Goal: Task Accomplishment & Management: Complete application form

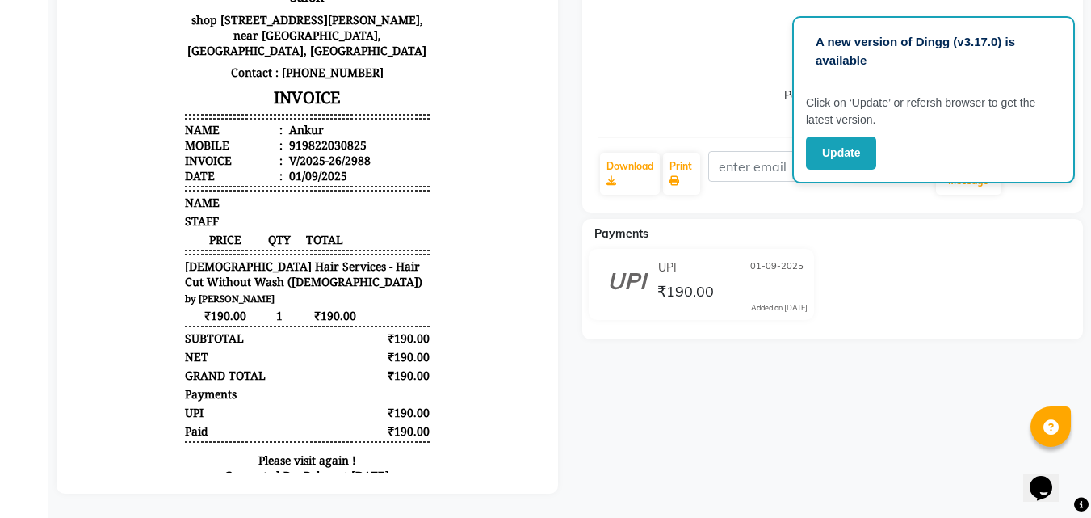
click at [665, 84] on div "Payment Received" at bounding box center [832, 63] width 469 height 121
click at [821, 165] on button "Update" at bounding box center [841, 152] width 70 height 33
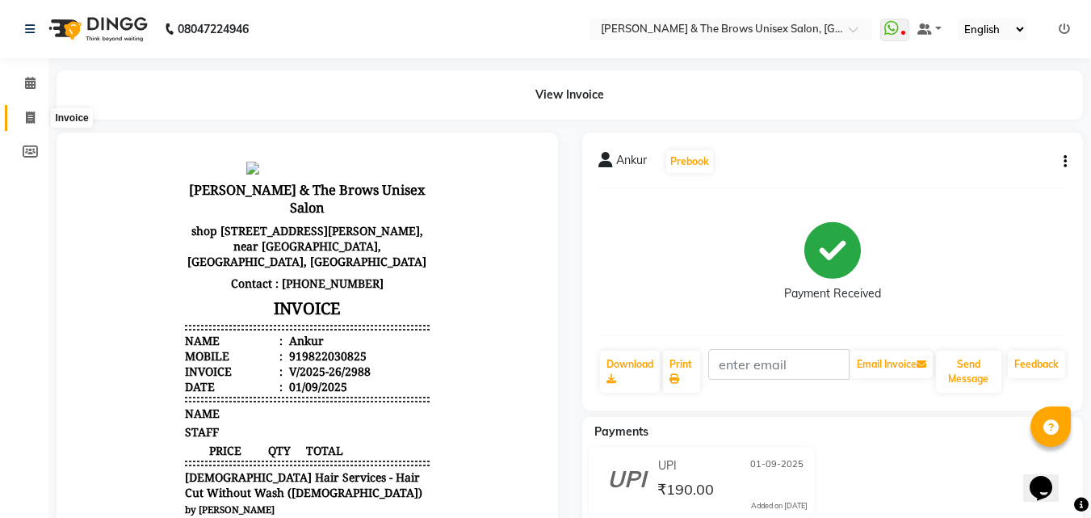
click at [26, 115] on icon at bounding box center [30, 117] width 9 height 12
select select "872"
select select "service"
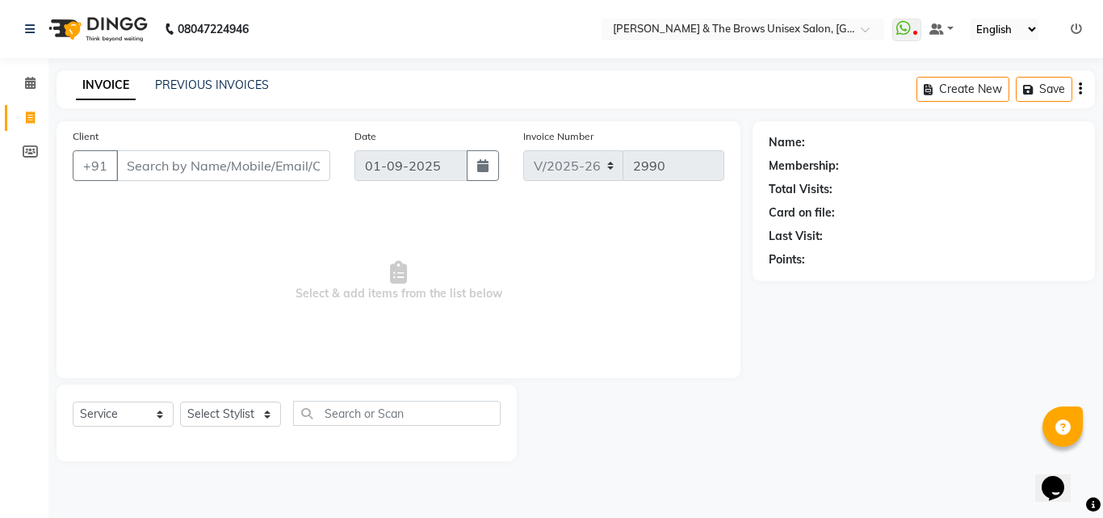
click at [155, 157] on input "Client" at bounding box center [223, 165] width 214 height 31
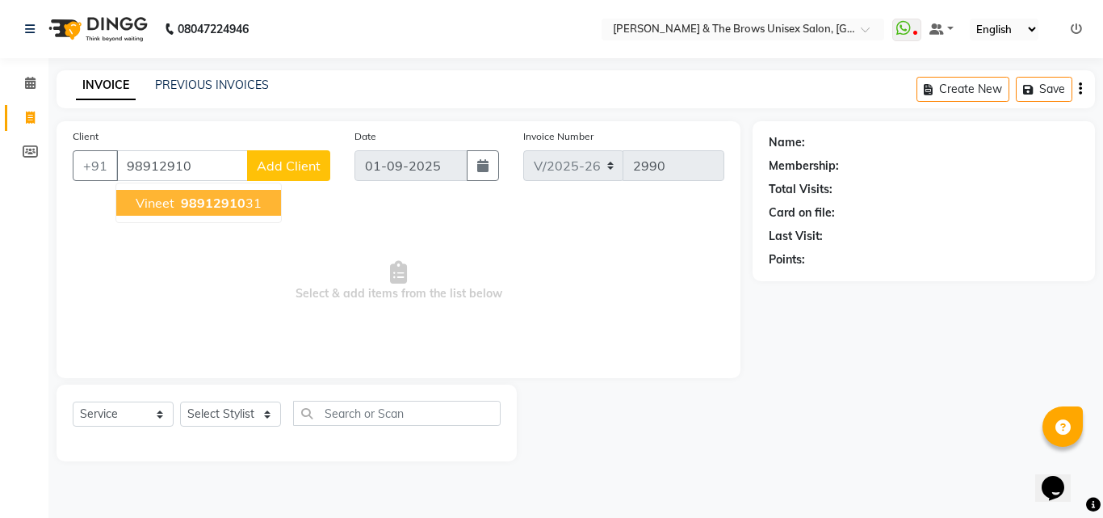
click at [164, 207] on span "Vineet" at bounding box center [155, 203] width 39 height 16
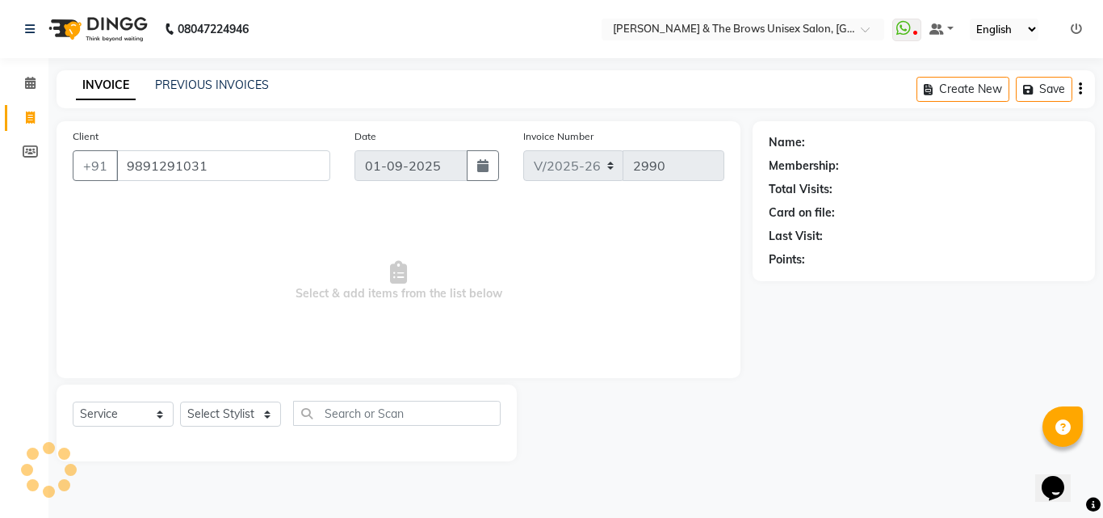
type input "9891291031"
select select "2: Object"
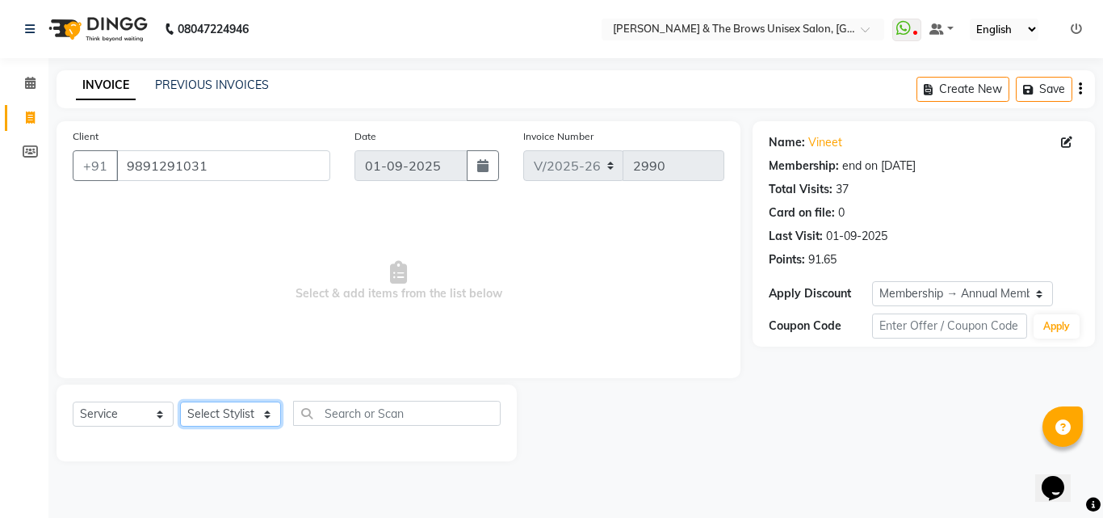
click at [231, 415] on select "Select Stylist [PERSON_NAME] manager [PERSON_NAME] [PERSON_NAME] ma'am owner [P…" at bounding box center [230, 413] width 101 height 25
select select "84274"
click at [180, 401] on select "Select Stylist [PERSON_NAME] manager [PERSON_NAME] [PERSON_NAME] ma'am owner [P…" at bounding box center [230, 413] width 101 height 25
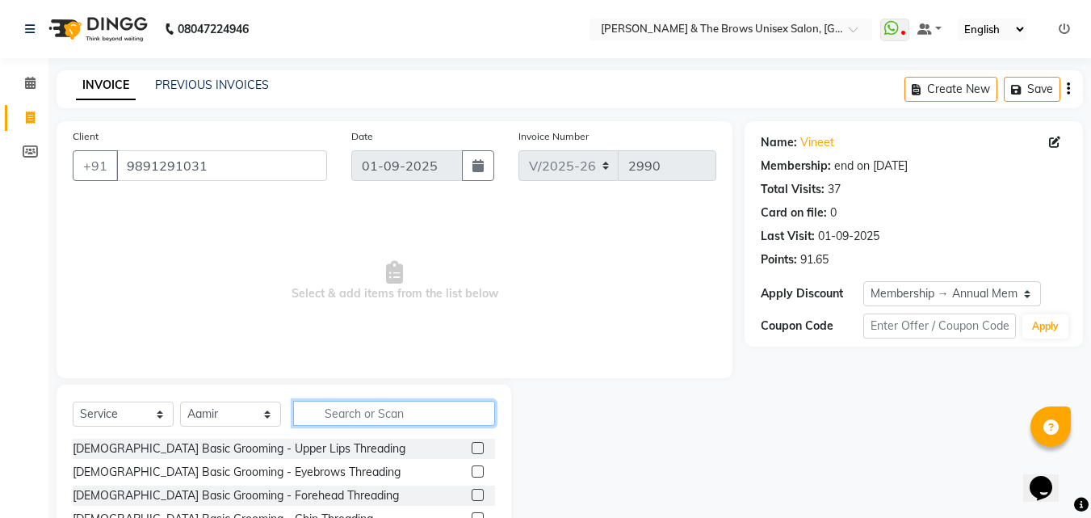
click at [337, 412] on input "text" at bounding box center [394, 413] width 202 height 25
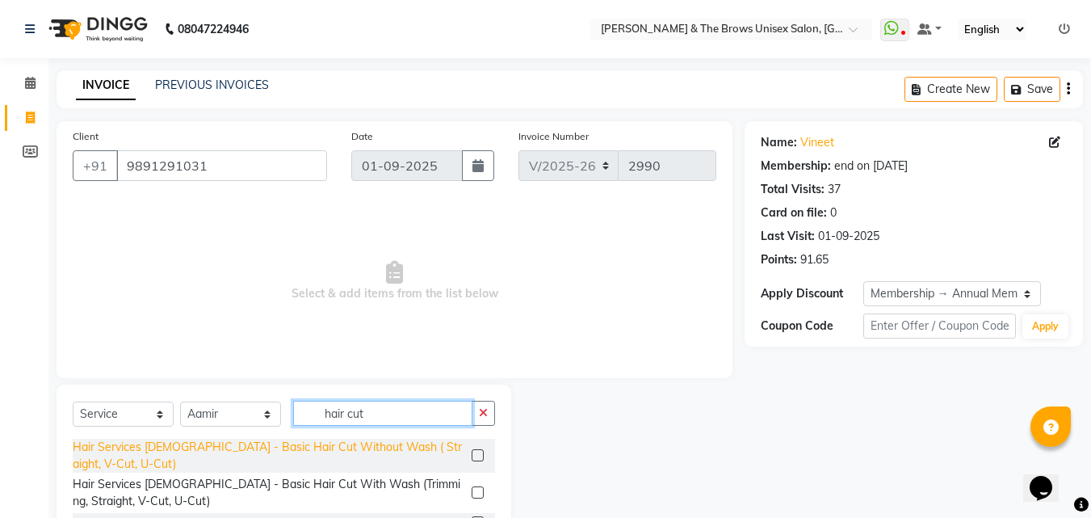
scroll to position [198, 0]
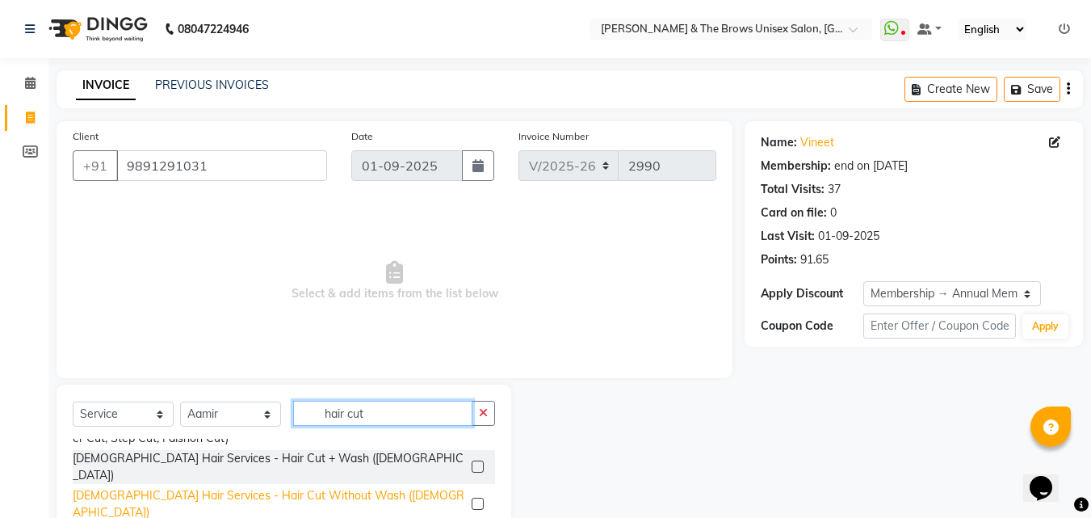
type input "hair cut"
click at [269, 487] on div "[DEMOGRAPHIC_DATA] Hair Services - Hair Cut Without Wash ([DEMOGRAPHIC_DATA])" at bounding box center [269, 504] width 392 height 34
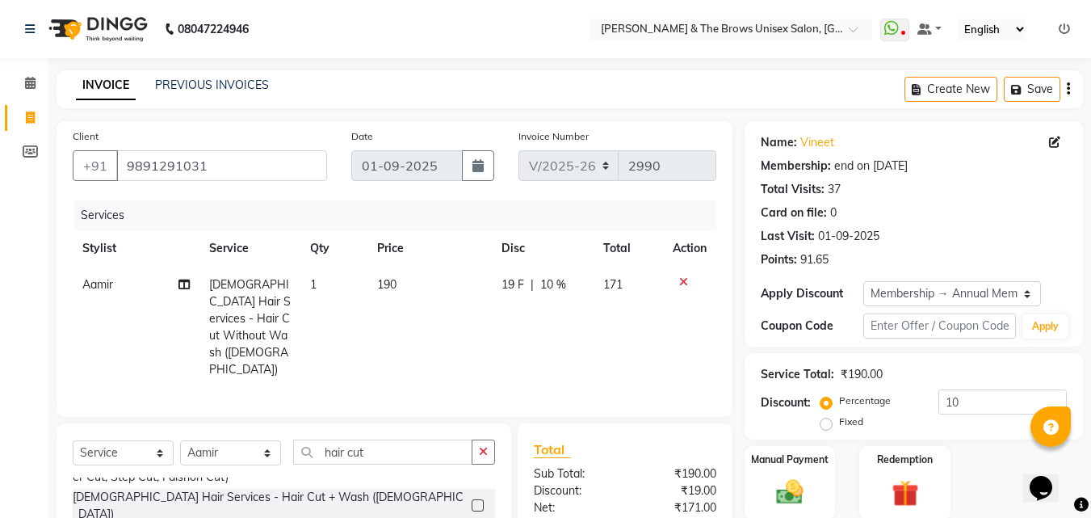
checkbox input "false"
click at [796, 479] on img at bounding box center [789, 492] width 45 height 32
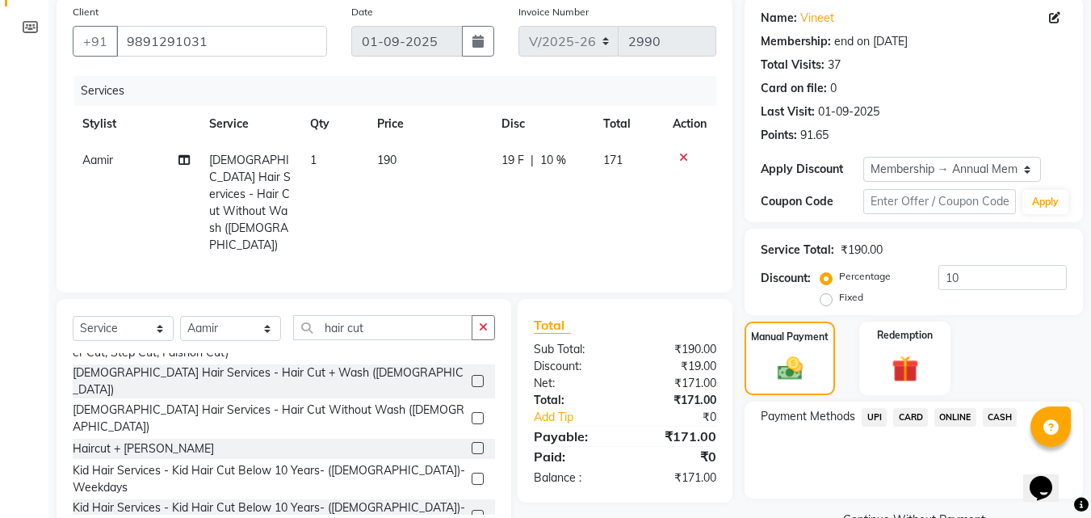
scroll to position [162, 0]
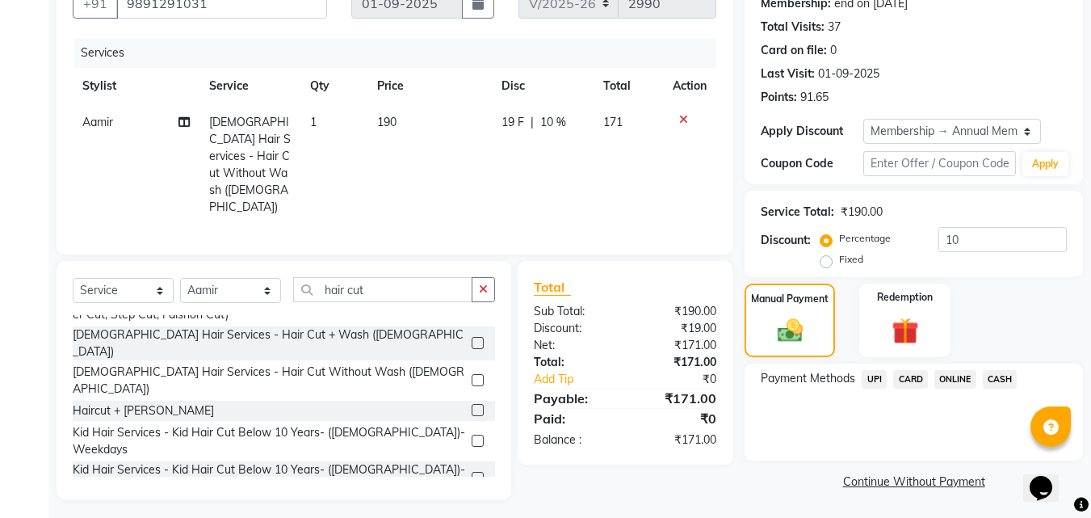
click at [869, 377] on span "UPI" at bounding box center [874, 379] width 25 height 19
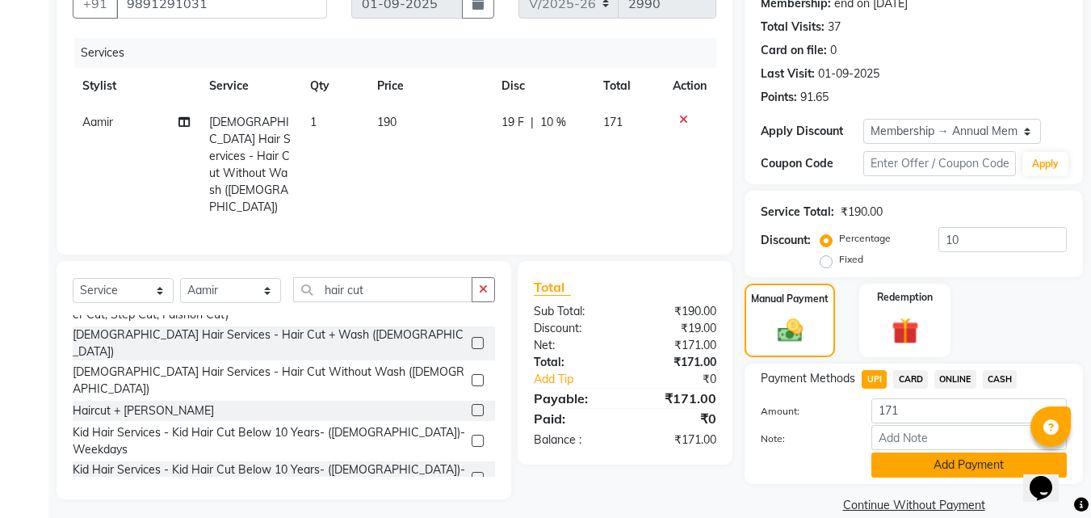
click at [905, 468] on button "Add Payment" at bounding box center [968, 464] width 195 height 25
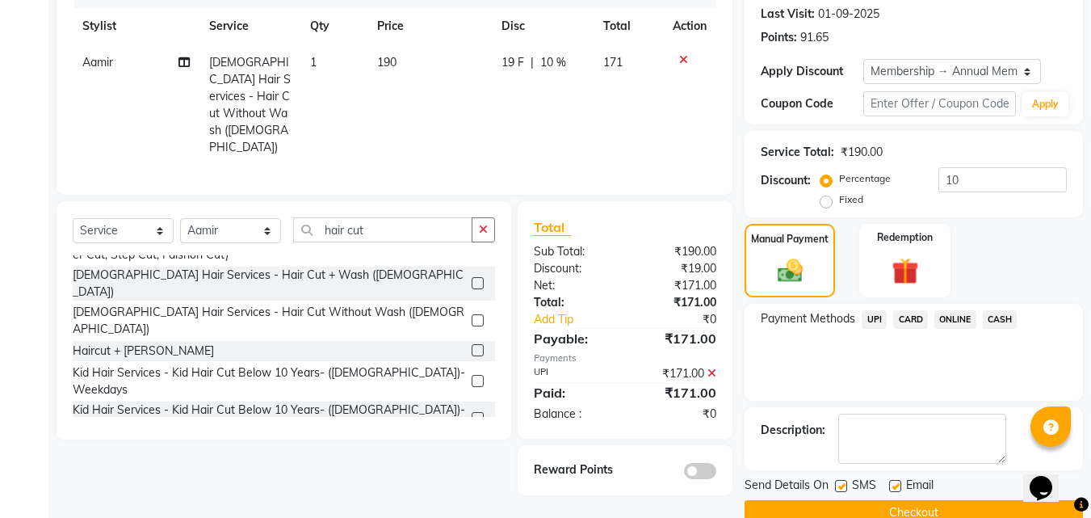
scroll to position [254, 0]
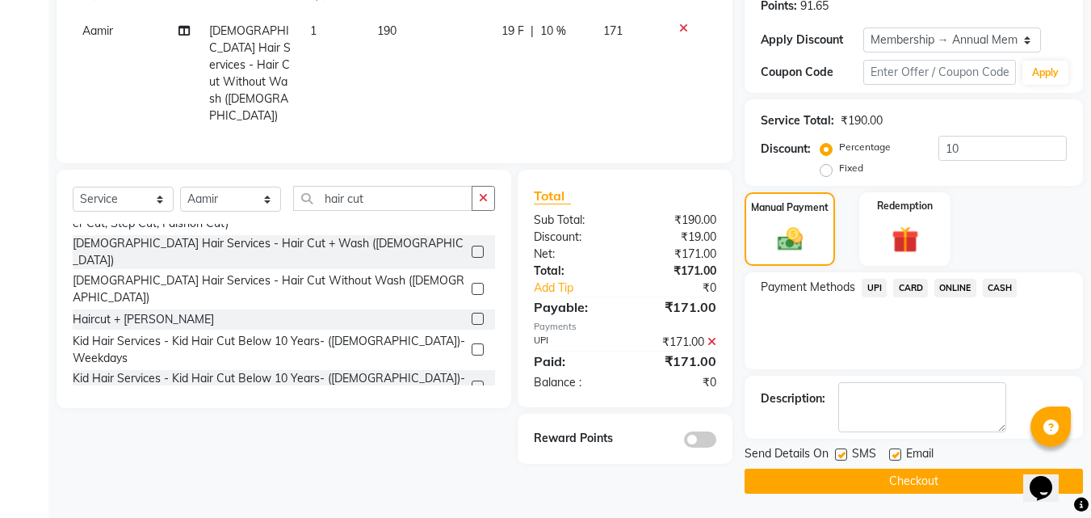
click at [839, 450] on label at bounding box center [841, 454] width 12 height 12
click at [839, 450] on input "checkbox" at bounding box center [840, 455] width 10 height 10
checkbox input "false"
click at [834, 485] on button "Checkout" at bounding box center [914, 480] width 338 height 25
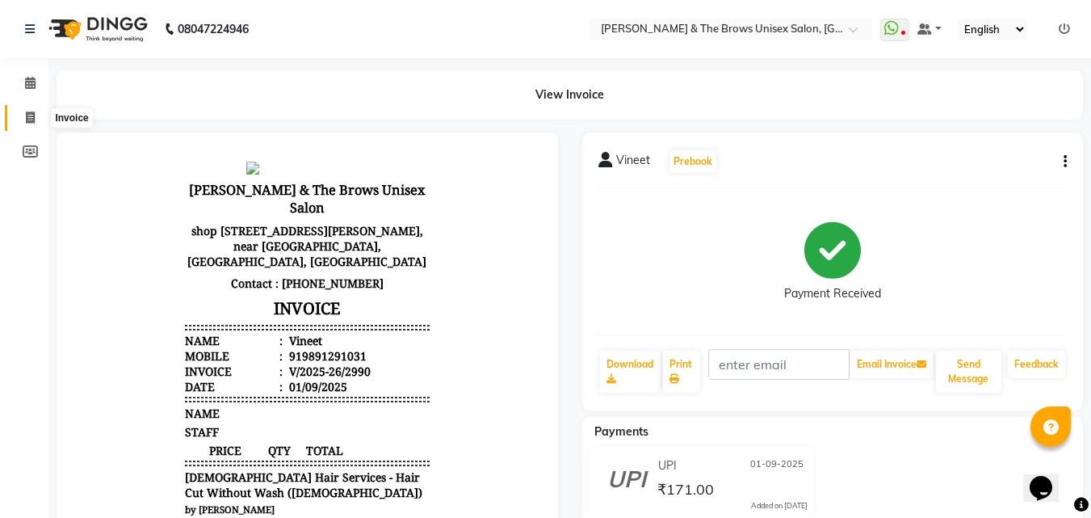
click at [19, 122] on span at bounding box center [30, 118] width 28 height 19
select select "872"
select select "service"
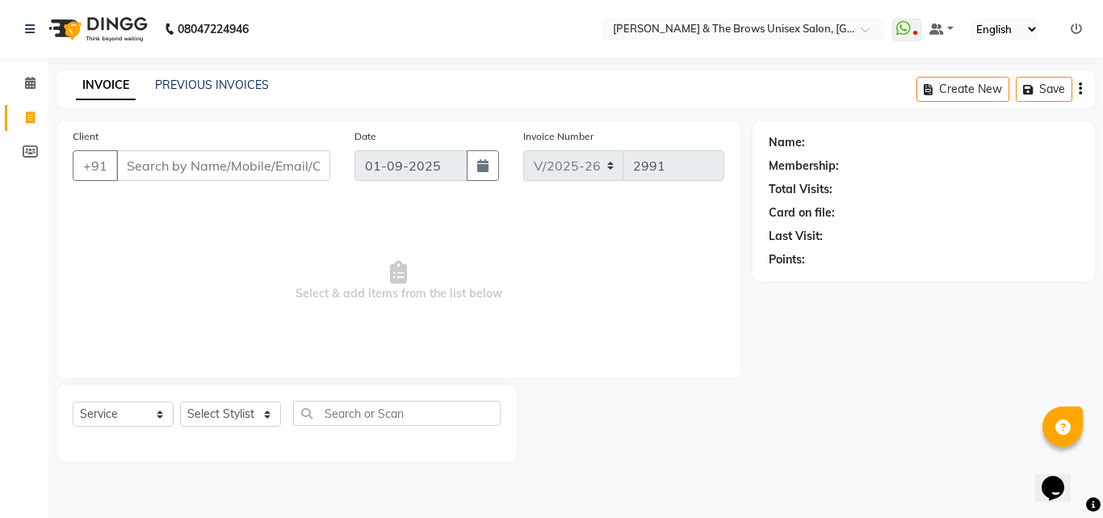
click at [135, 165] on input "Client" at bounding box center [223, 165] width 214 height 31
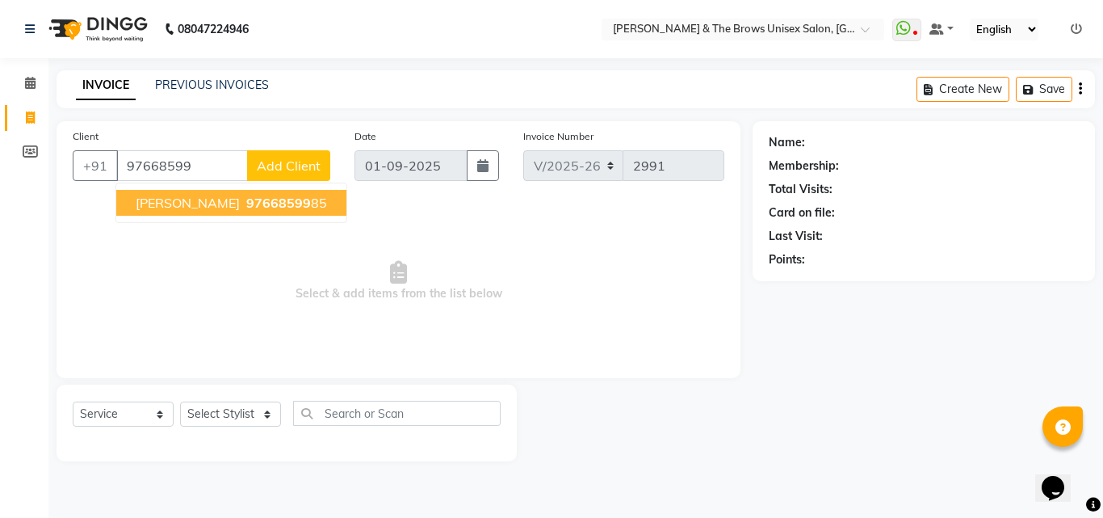
click at [156, 195] on span "[PERSON_NAME]" at bounding box center [188, 203] width 104 height 16
type input "9766859985"
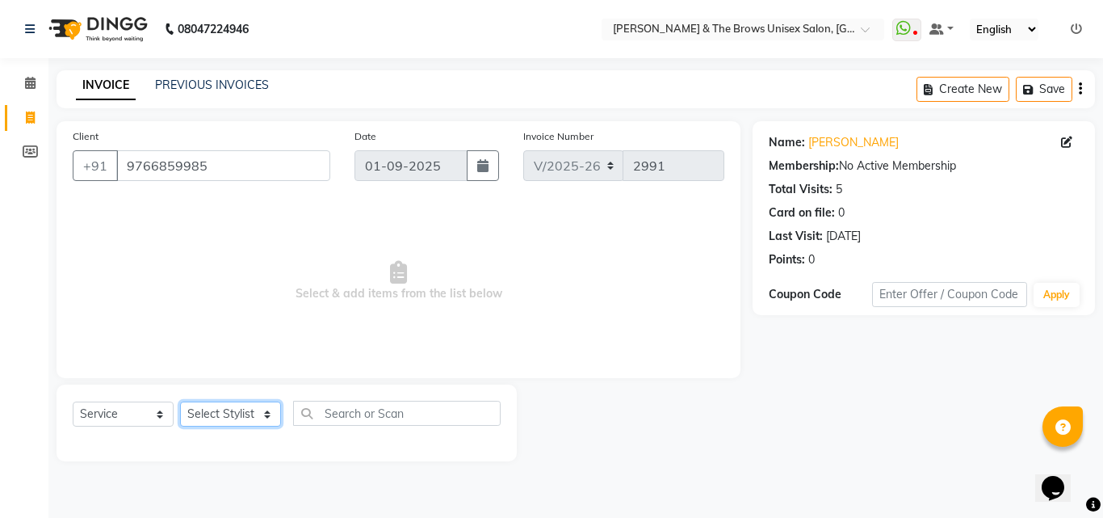
click at [210, 414] on select "Select Stylist [PERSON_NAME] manager [PERSON_NAME] [PERSON_NAME] ma'am owner [P…" at bounding box center [230, 413] width 101 height 25
select select "15229"
click at [180, 401] on select "Select Stylist [PERSON_NAME] manager [PERSON_NAME] [PERSON_NAME] ma'am owner [P…" at bounding box center [230, 413] width 101 height 25
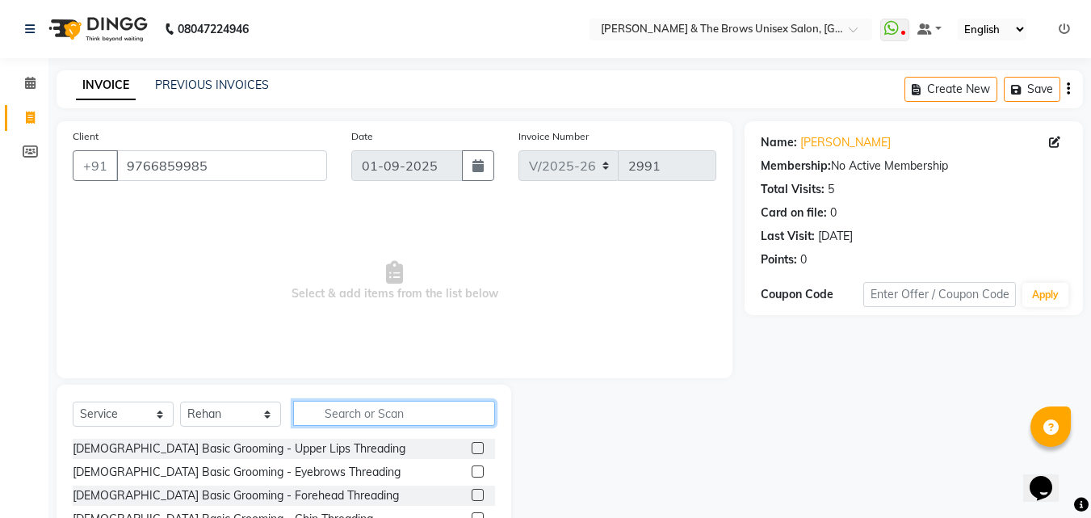
click at [317, 414] on input "text" at bounding box center [394, 413] width 202 height 25
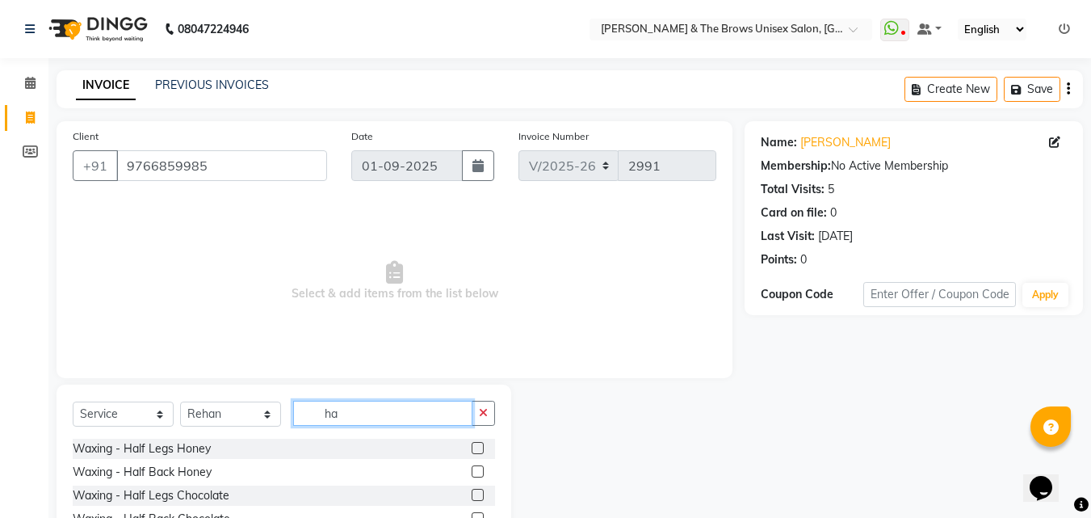
type input "h"
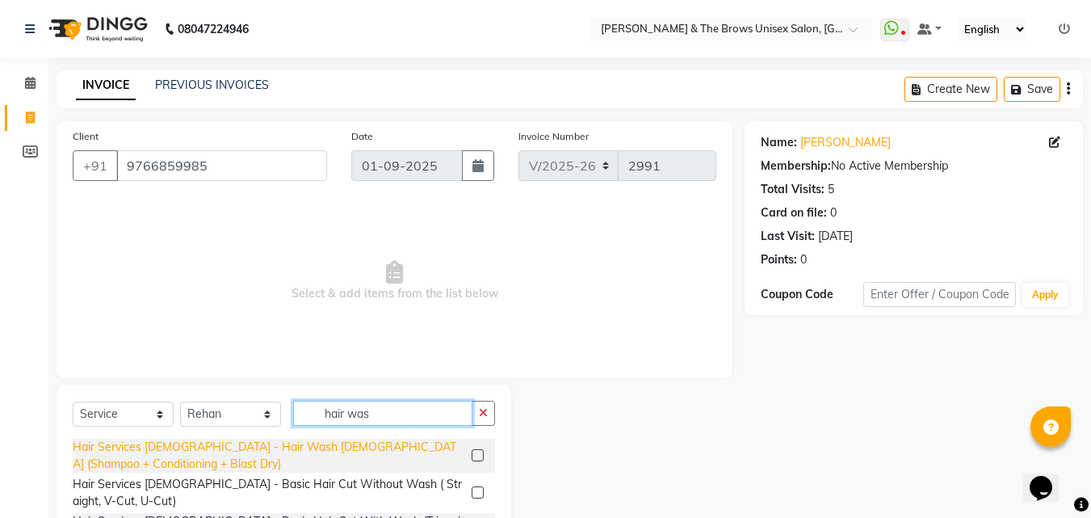
type input "hair was"
click at [241, 442] on div "Hair Services [DEMOGRAPHIC_DATA] - Hair Wash [DEMOGRAPHIC_DATA] (Shampoo + Cond…" at bounding box center [269, 456] width 392 height 34
checkbox input "false"
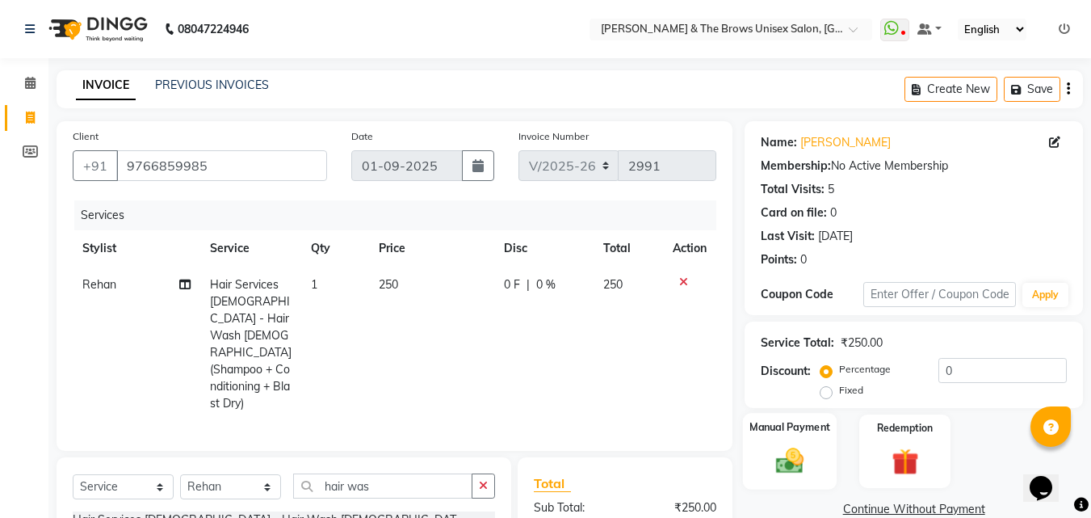
click at [788, 468] on img at bounding box center [789, 460] width 45 height 32
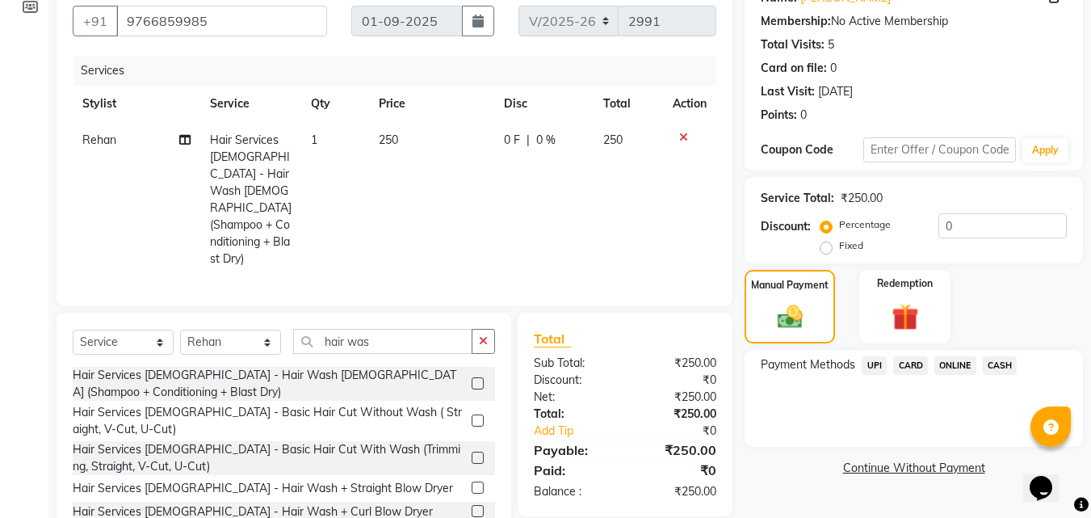
scroll to position [180, 0]
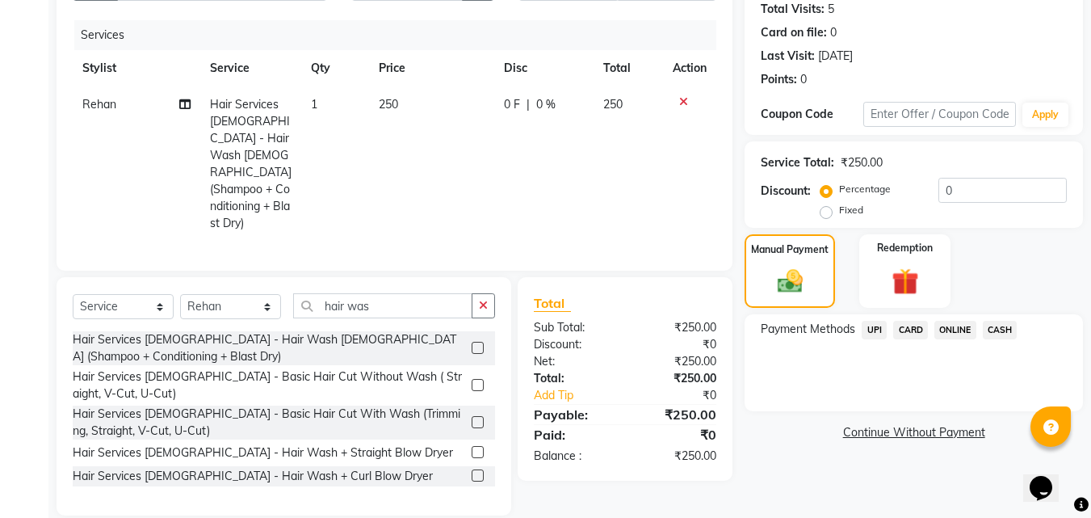
click at [868, 334] on span "UPI" at bounding box center [874, 330] width 25 height 19
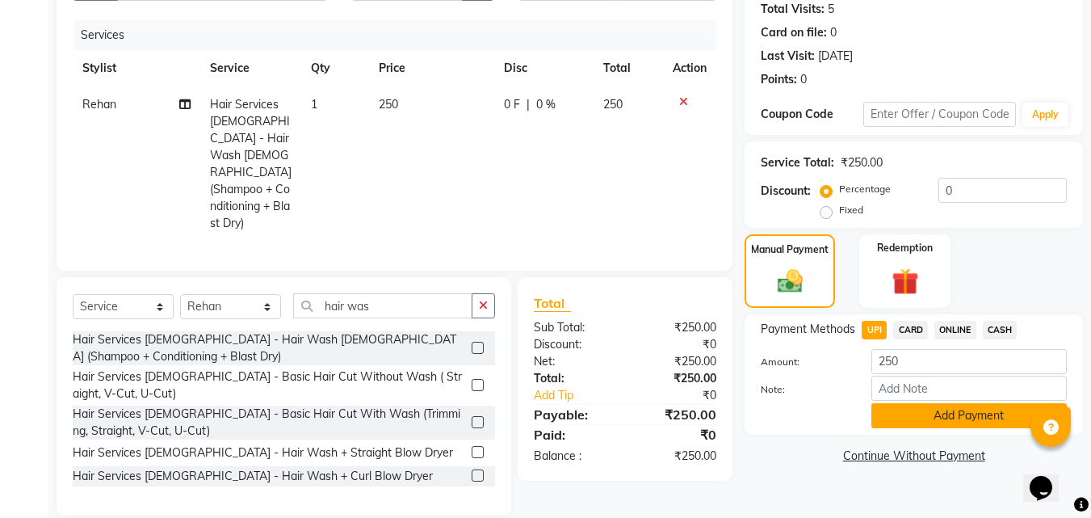
click at [900, 416] on button "Add Payment" at bounding box center [968, 415] width 195 height 25
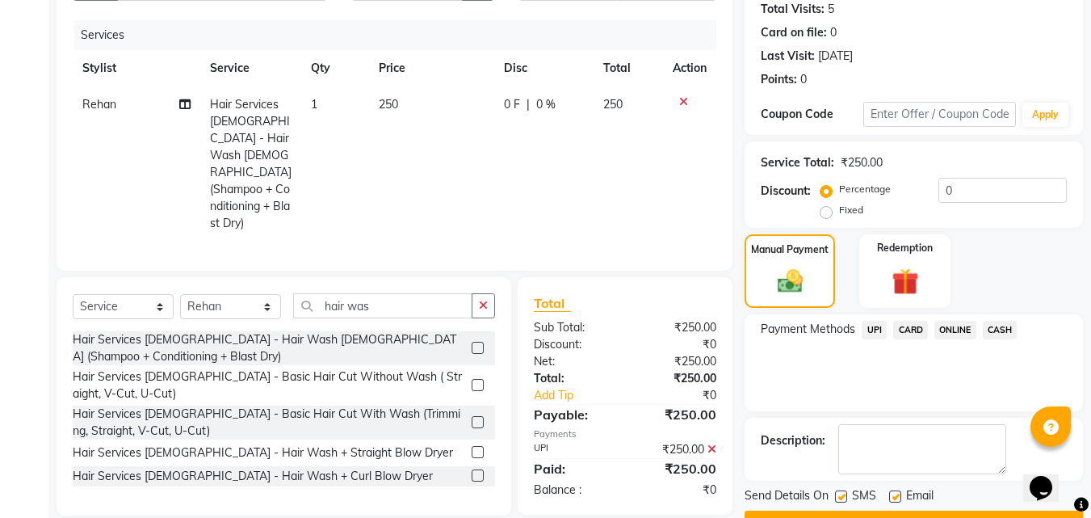
click at [838, 493] on label at bounding box center [841, 496] width 12 height 12
click at [838, 493] on input "checkbox" at bounding box center [840, 497] width 10 height 10
checkbox input "false"
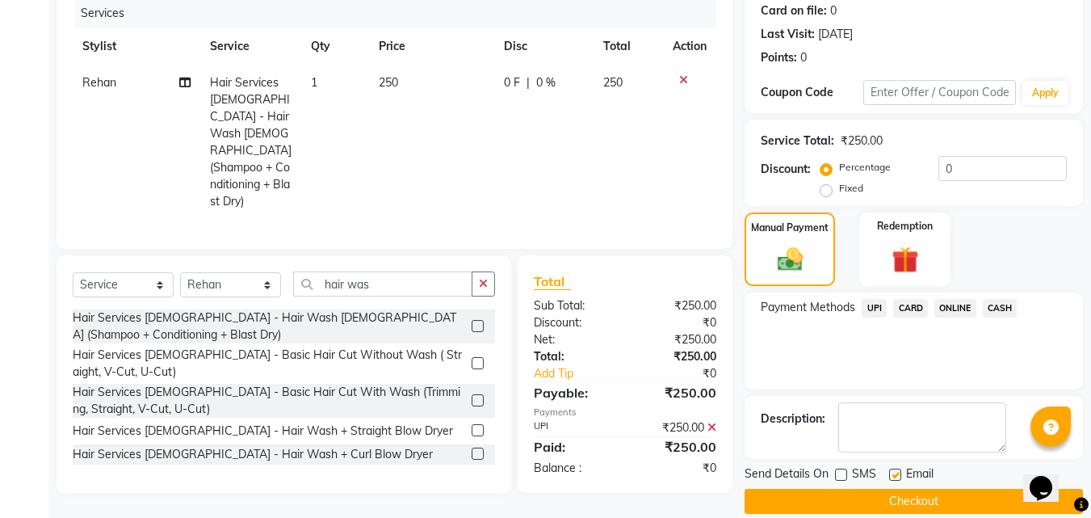
scroll to position [222, 0]
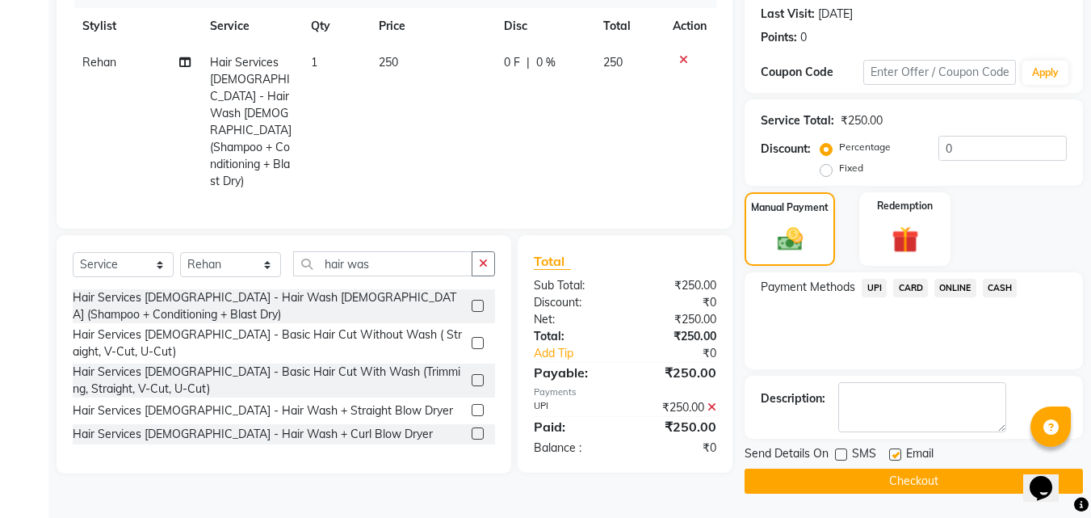
click at [829, 476] on button "Checkout" at bounding box center [914, 480] width 338 height 25
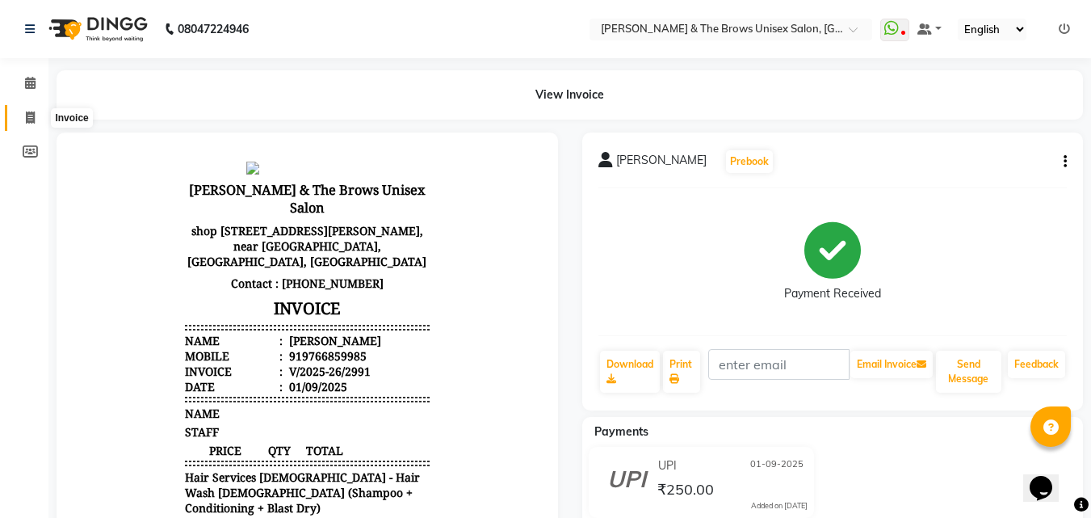
click at [23, 118] on span at bounding box center [30, 118] width 28 height 19
select select "service"
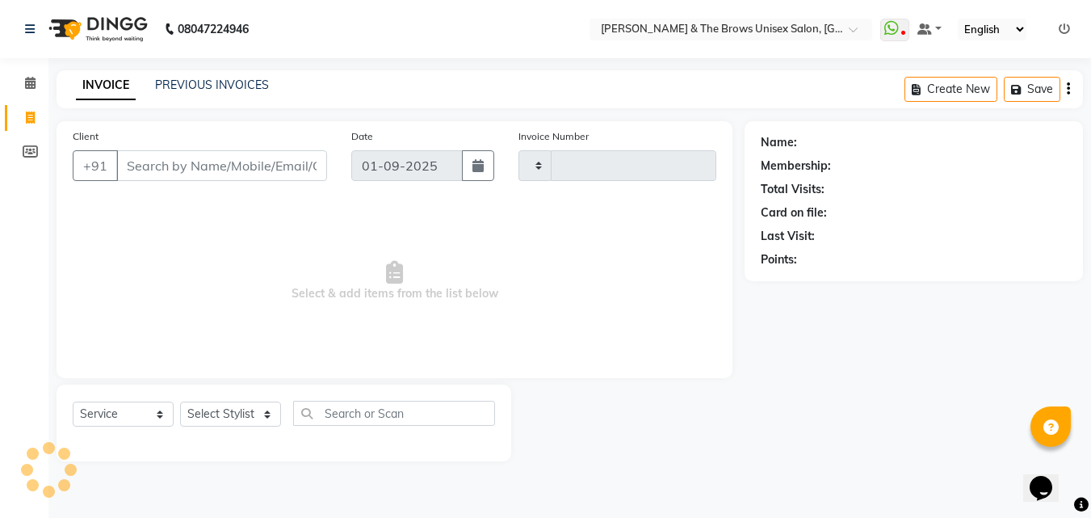
type input "2992"
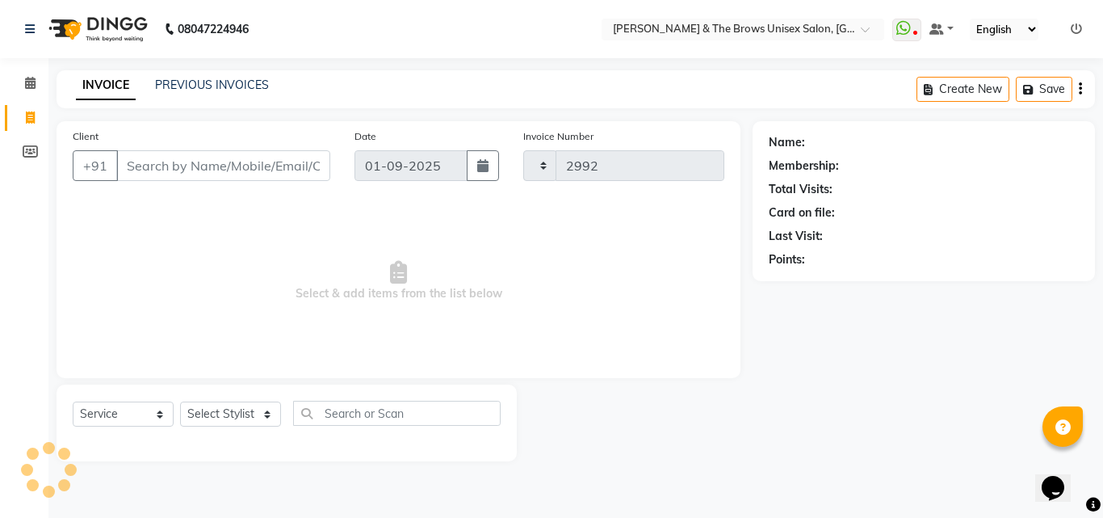
select select "872"
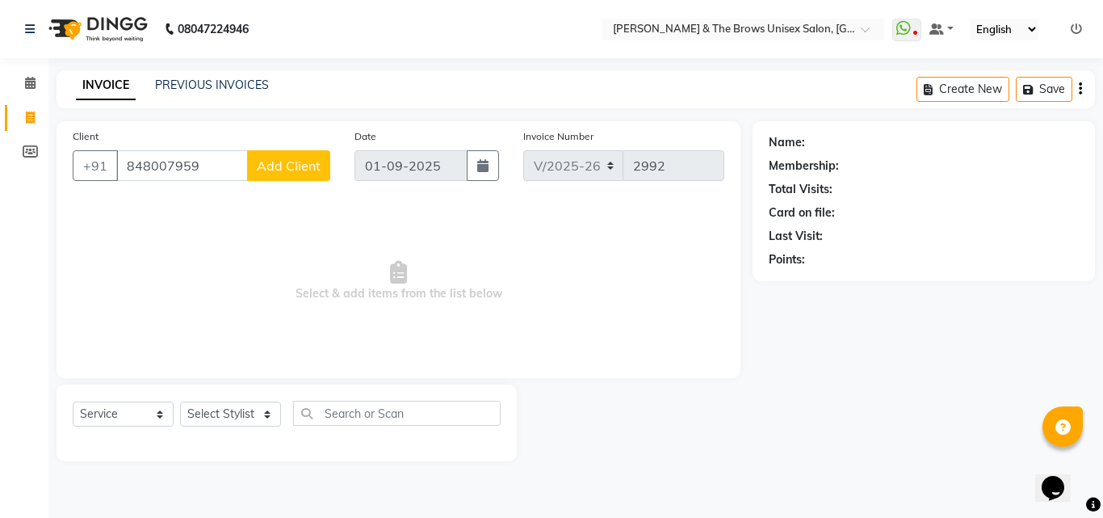
type input "848007959"
click at [273, 157] on span "Add Client" at bounding box center [289, 165] width 64 height 16
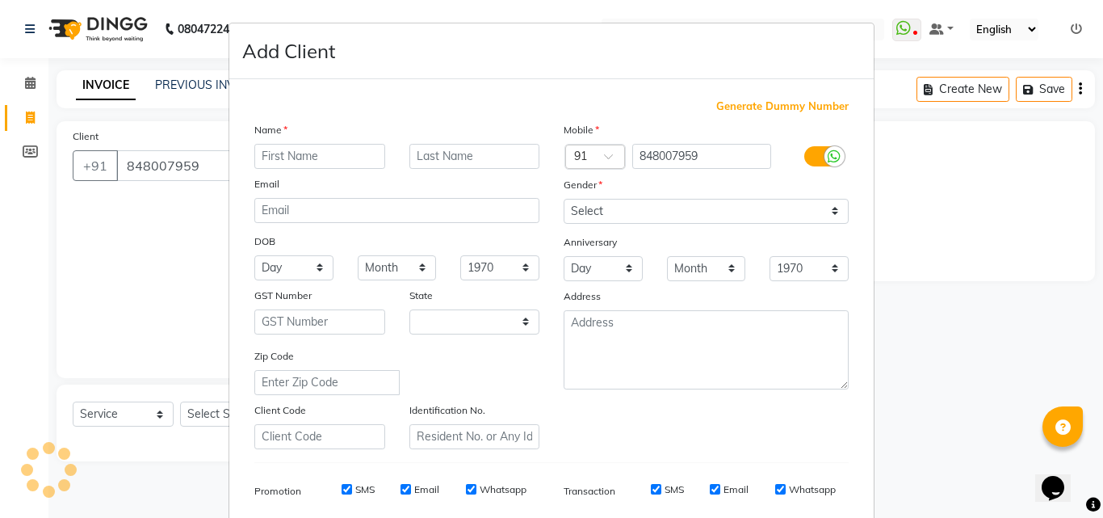
select select "22"
click at [273, 161] on input "text" at bounding box center [319, 156] width 131 height 25
type input "[PERSON_NAME]"
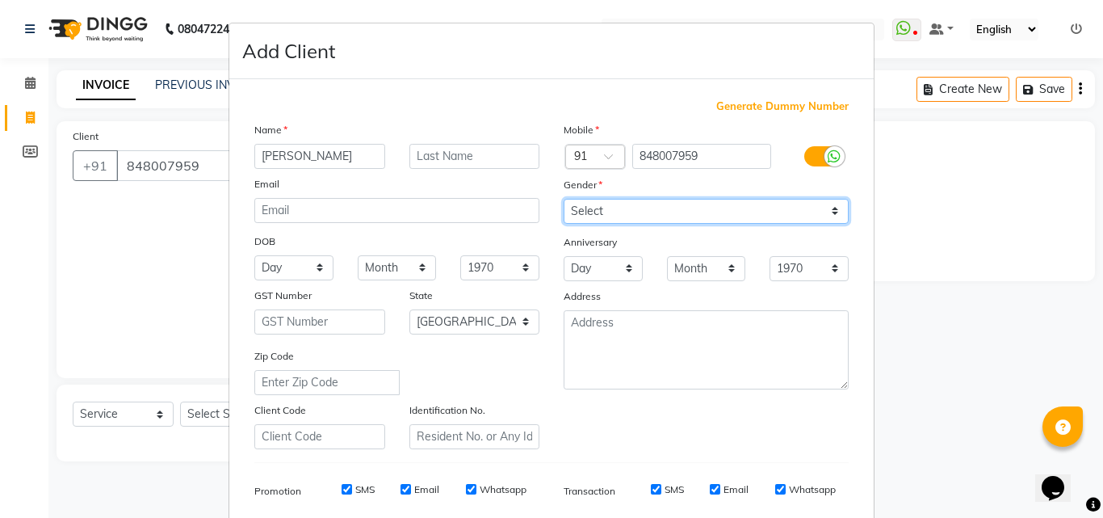
click at [569, 208] on select "Select [DEMOGRAPHIC_DATA] [DEMOGRAPHIC_DATA] Other Prefer Not To Say" at bounding box center [706, 211] width 285 height 25
select select "[DEMOGRAPHIC_DATA]"
click at [564, 199] on select "Select [DEMOGRAPHIC_DATA] [DEMOGRAPHIC_DATA] Other Prefer Not To Say" at bounding box center [706, 211] width 285 height 25
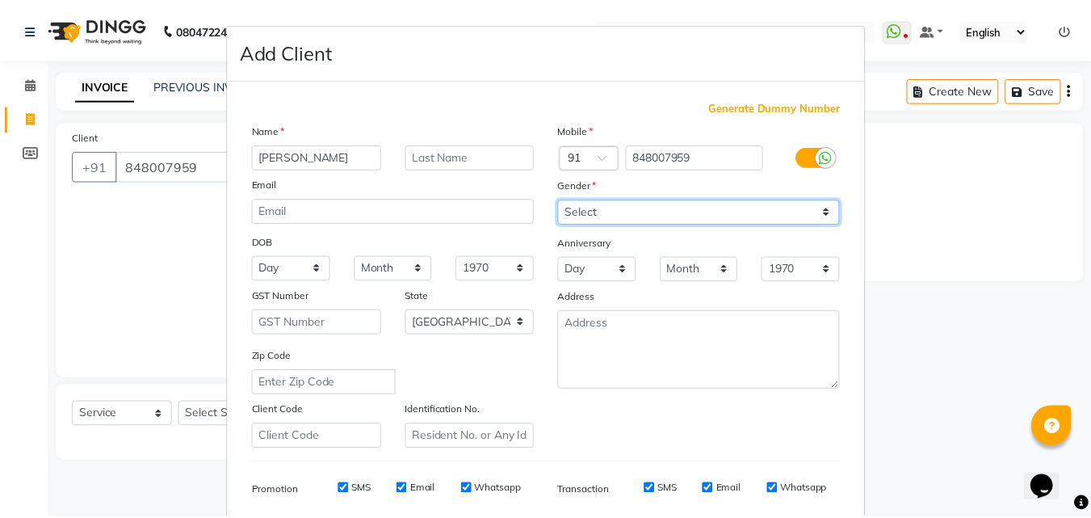
scroll to position [228, 0]
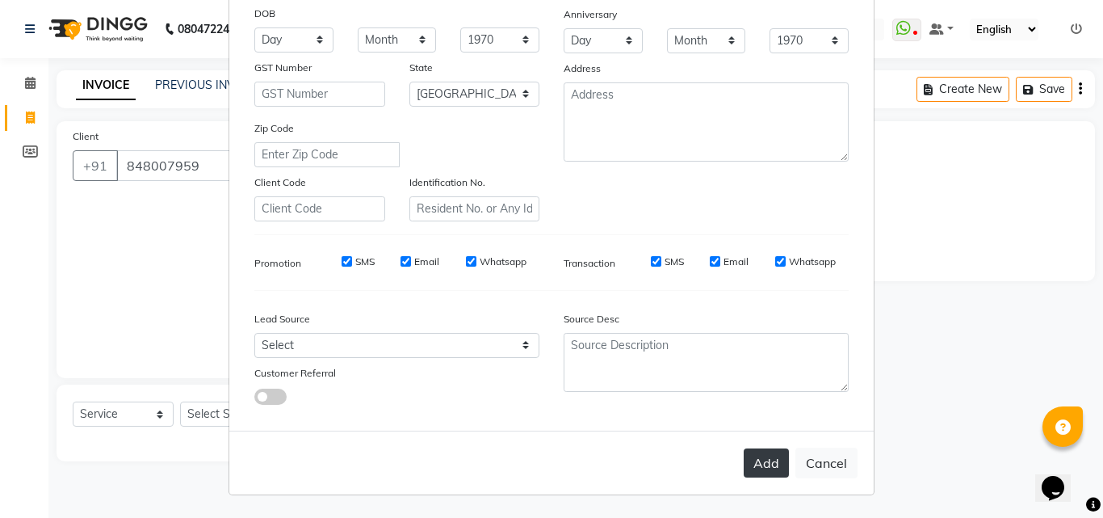
click at [762, 463] on button "Add" at bounding box center [766, 462] width 45 height 29
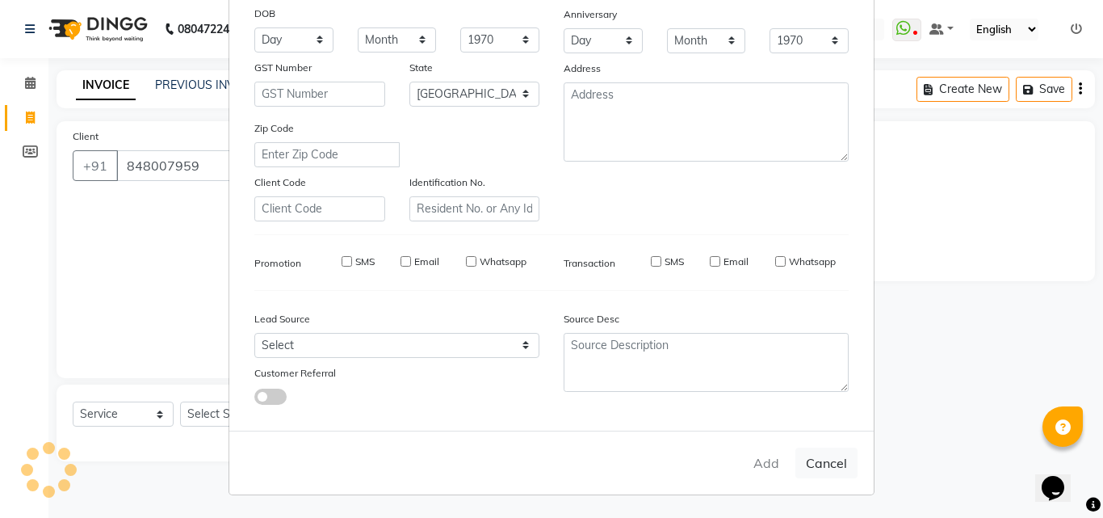
select select
select select "null"
select select
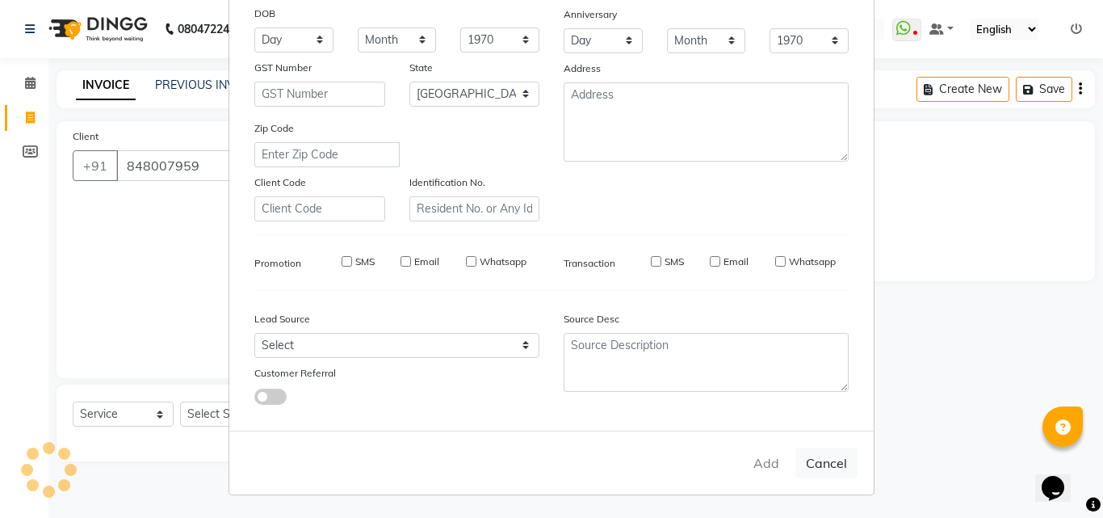
select select
checkbox input "false"
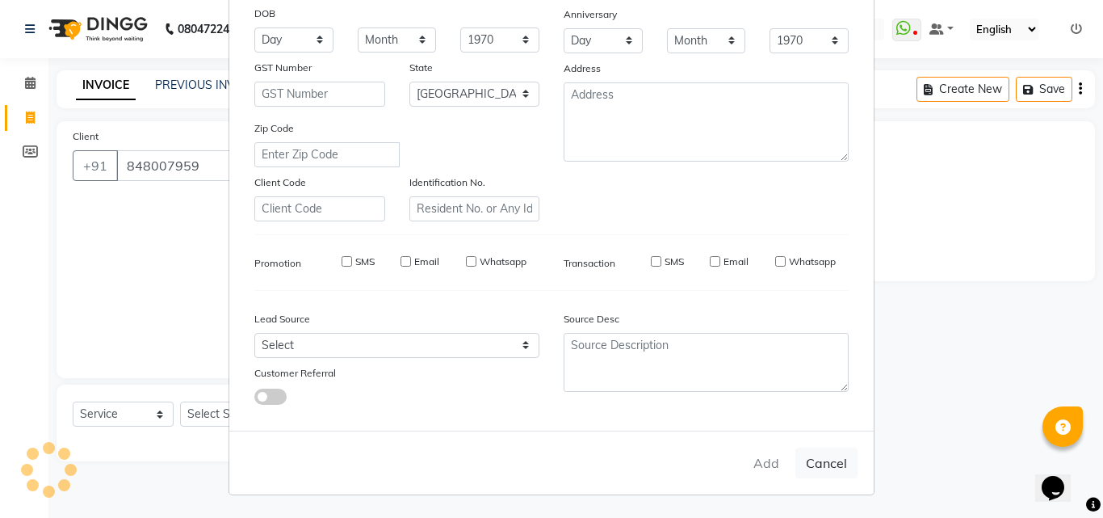
checkbox input "false"
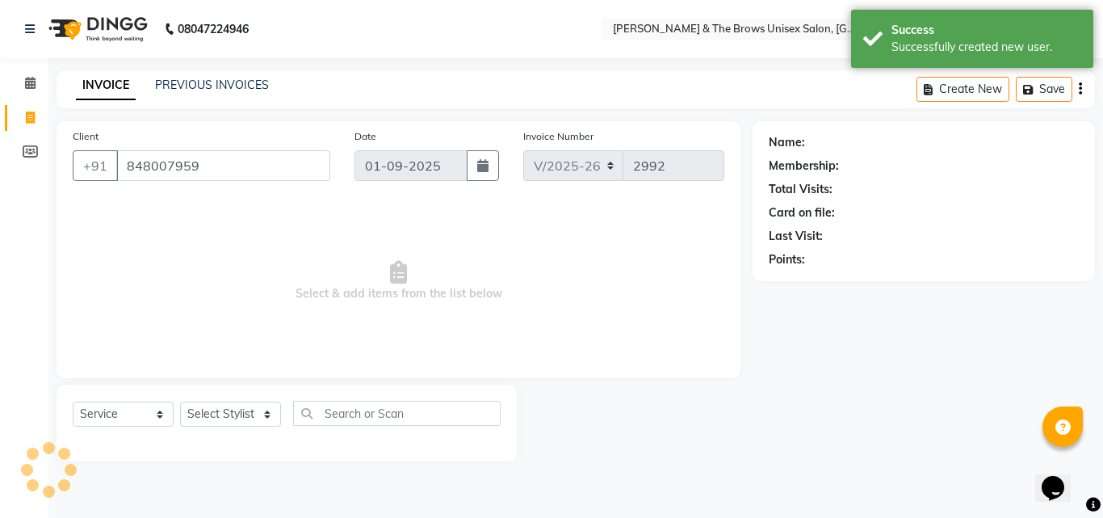
select select "1: Object"
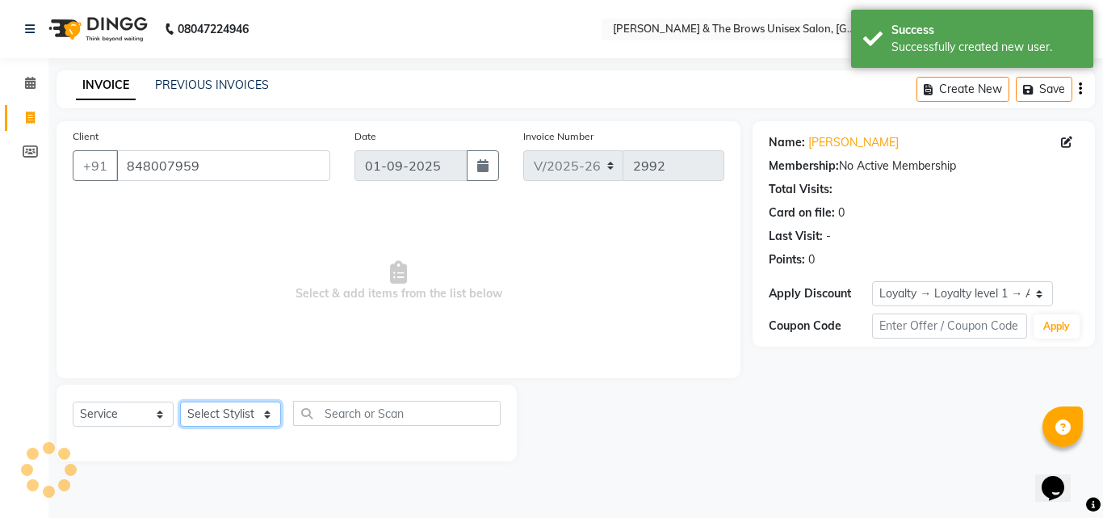
click at [233, 407] on select "Select Stylist [PERSON_NAME] manager [PERSON_NAME] [PERSON_NAME] ma'am owner [P…" at bounding box center [230, 413] width 101 height 25
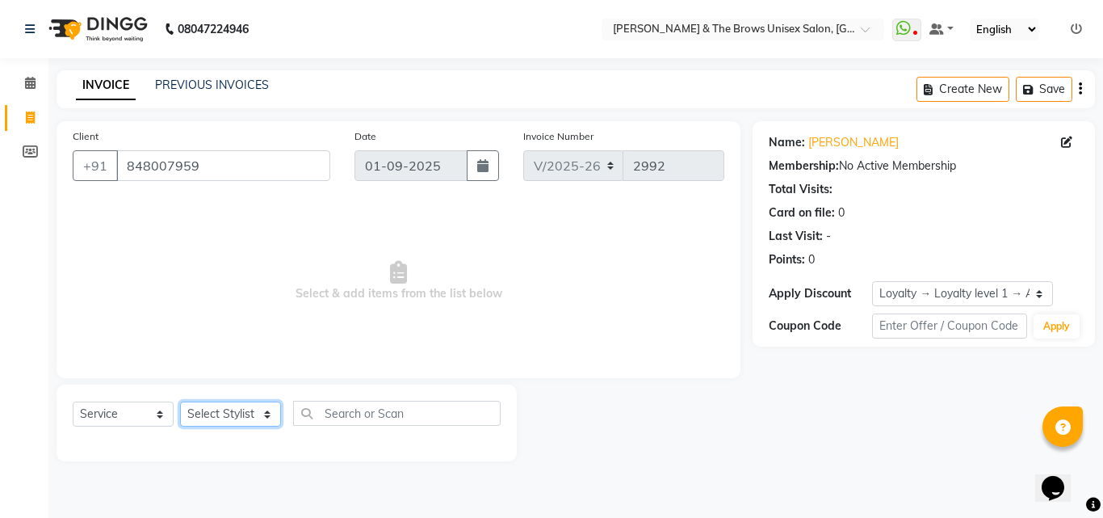
select select "82231"
click at [180, 401] on select "Select Stylist [PERSON_NAME] manager [PERSON_NAME] [PERSON_NAME] ma'am owner [P…" at bounding box center [230, 413] width 101 height 25
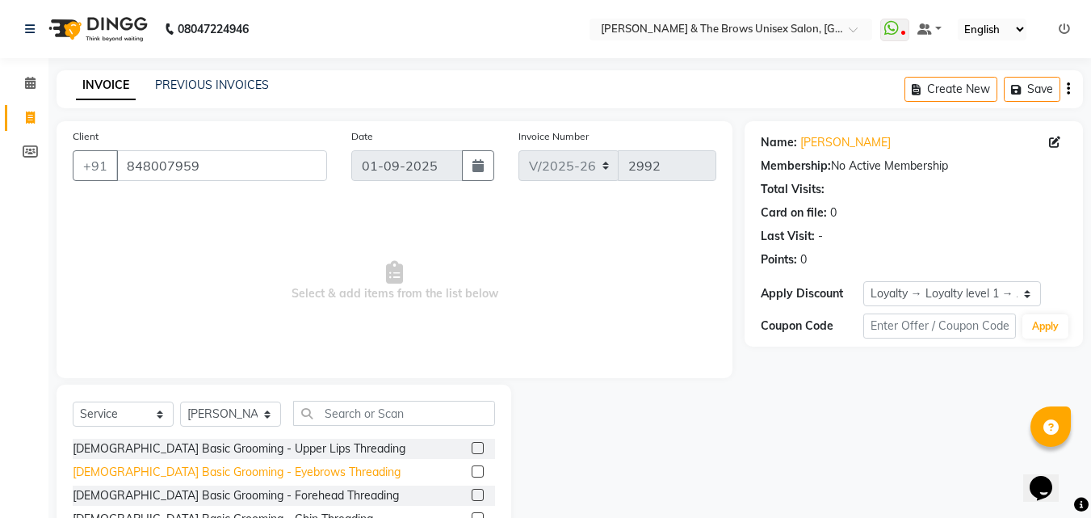
click at [268, 468] on div "[DEMOGRAPHIC_DATA] Basic Grooming - Eyebrows Threading" at bounding box center [237, 472] width 328 height 17
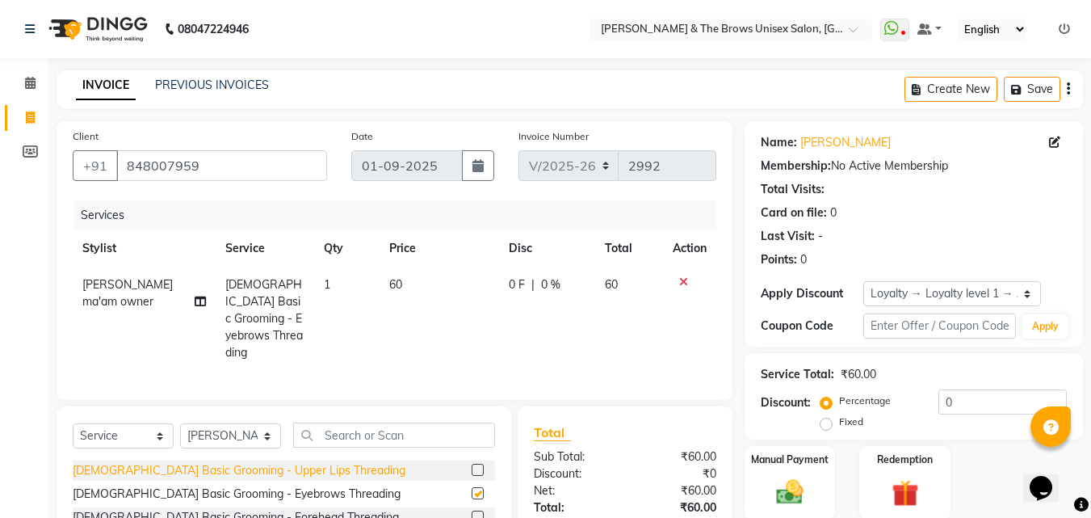
checkbox input "false"
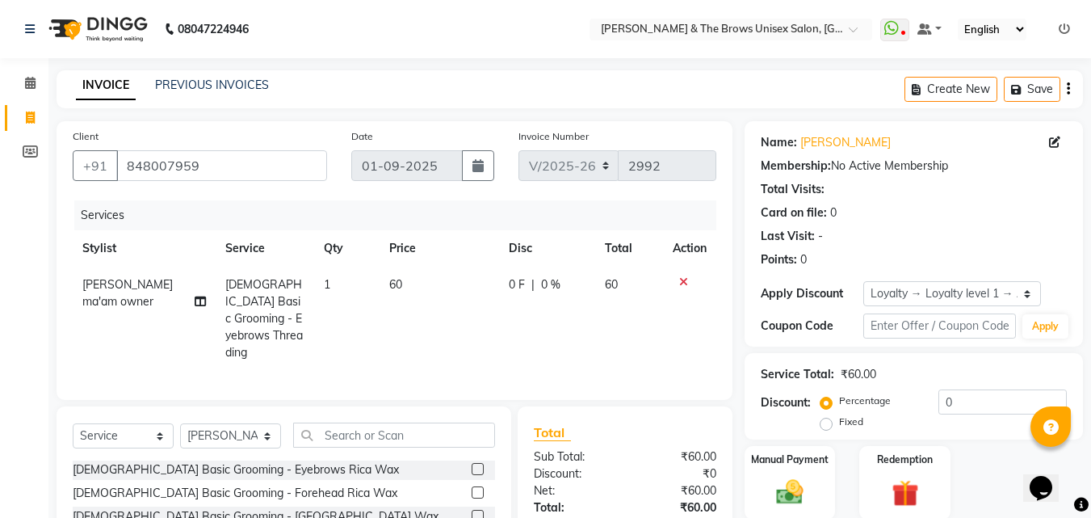
scroll to position [283, 0]
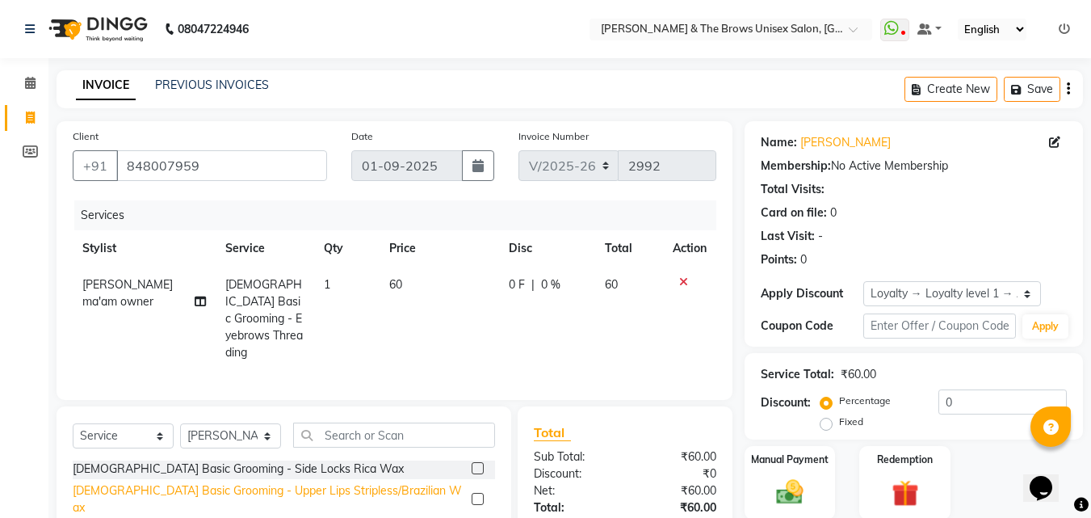
click at [335, 485] on div "[DEMOGRAPHIC_DATA] Basic Grooming - Upper Lips Stripless/Brazilian Wax" at bounding box center [269, 499] width 392 height 34
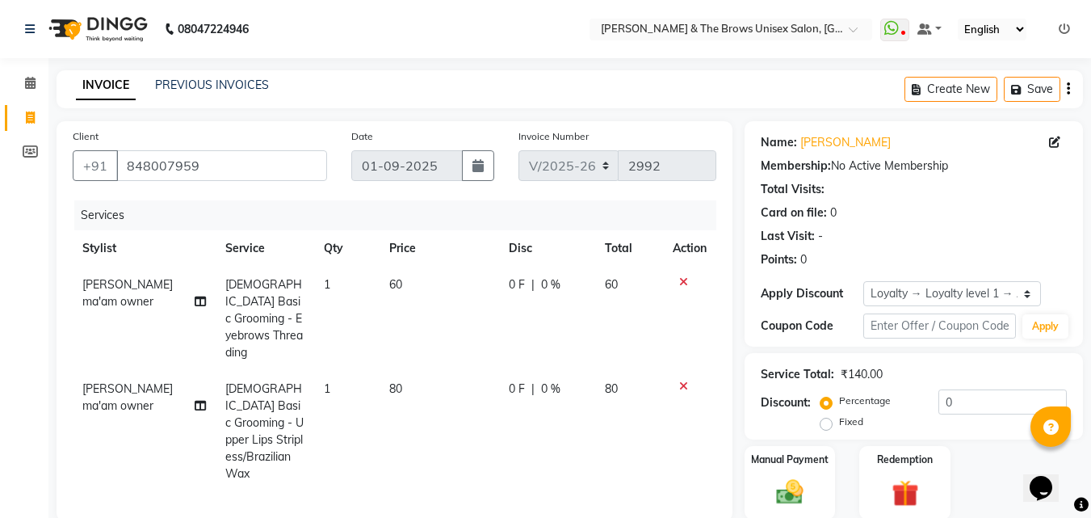
checkbox input "false"
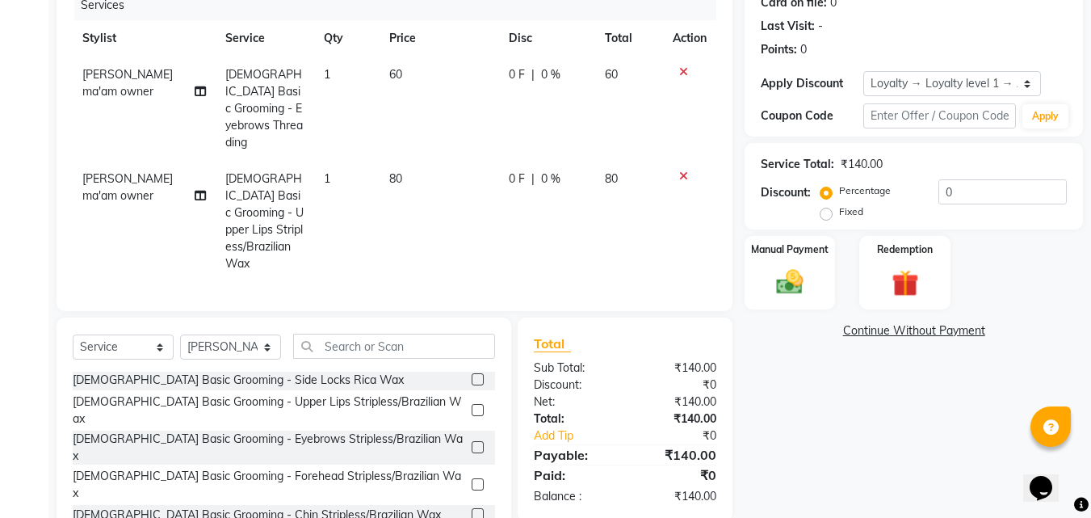
scroll to position [233, 0]
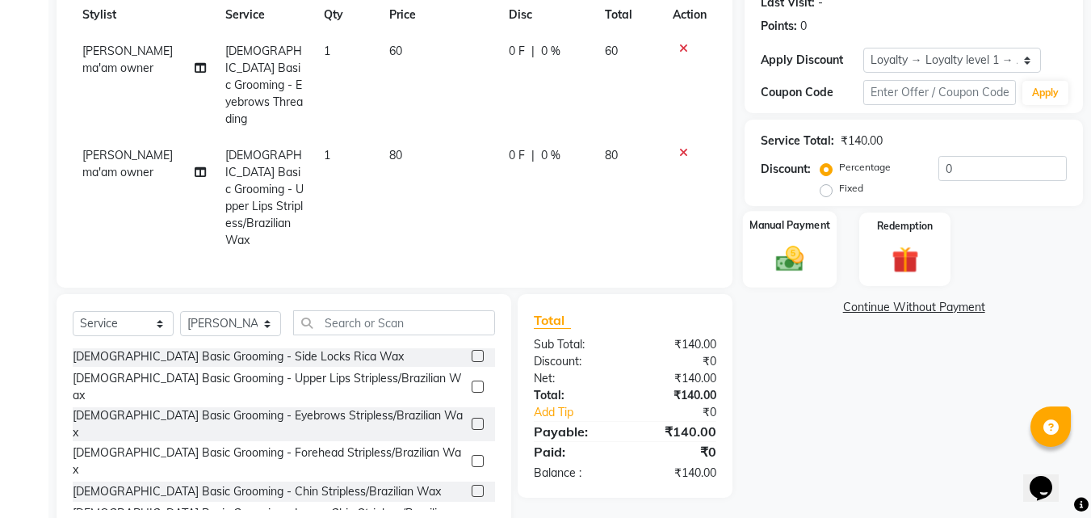
click at [810, 254] on img at bounding box center [789, 258] width 45 height 32
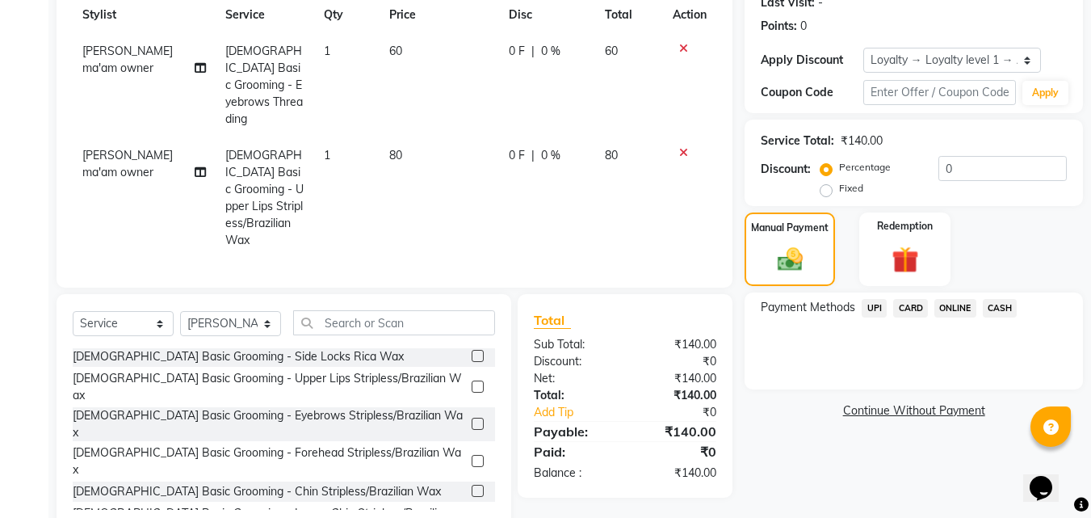
click at [875, 306] on span "UPI" at bounding box center [874, 308] width 25 height 19
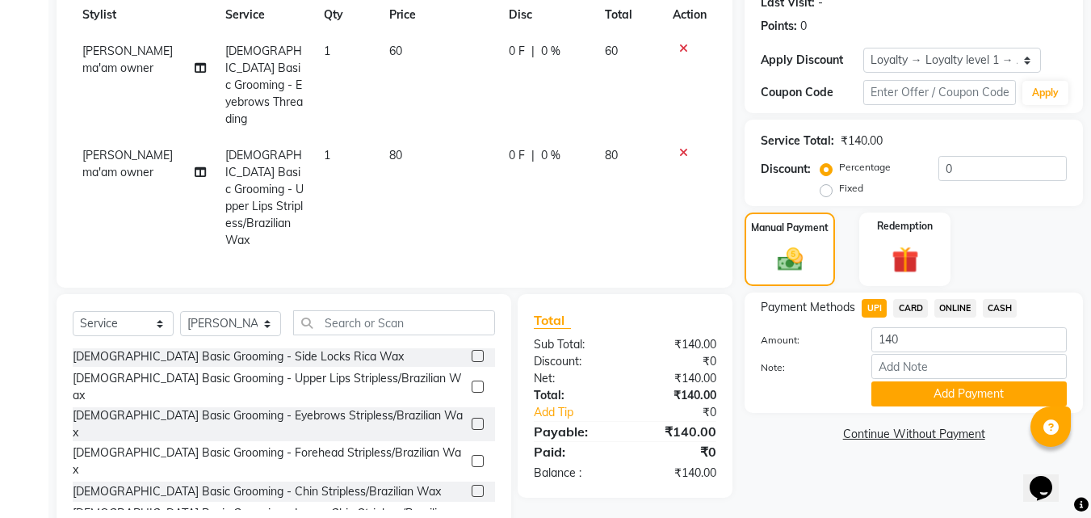
click at [902, 392] on button "Add Payment" at bounding box center [968, 393] width 195 height 25
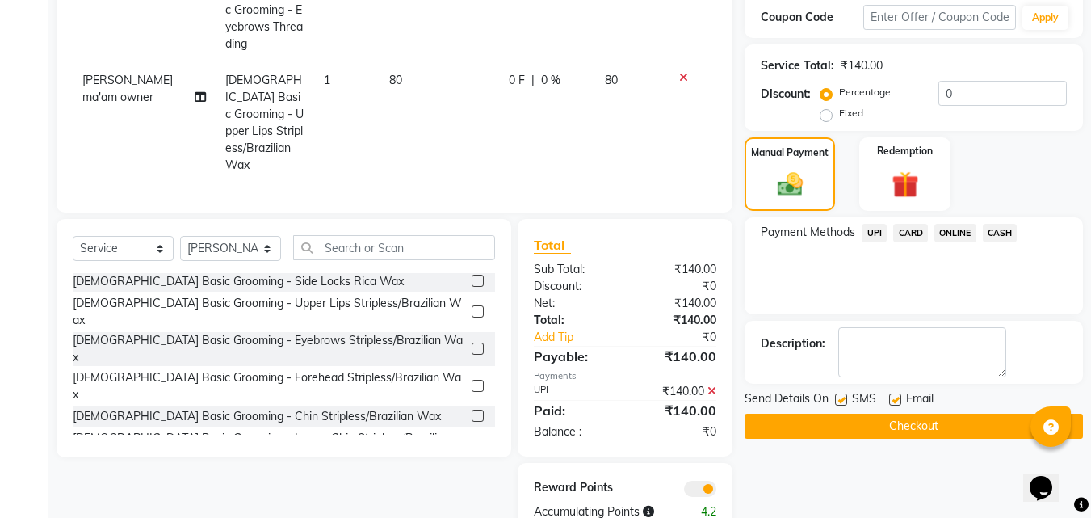
scroll to position [313, 0]
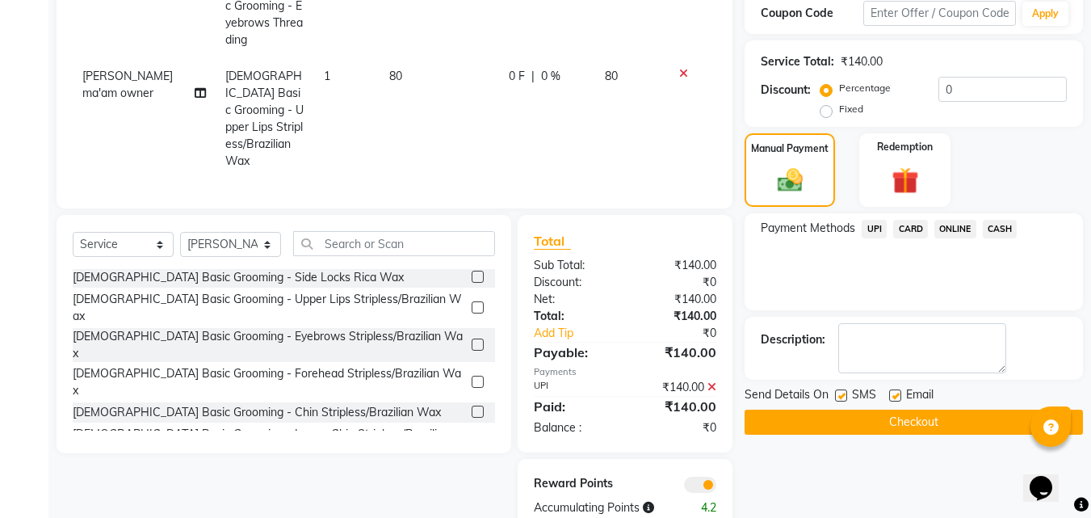
click at [844, 391] on label at bounding box center [841, 395] width 12 height 12
click at [844, 391] on input "checkbox" at bounding box center [840, 396] width 10 height 10
checkbox input "false"
click at [841, 416] on button "Checkout" at bounding box center [914, 421] width 338 height 25
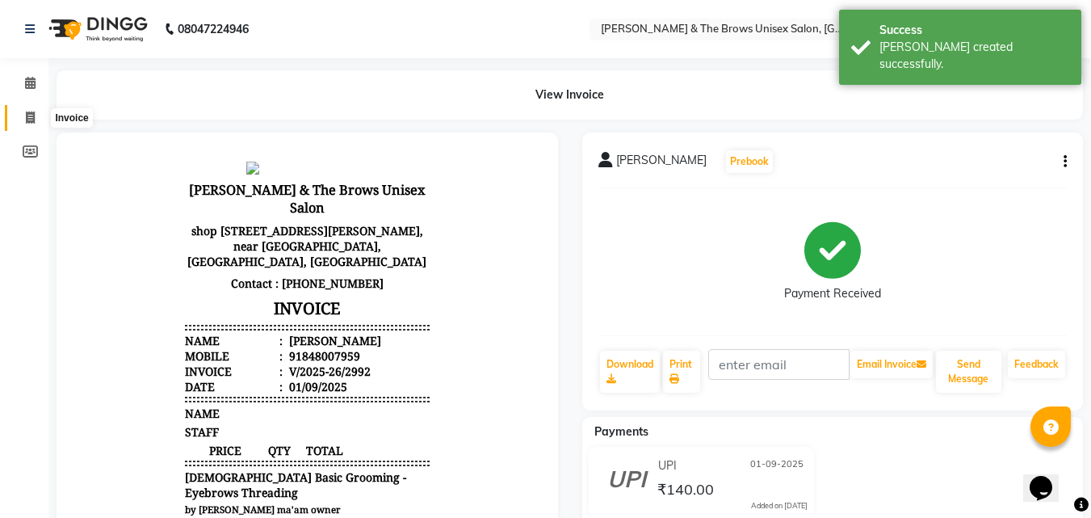
click at [26, 115] on icon at bounding box center [30, 117] width 9 height 12
select select "872"
select select "service"
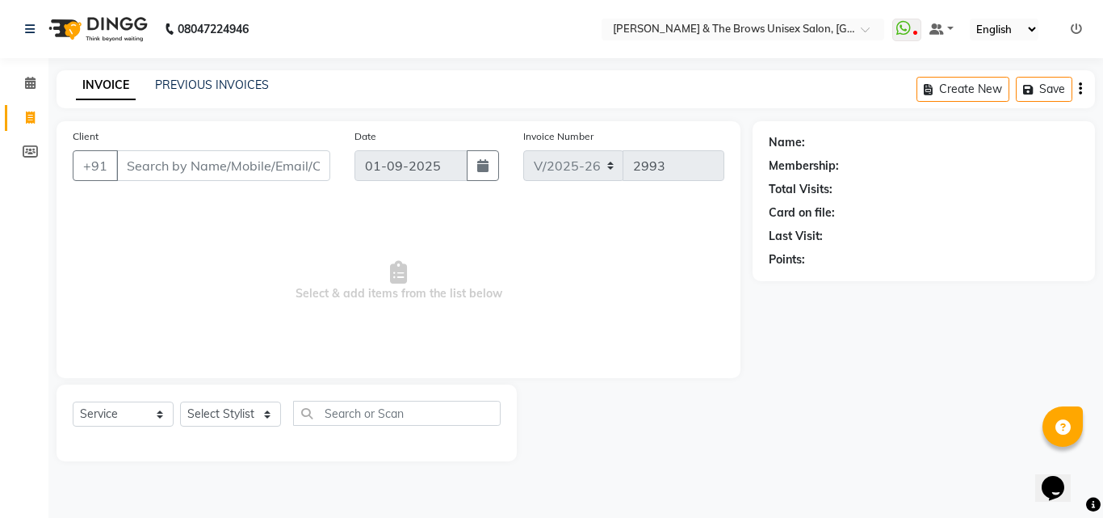
click at [145, 167] on input "Client" at bounding box center [223, 165] width 214 height 31
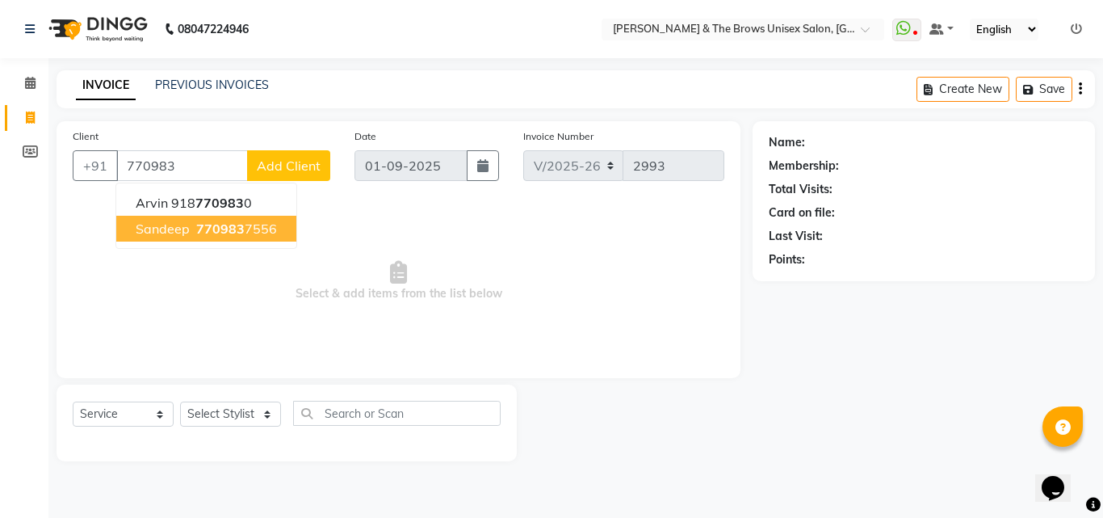
click at [183, 226] on span "Sandeep" at bounding box center [163, 228] width 54 height 16
type input "7709837556"
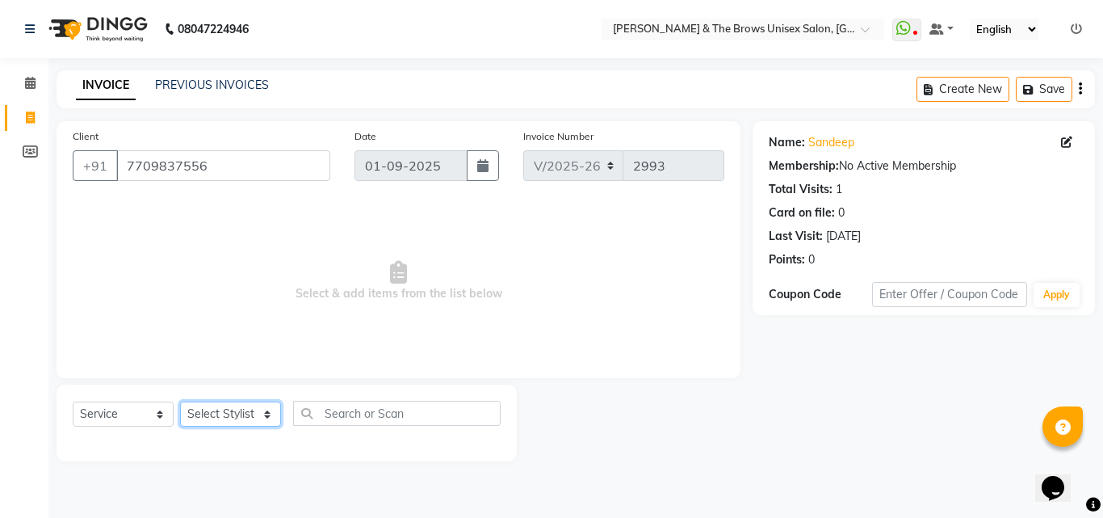
click at [234, 417] on select "Select Stylist [PERSON_NAME] manager [PERSON_NAME] [PERSON_NAME] ma'am owner [P…" at bounding box center [230, 413] width 101 height 25
select select "84274"
click at [180, 401] on select "Select Stylist [PERSON_NAME] manager [PERSON_NAME] [PERSON_NAME] ma'am owner [P…" at bounding box center [230, 413] width 101 height 25
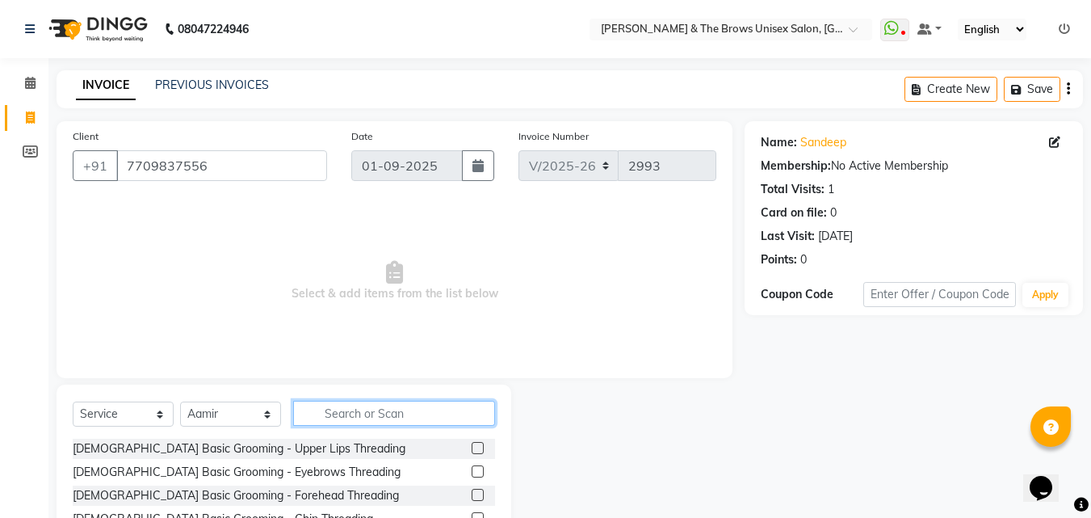
click at [327, 418] on input "text" at bounding box center [394, 413] width 202 height 25
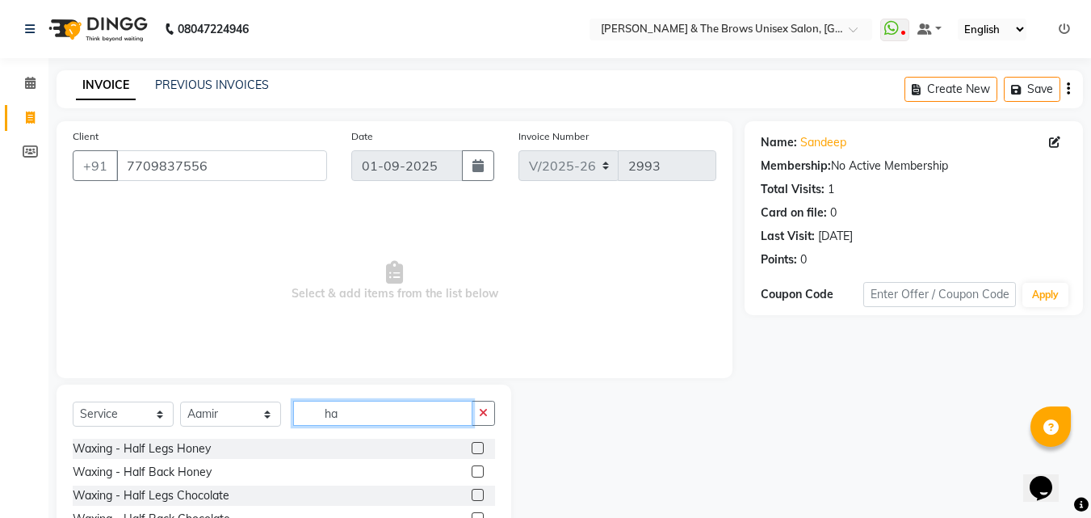
type input "h"
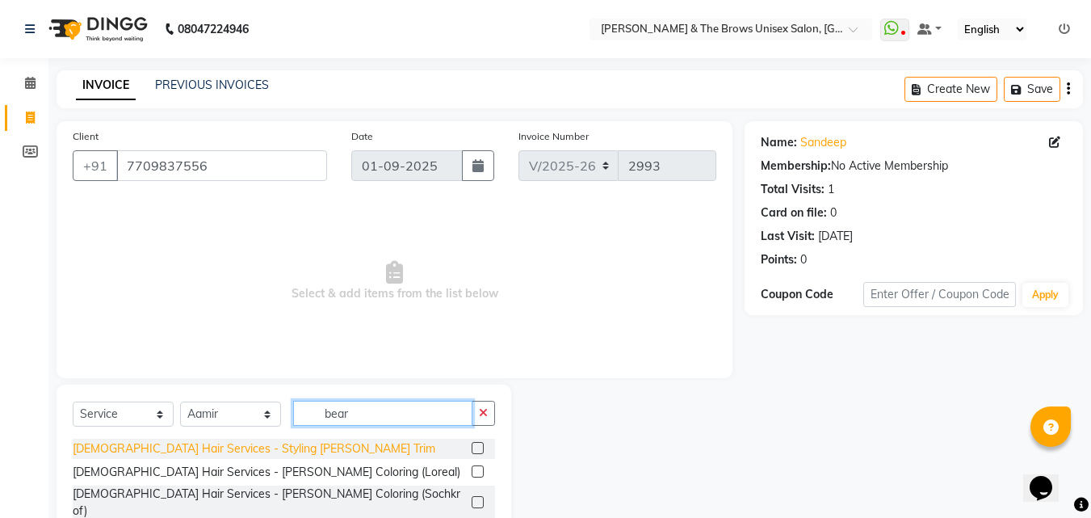
type input "bear"
click at [242, 452] on div "[DEMOGRAPHIC_DATA] Hair Services - Styling [PERSON_NAME] Trim" at bounding box center [254, 448] width 363 height 17
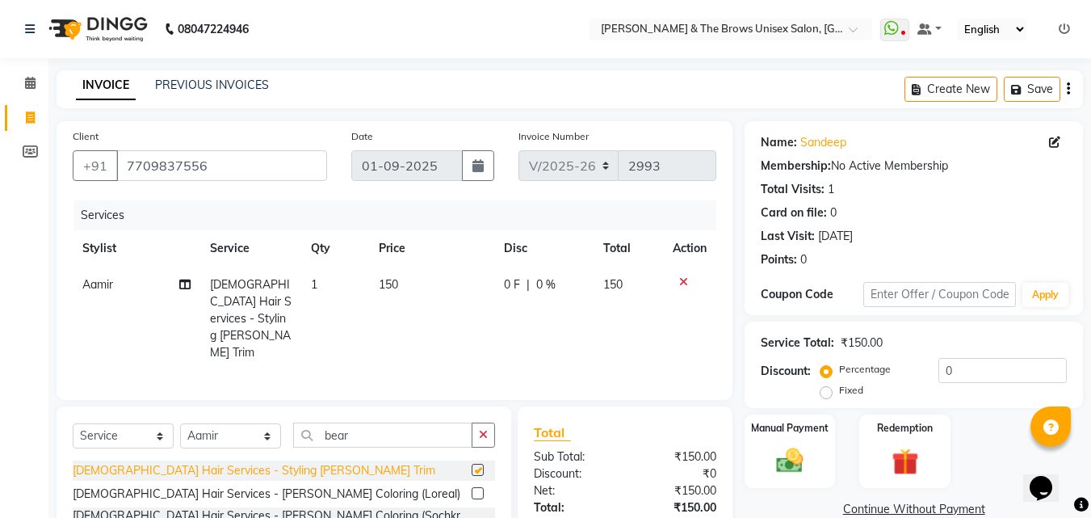
checkbox input "false"
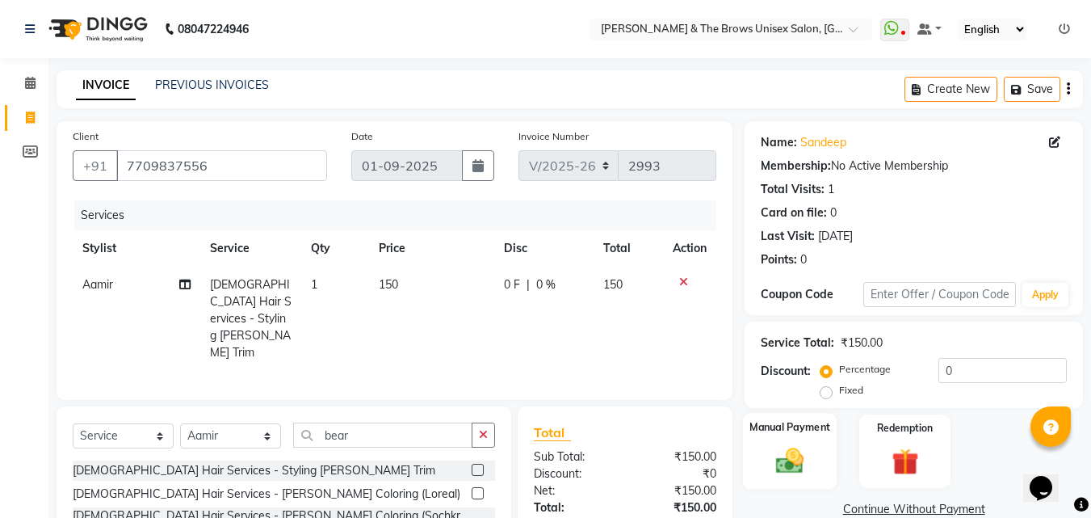
click at [770, 450] on img at bounding box center [789, 460] width 45 height 32
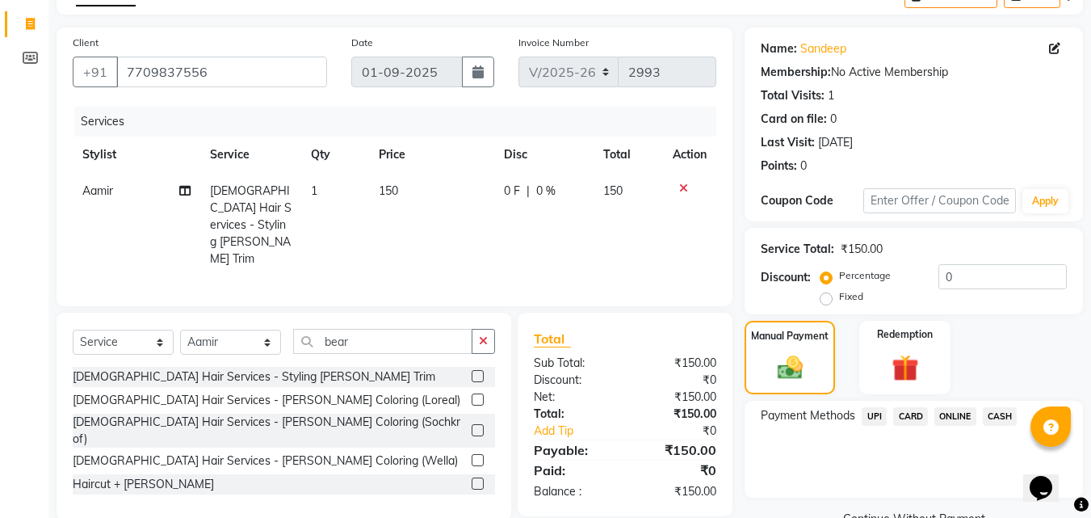
scroll to position [131, 0]
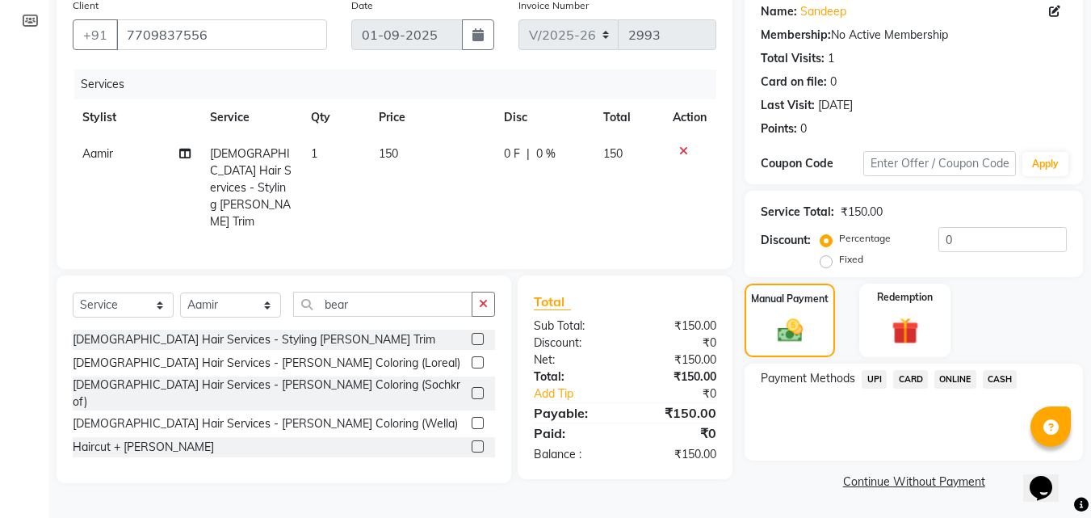
click at [876, 375] on span "UPI" at bounding box center [874, 379] width 25 height 19
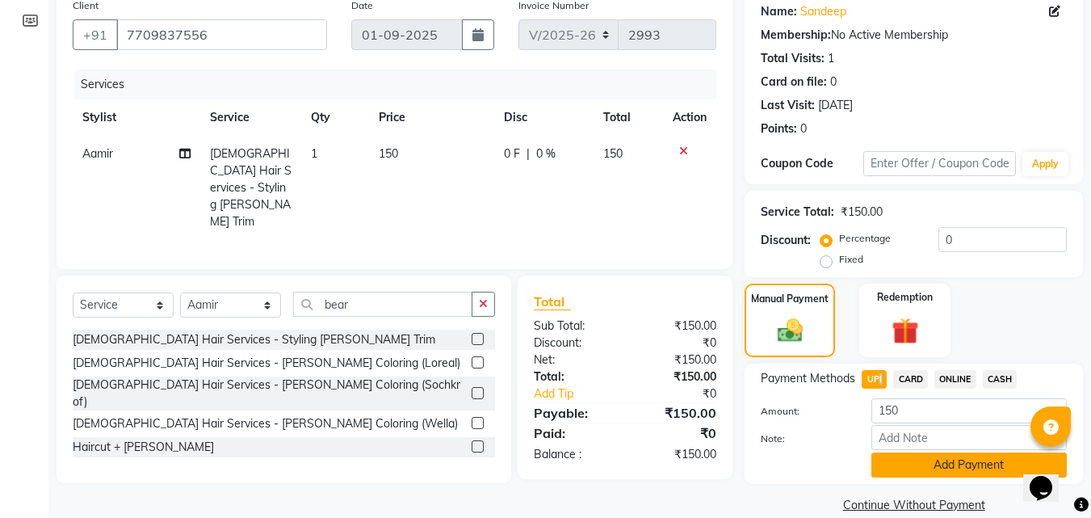
click at [896, 468] on button "Add Payment" at bounding box center [968, 464] width 195 height 25
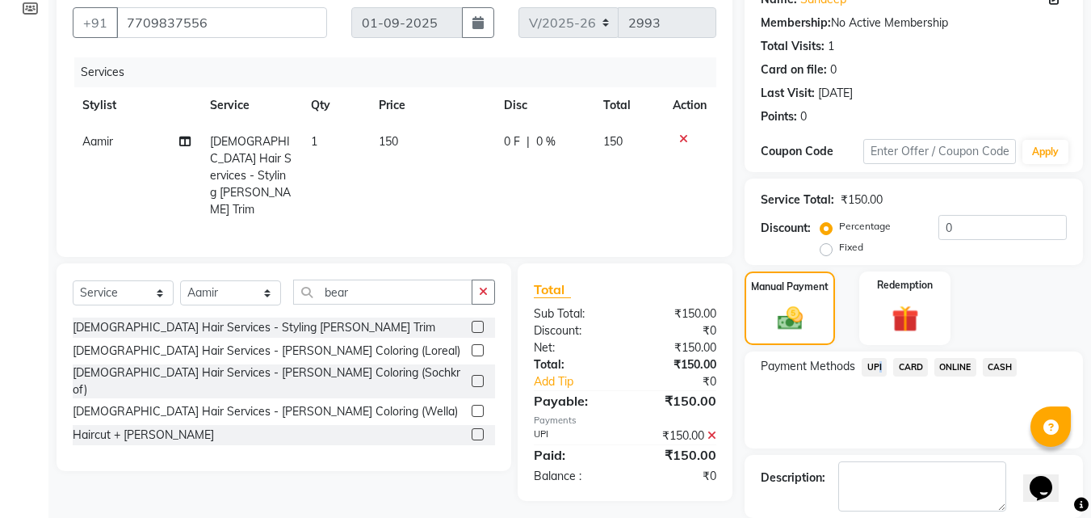
scroll to position [222, 0]
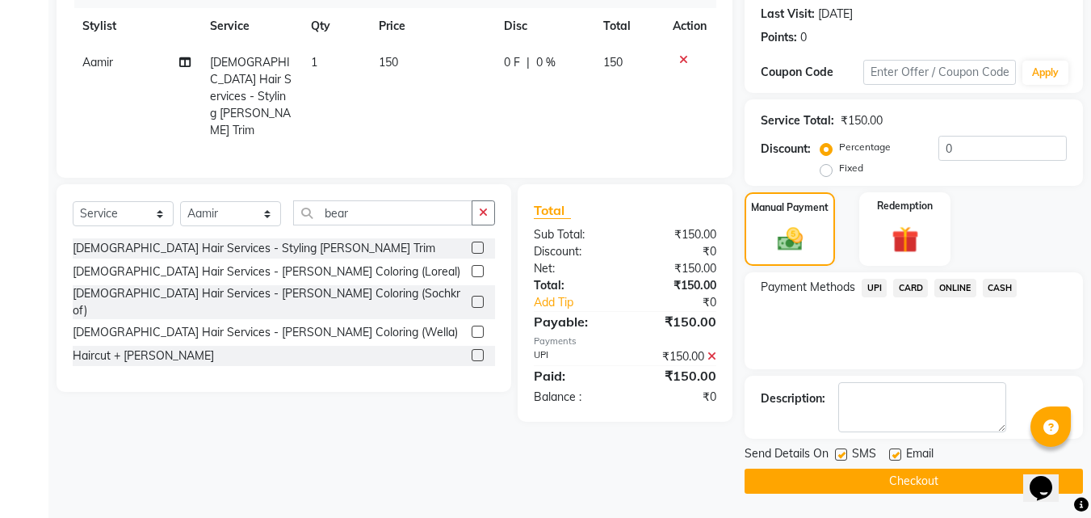
click at [840, 455] on label at bounding box center [841, 454] width 12 height 12
click at [840, 455] on input "checkbox" at bounding box center [840, 455] width 10 height 10
checkbox input "false"
click at [838, 483] on button "Checkout" at bounding box center [914, 480] width 338 height 25
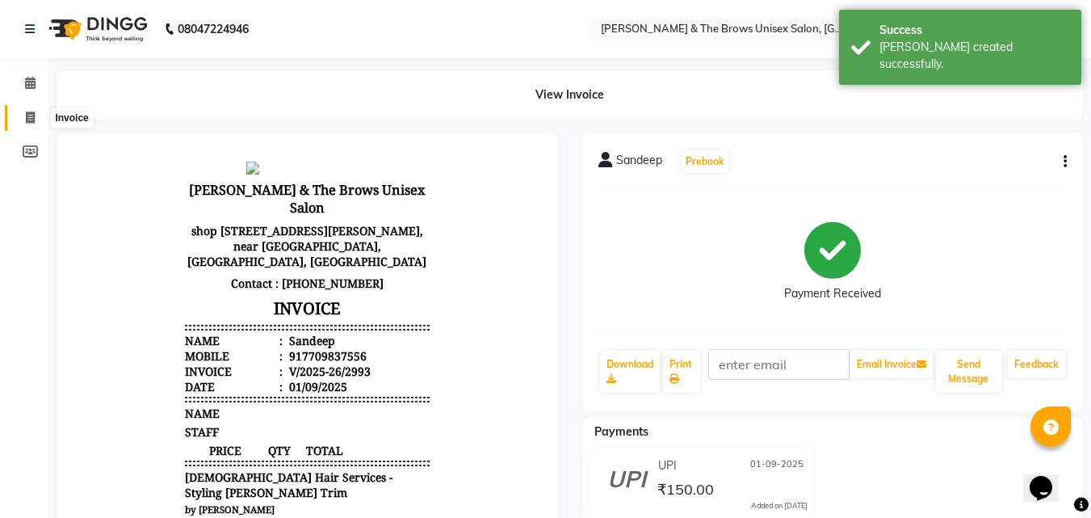
click at [22, 119] on span at bounding box center [30, 118] width 28 height 19
select select "872"
select select "service"
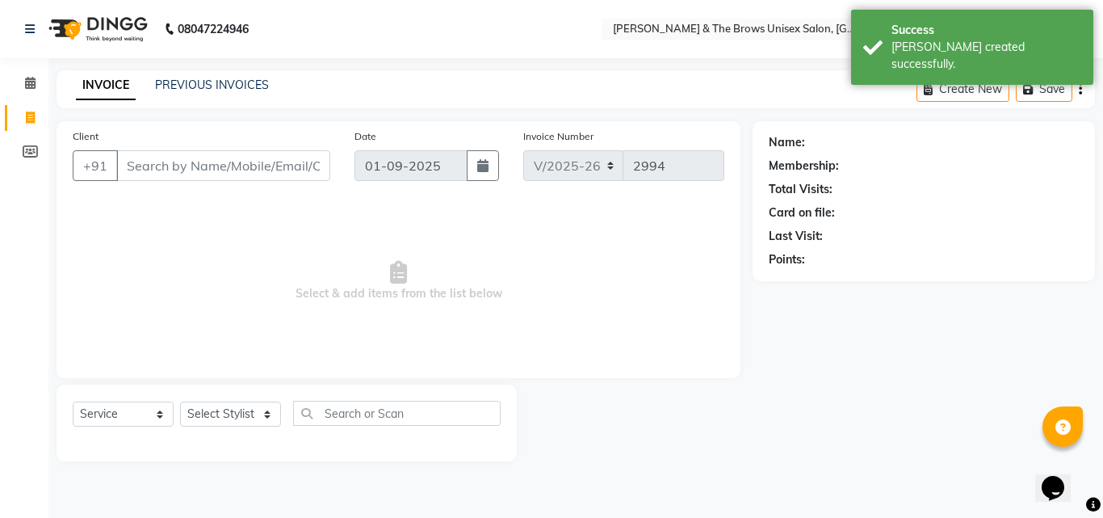
click at [178, 173] on input "Client" at bounding box center [223, 165] width 214 height 31
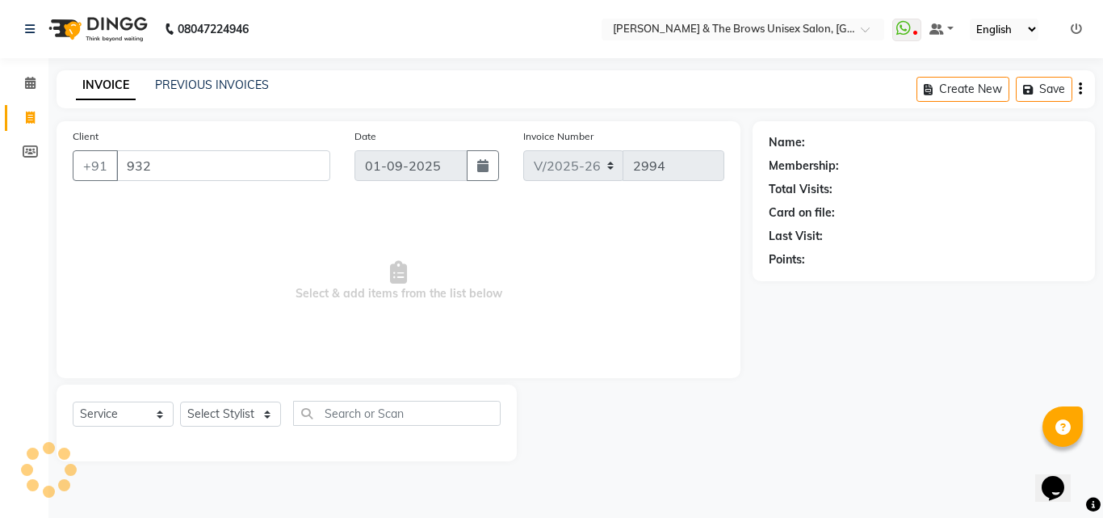
type input "932"
select select "1: Object"
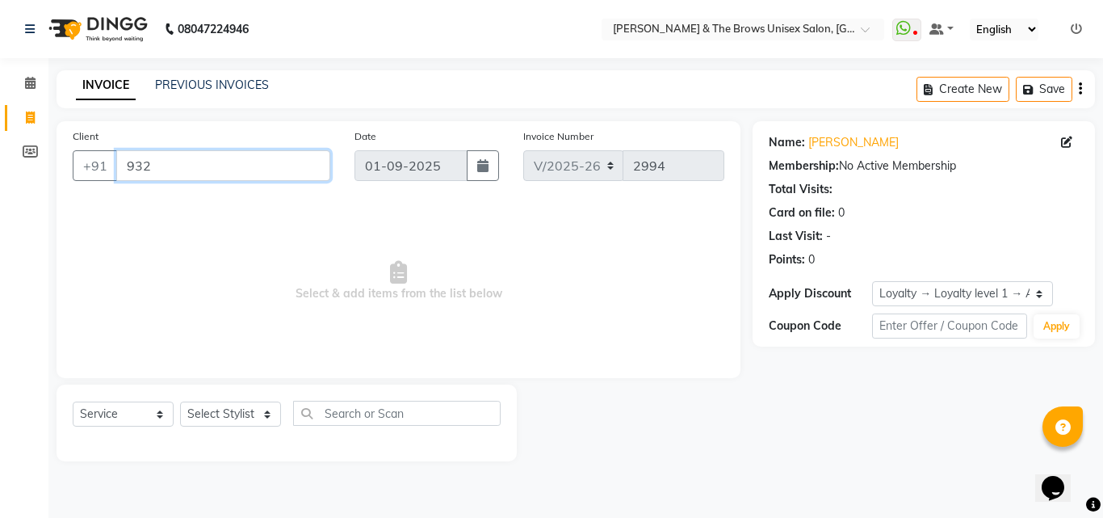
click at [178, 173] on input "932" at bounding box center [223, 165] width 214 height 31
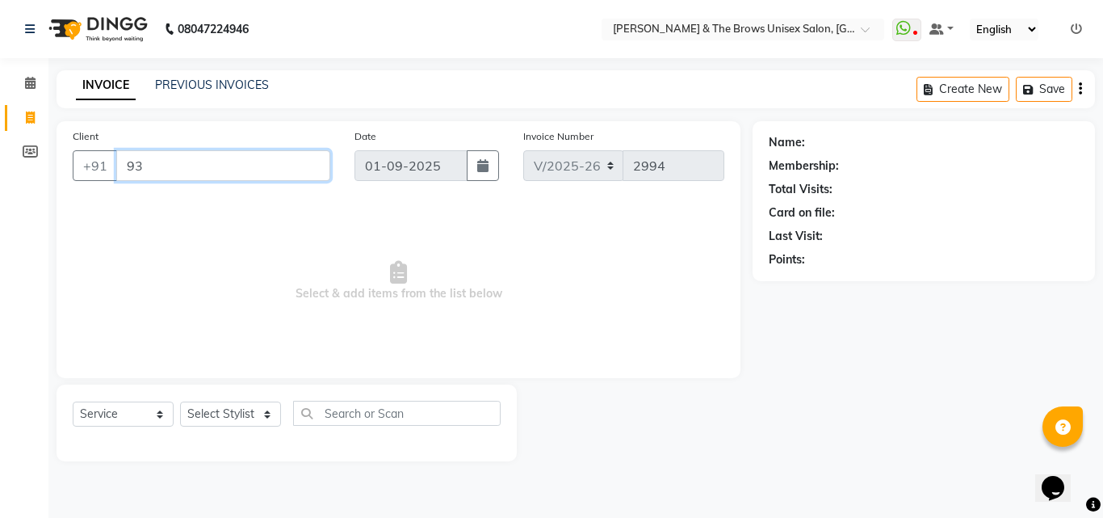
type input "932"
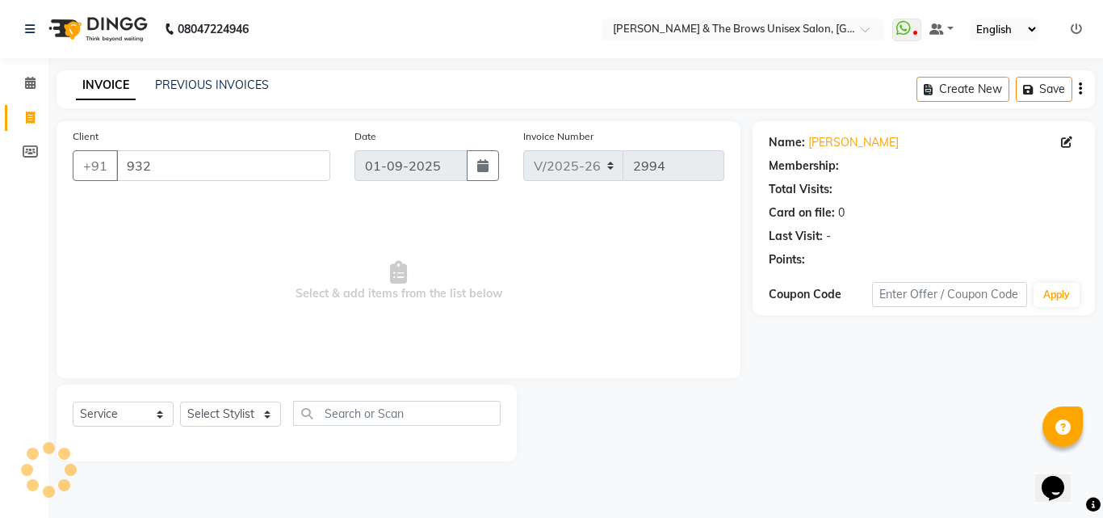
select select "1: Object"
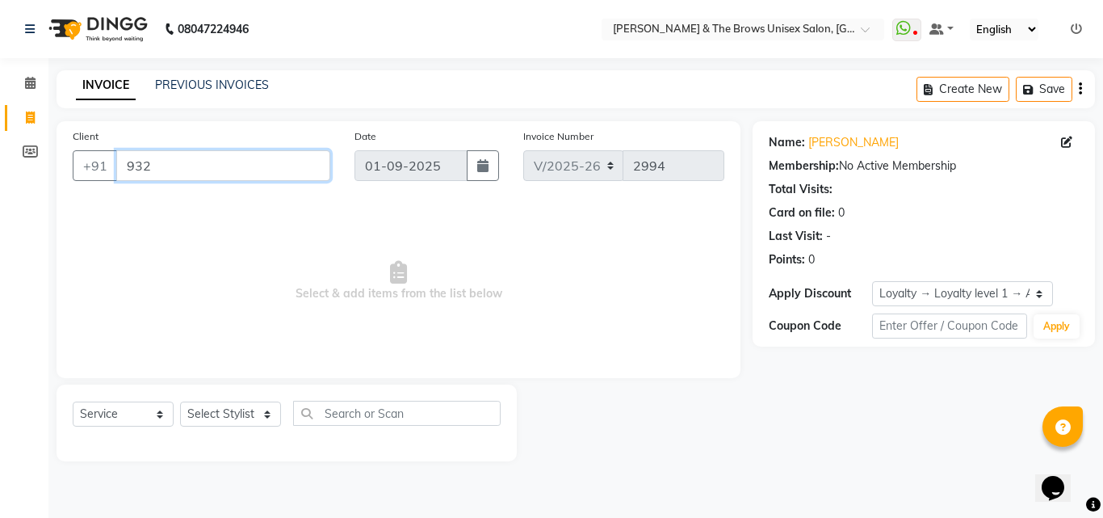
click at [174, 172] on input "932" at bounding box center [223, 165] width 214 height 31
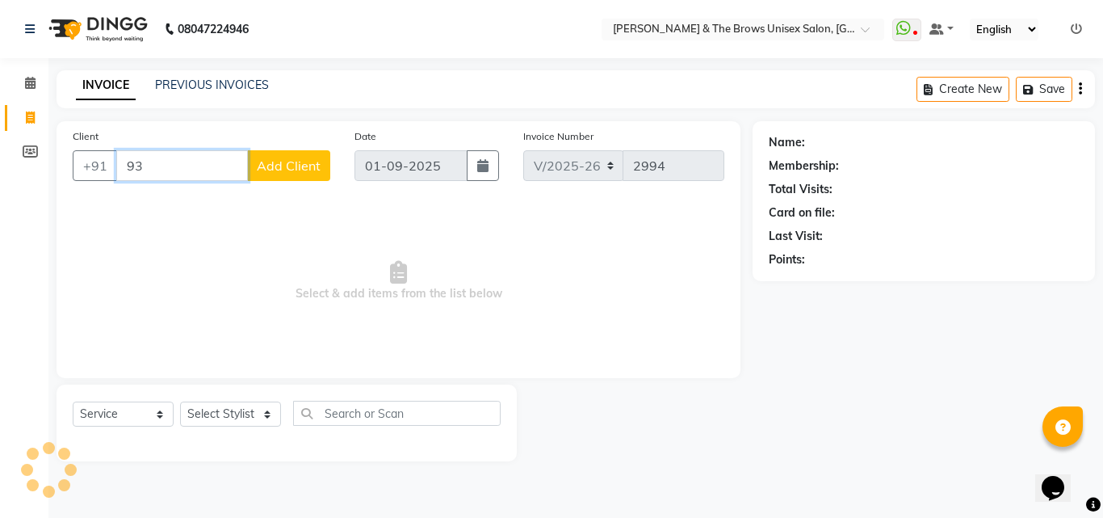
type input "9"
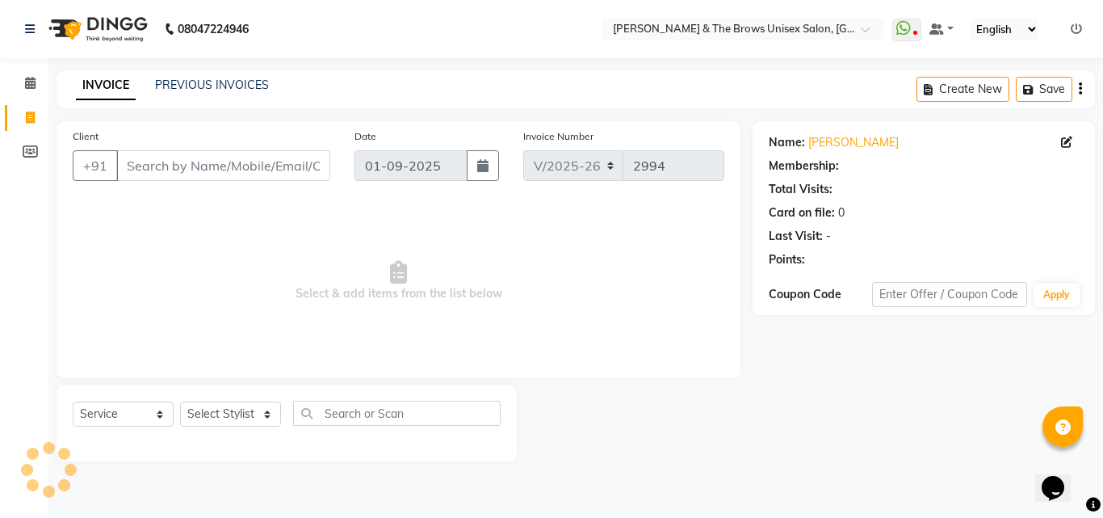
select select "1: Object"
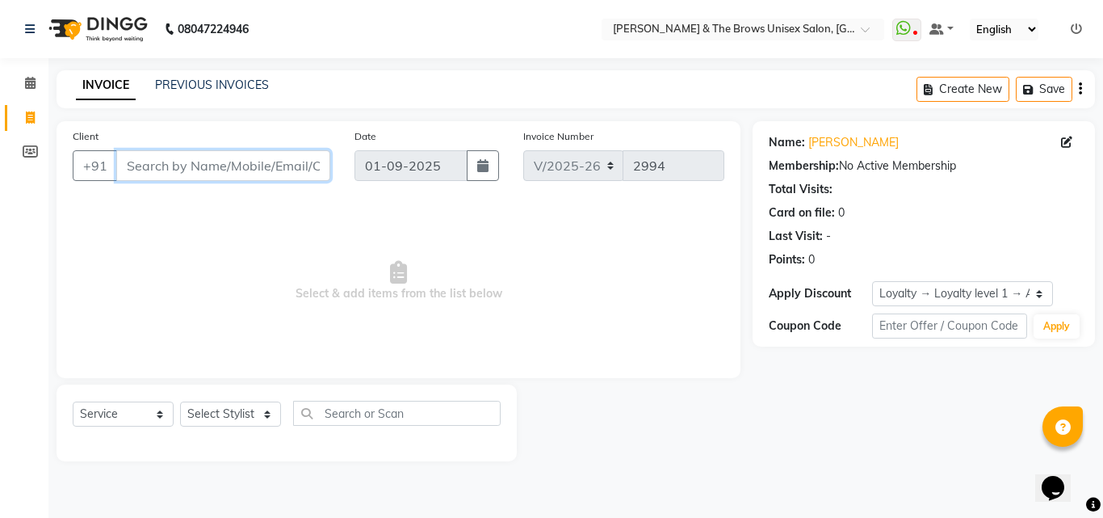
click at [174, 172] on input "Client" at bounding box center [223, 165] width 214 height 31
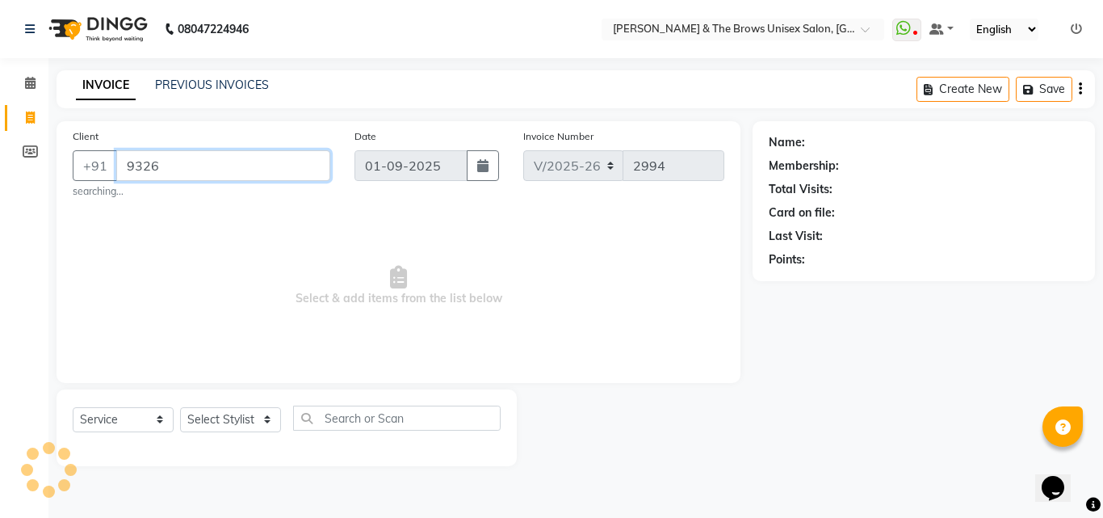
type input "9326"
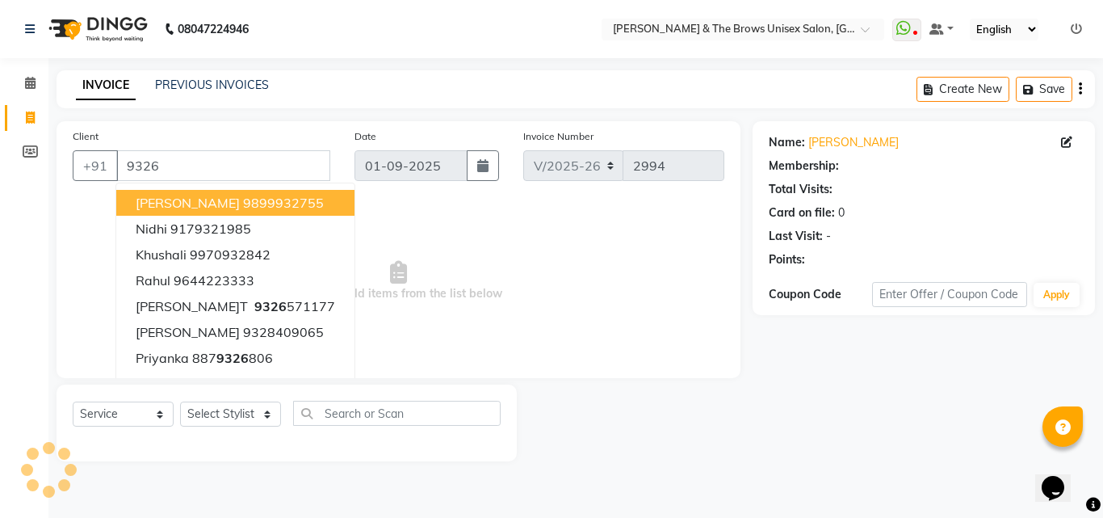
select select "1: Object"
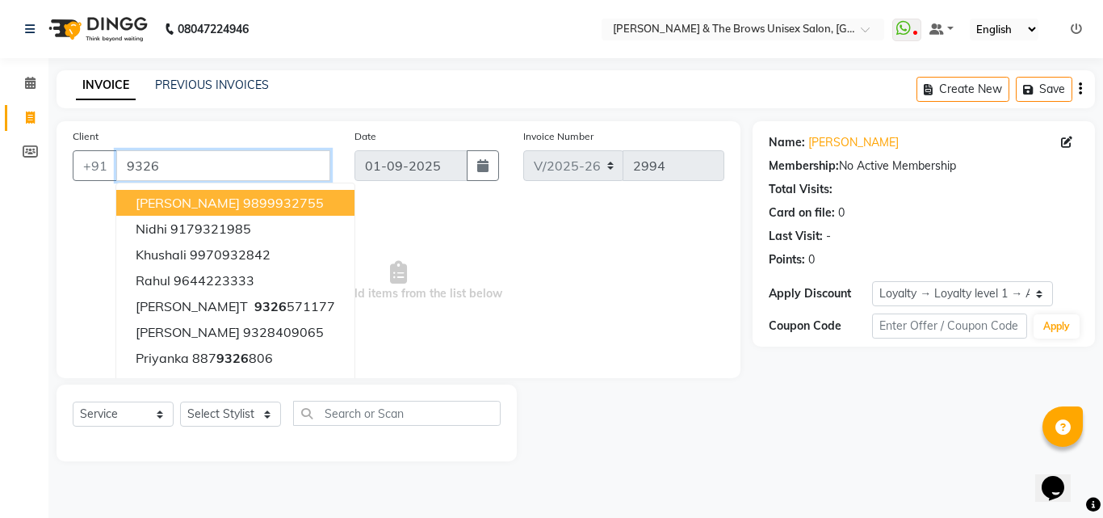
click at [174, 172] on input "9326" at bounding box center [223, 165] width 214 height 31
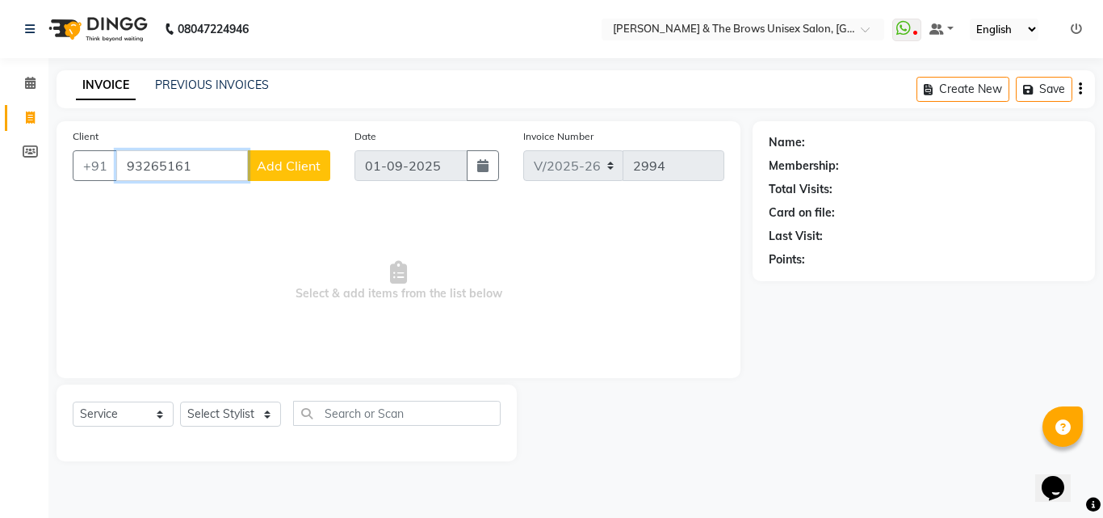
click at [140, 166] on input "93265161" at bounding box center [182, 165] width 132 height 31
click at [229, 162] on input "9310265161" at bounding box center [182, 165] width 132 height 31
type input "9"
type input "932"
select select "1: Object"
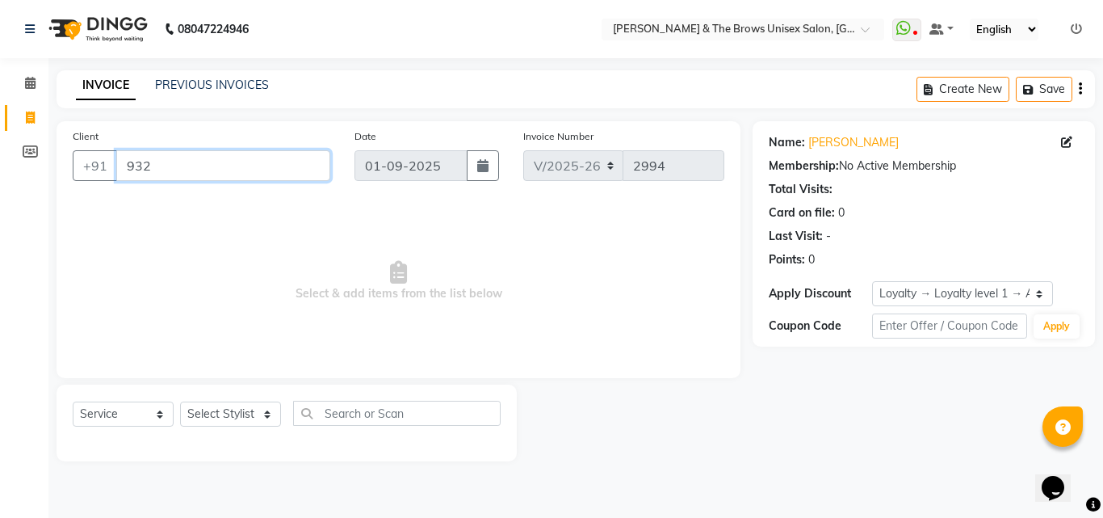
click at [224, 163] on input "932" at bounding box center [223, 165] width 214 height 31
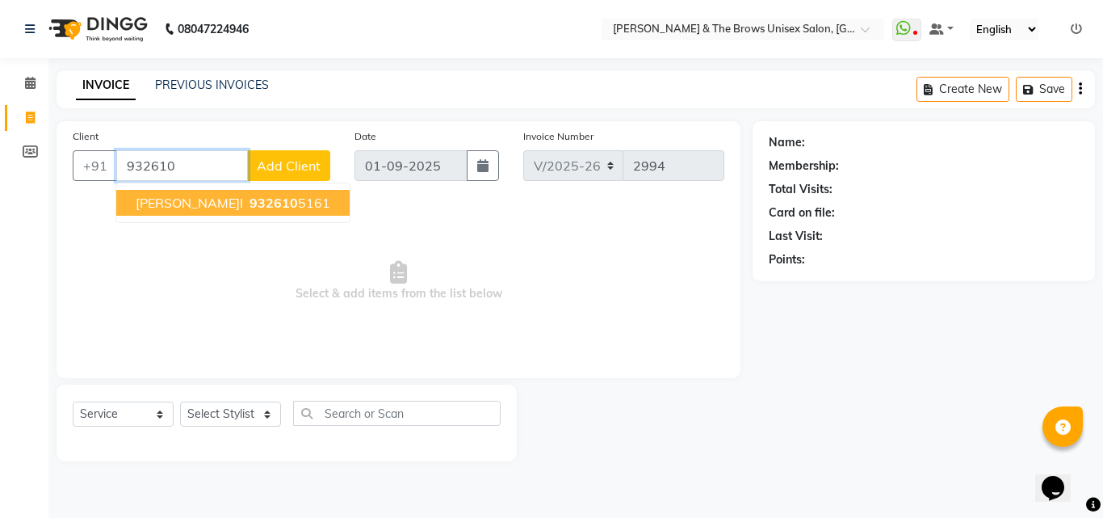
click at [250, 195] on span "932610" at bounding box center [274, 203] width 48 height 16
type input "9326105161"
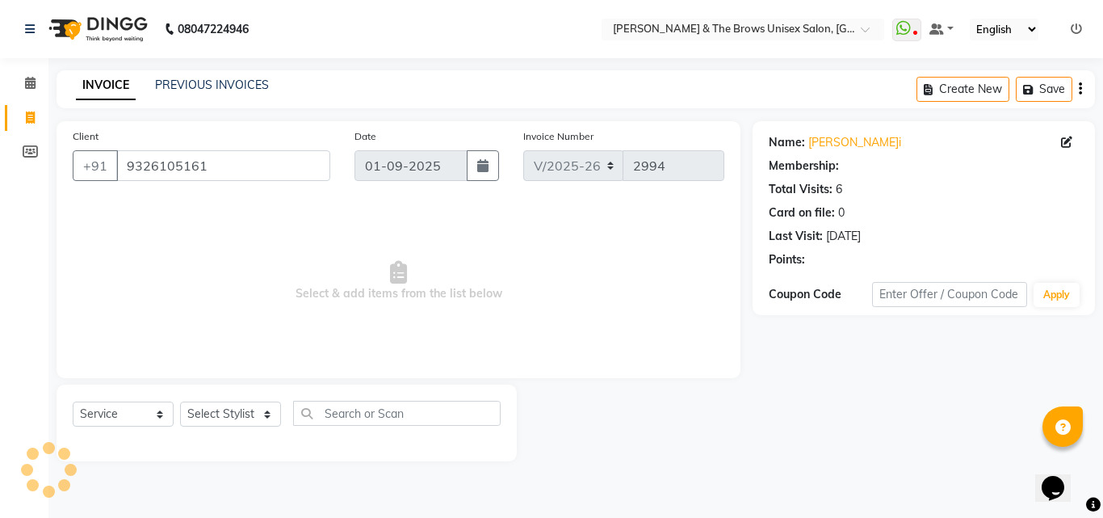
select select "1: Object"
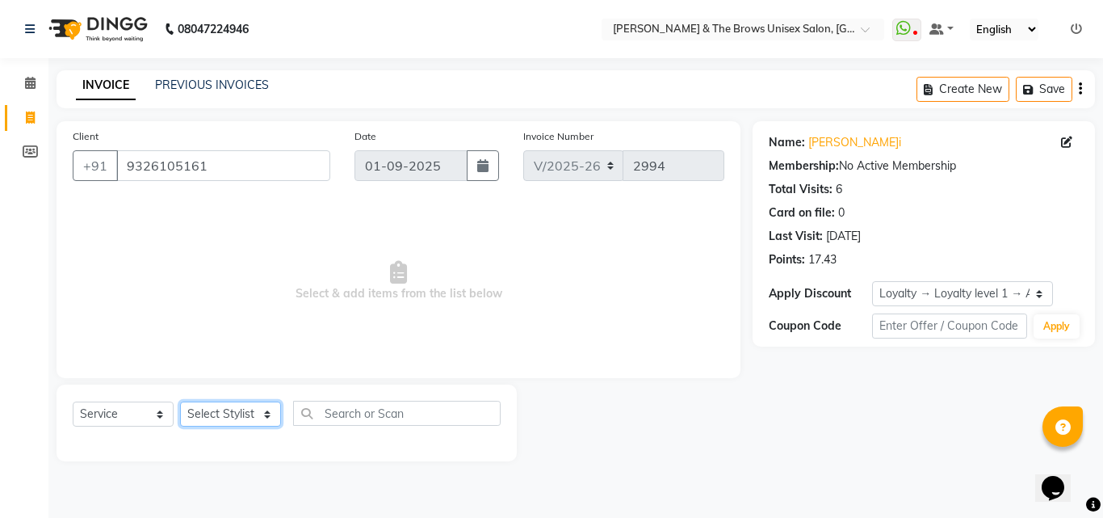
click at [248, 413] on select "Select Stylist [PERSON_NAME] manager [PERSON_NAME] [PERSON_NAME] ma'am owner [P…" at bounding box center [230, 413] width 101 height 25
select select "82231"
click at [180, 401] on select "Select Stylist [PERSON_NAME] manager [PERSON_NAME] [PERSON_NAME] ma'am owner [P…" at bounding box center [230, 413] width 101 height 25
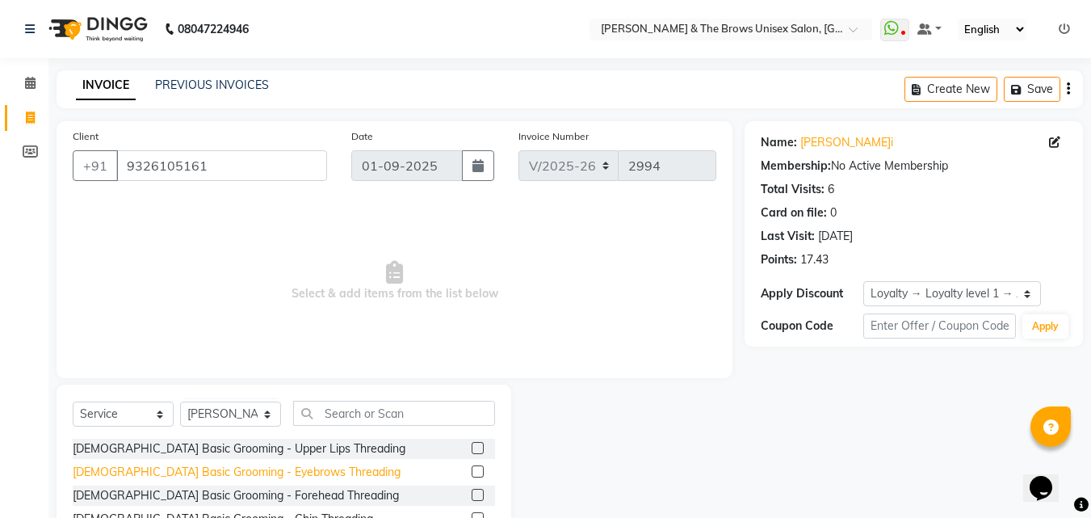
click at [280, 472] on div "[DEMOGRAPHIC_DATA] Basic Grooming - Eyebrows Threading" at bounding box center [237, 472] width 328 height 17
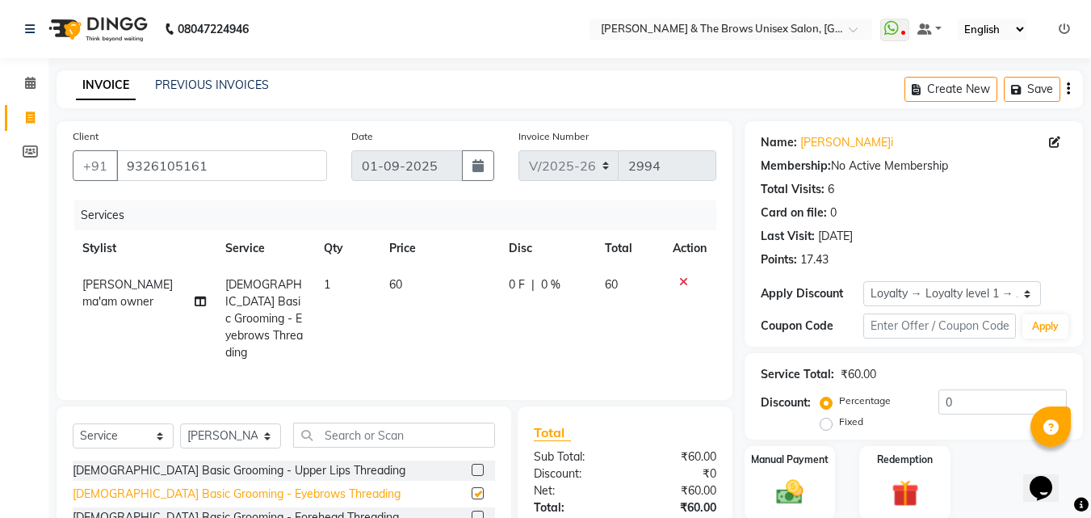
checkbox input "false"
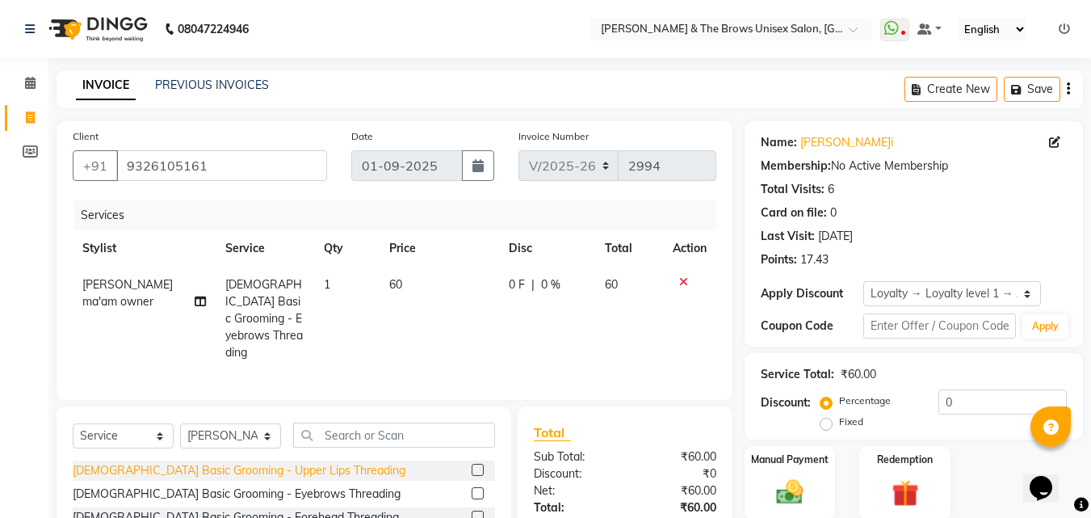
click at [279, 469] on div "[DEMOGRAPHIC_DATA] Basic Grooming - Upper Lips Threading" at bounding box center [239, 470] width 333 height 17
checkbox input "false"
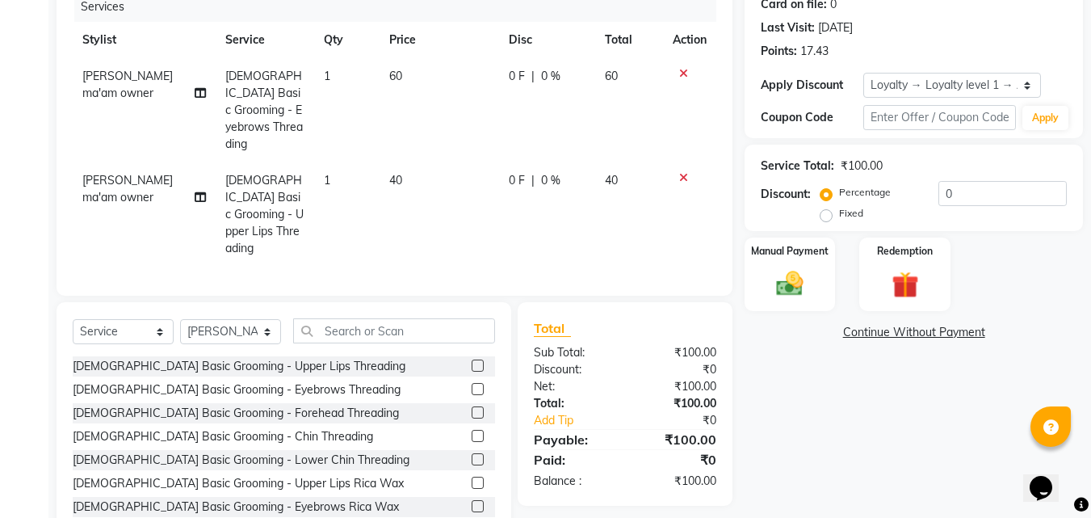
scroll to position [233, 0]
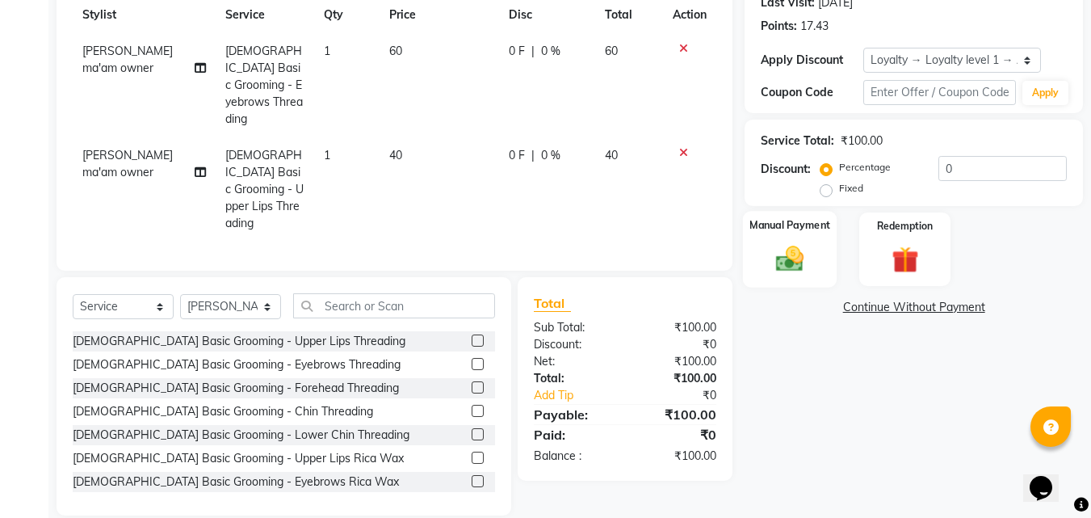
click at [778, 271] on img at bounding box center [789, 258] width 45 height 32
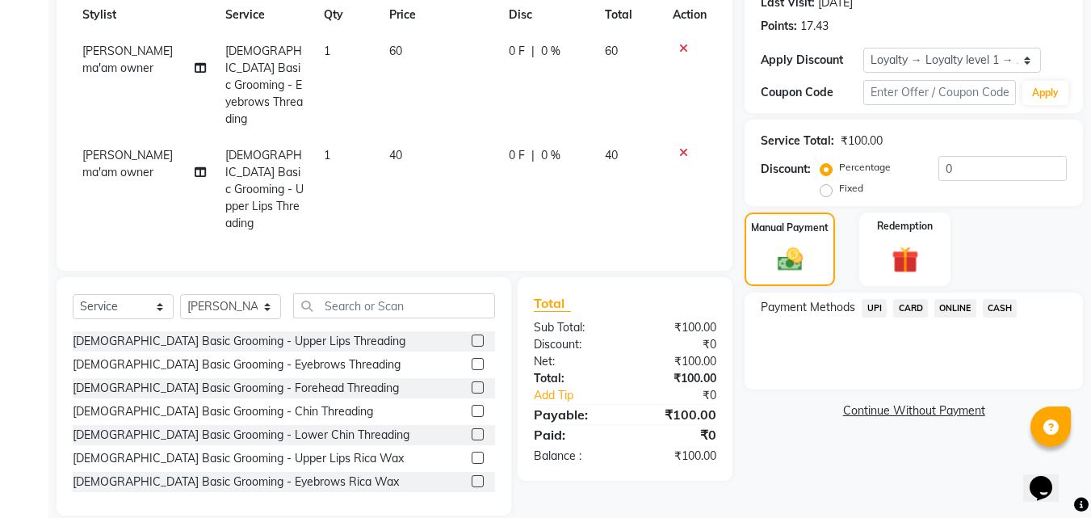
click at [879, 308] on span "UPI" at bounding box center [874, 308] width 25 height 19
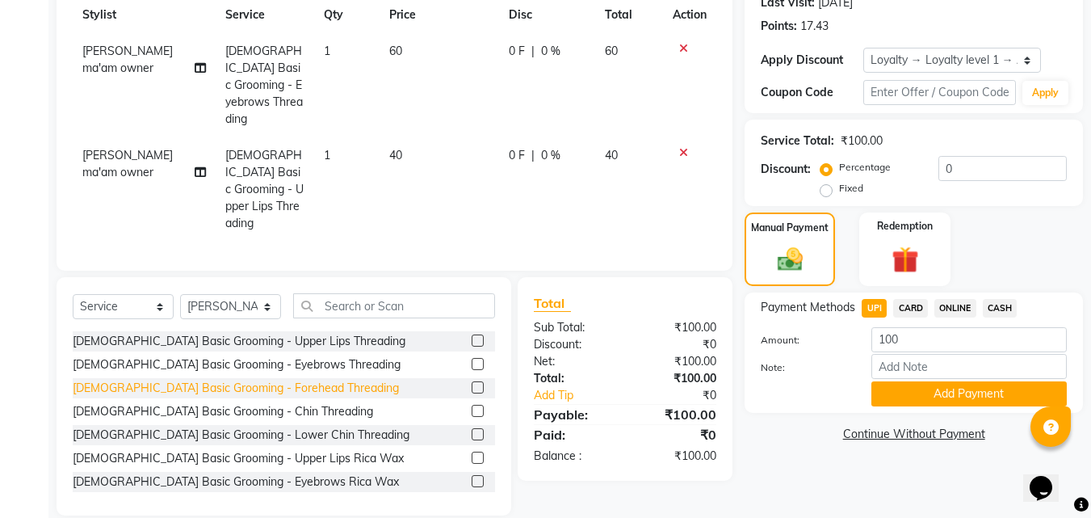
click at [284, 380] on div "[DEMOGRAPHIC_DATA] Basic Grooming - Forehead Threading" at bounding box center [236, 388] width 326 height 17
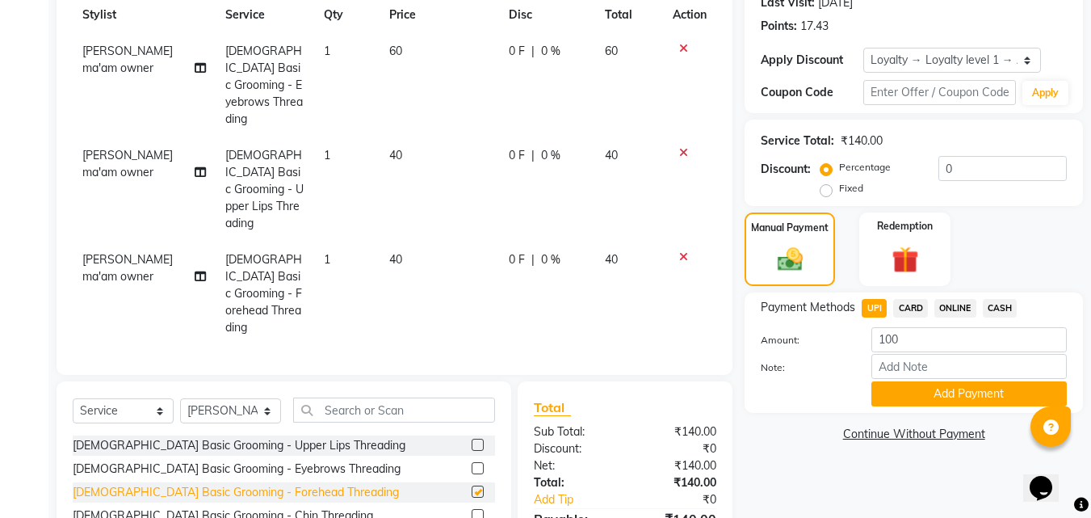
checkbox input "false"
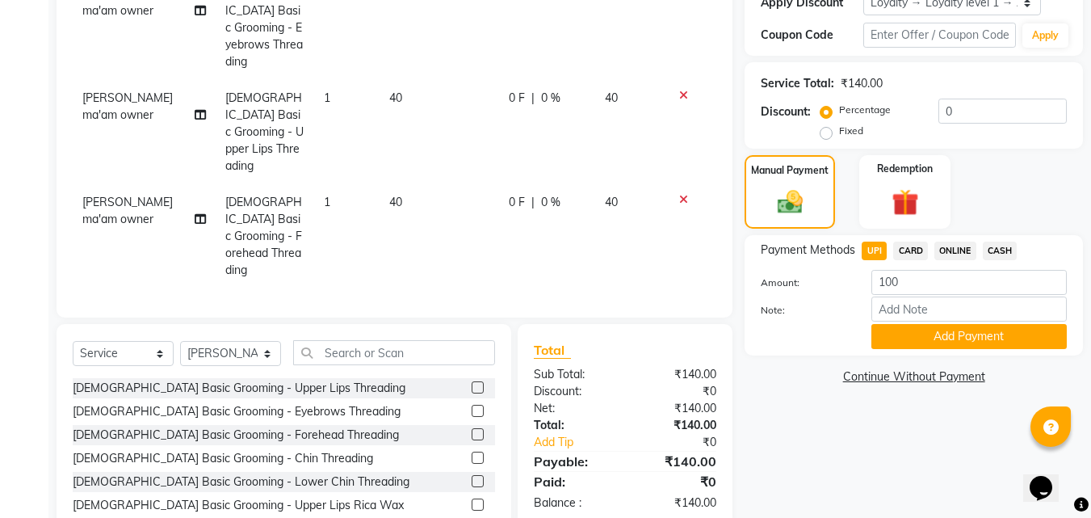
scroll to position [321, 0]
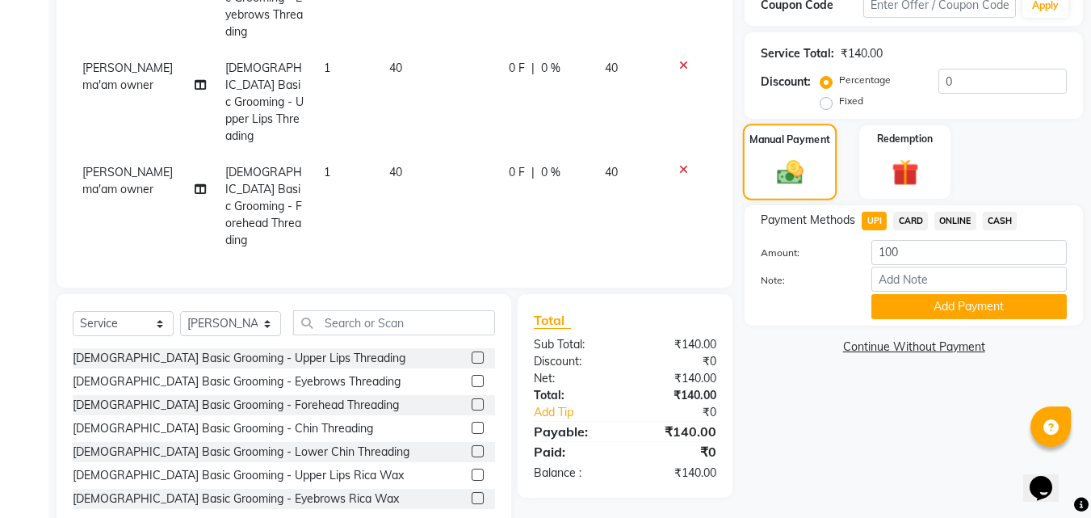
click at [799, 171] on img at bounding box center [790, 172] width 43 height 31
click at [872, 217] on span "UPI" at bounding box center [874, 221] width 25 height 19
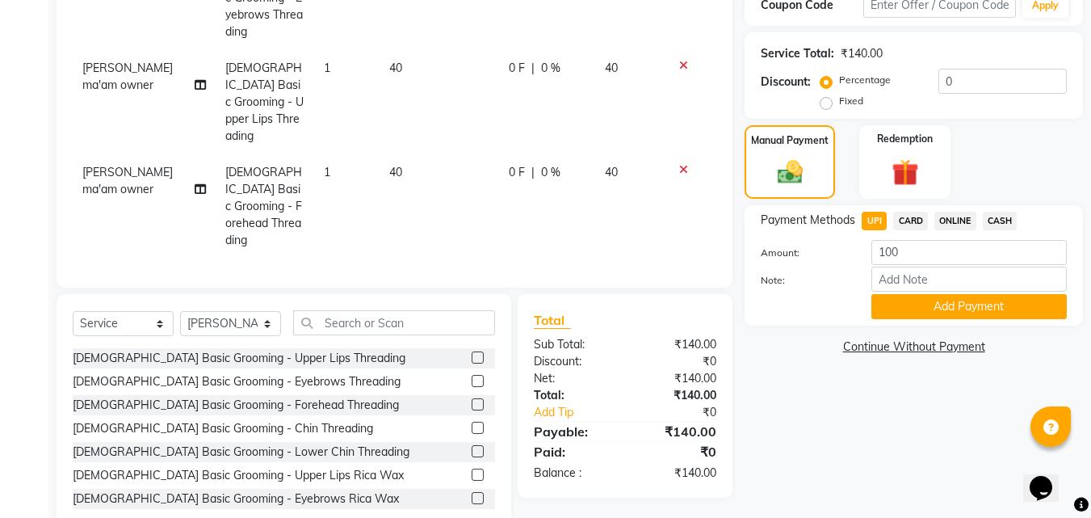
type input "140"
click at [893, 307] on button "Add Payment" at bounding box center [968, 306] width 195 height 25
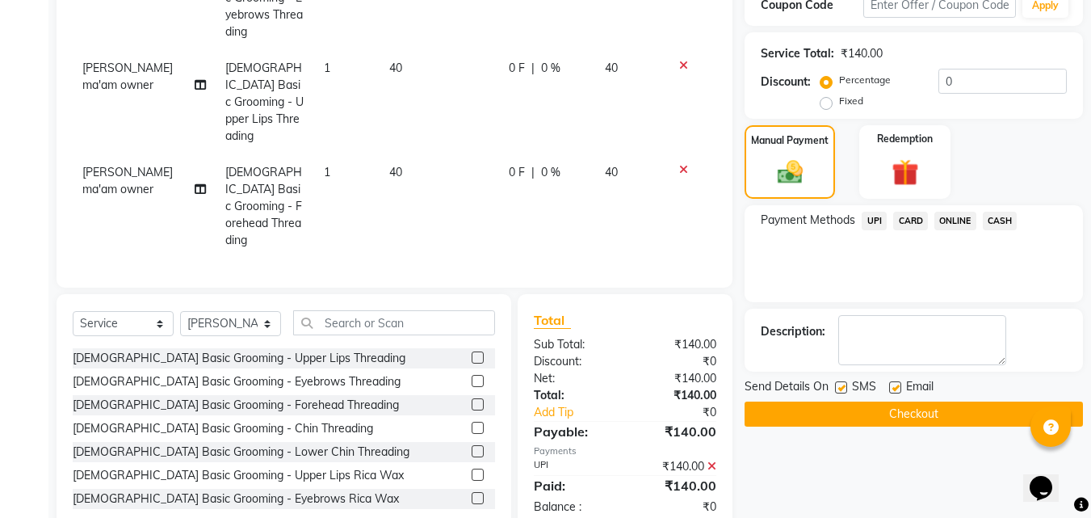
click at [843, 386] on label at bounding box center [841, 387] width 12 height 12
click at [843, 386] on input "checkbox" at bounding box center [840, 388] width 10 height 10
checkbox input "false"
click at [844, 404] on button "Checkout" at bounding box center [914, 413] width 338 height 25
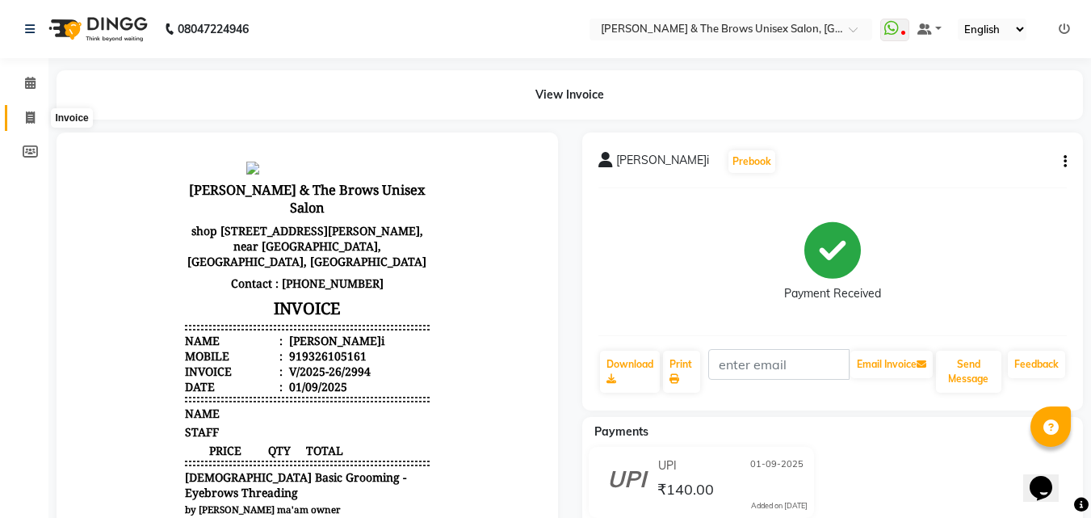
click at [27, 117] on icon at bounding box center [30, 117] width 9 height 12
select select "872"
select select "service"
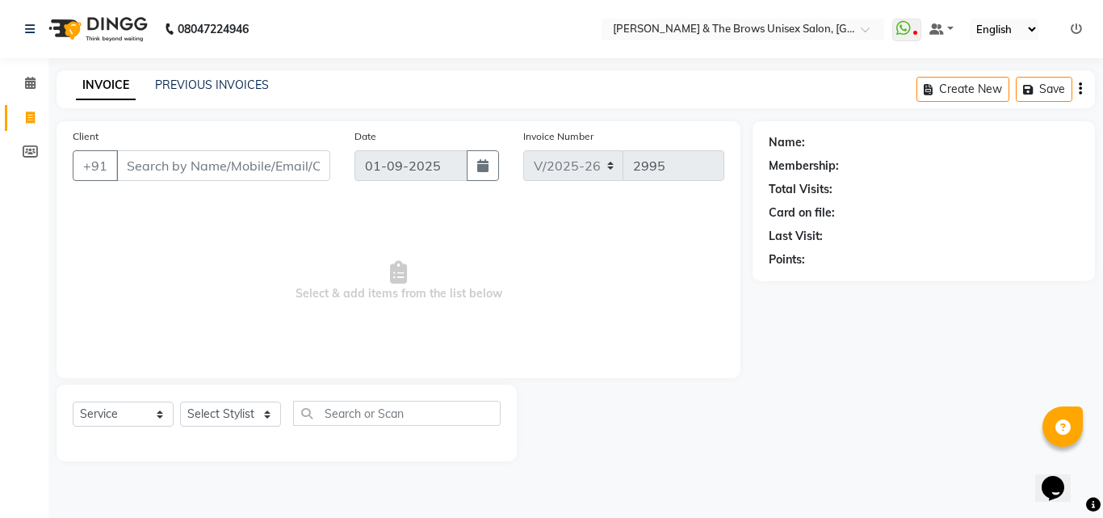
click at [131, 162] on input "Client" at bounding box center [223, 165] width 214 height 31
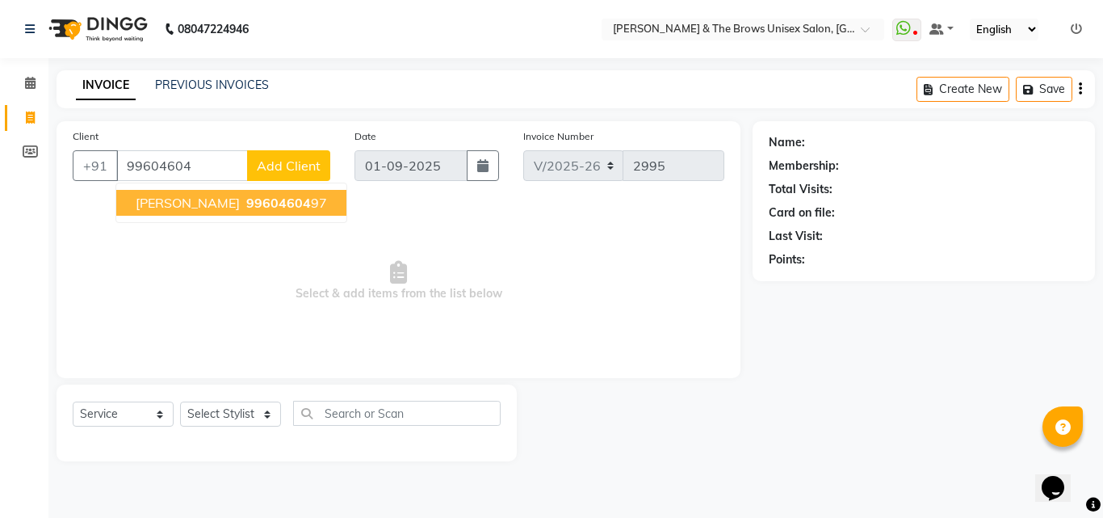
click at [144, 204] on span "[PERSON_NAME]" at bounding box center [188, 203] width 104 height 16
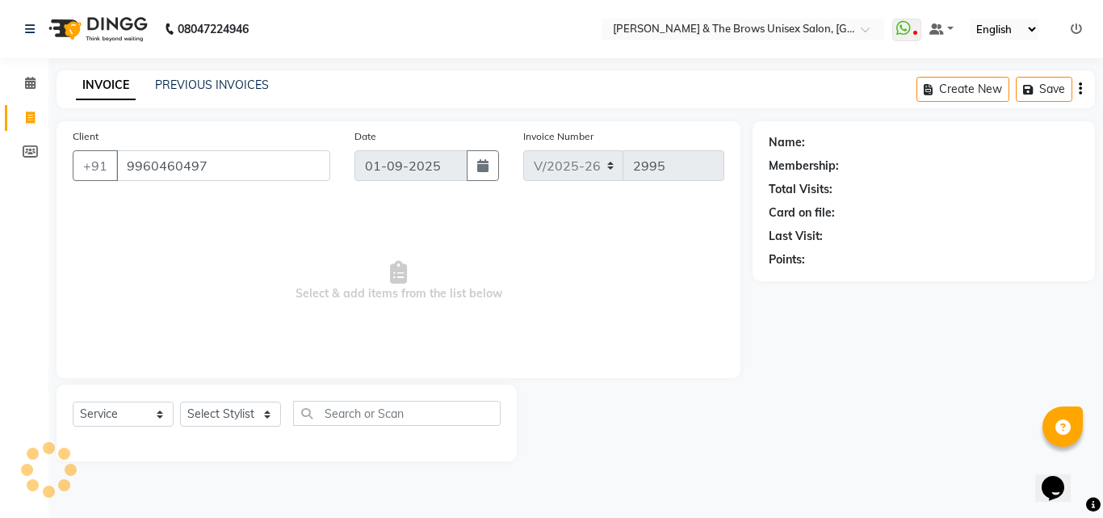
type input "9960460497"
select select "1: Object"
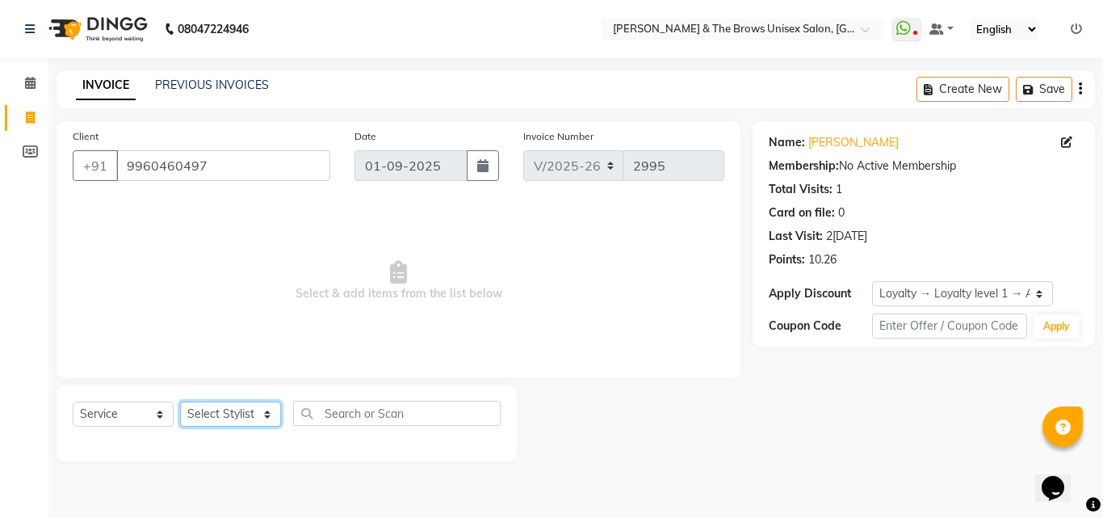
click at [241, 405] on select "Select Stylist [PERSON_NAME] manager [PERSON_NAME] [PERSON_NAME] ma'am owner [P…" at bounding box center [230, 413] width 101 height 25
select select "15229"
click at [180, 401] on select "Select Stylist [PERSON_NAME] manager [PERSON_NAME] [PERSON_NAME] ma'am owner [P…" at bounding box center [230, 413] width 101 height 25
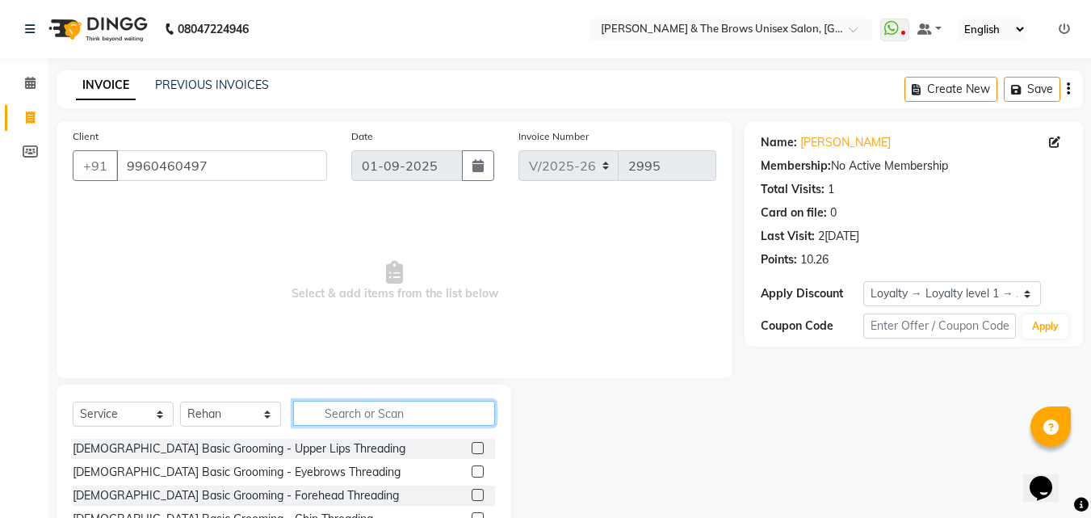
click at [320, 415] on input "text" at bounding box center [394, 413] width 202 height 25
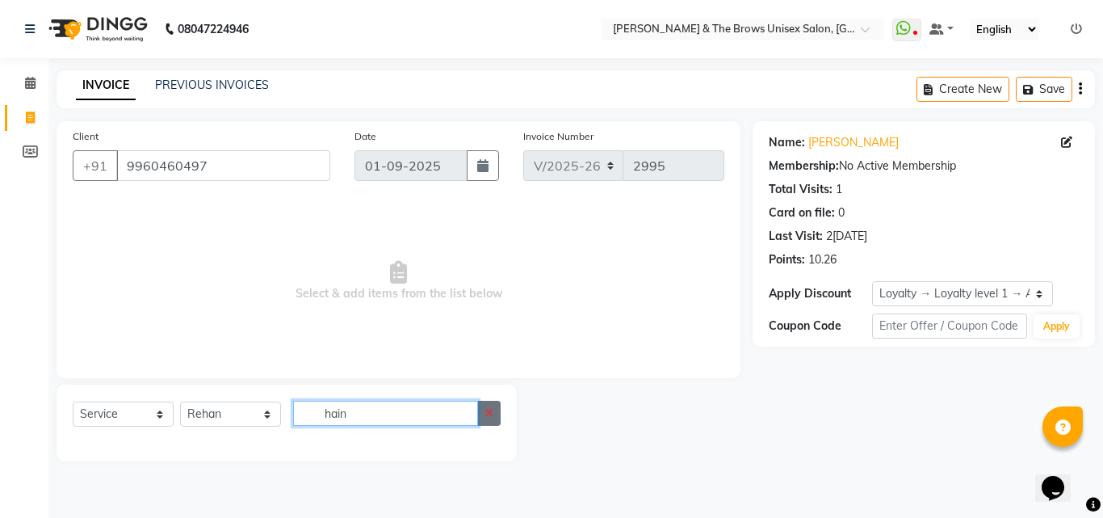
type input "hain"
click at [489, 412] on icon "button" at bounding box center [489, 412] width 9 height 11
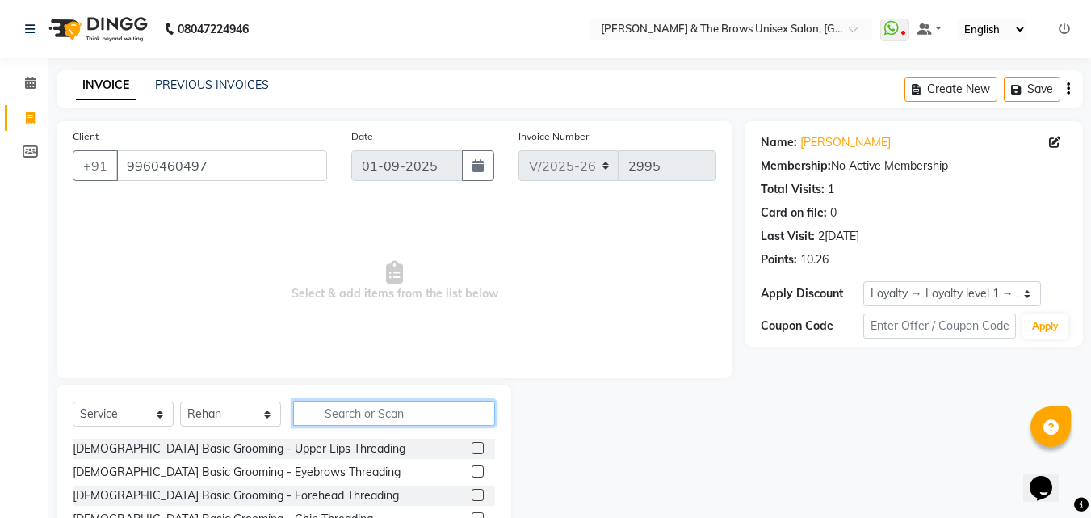
click at [455, 414] on input "text" at bounding box center [394, 413] width 202 height 25
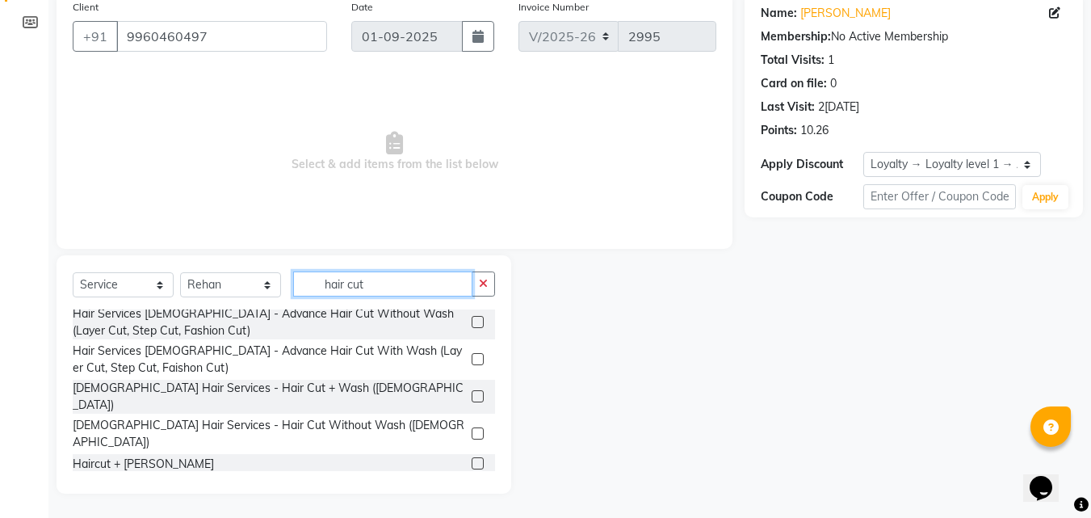
scroll to position [198, 0]
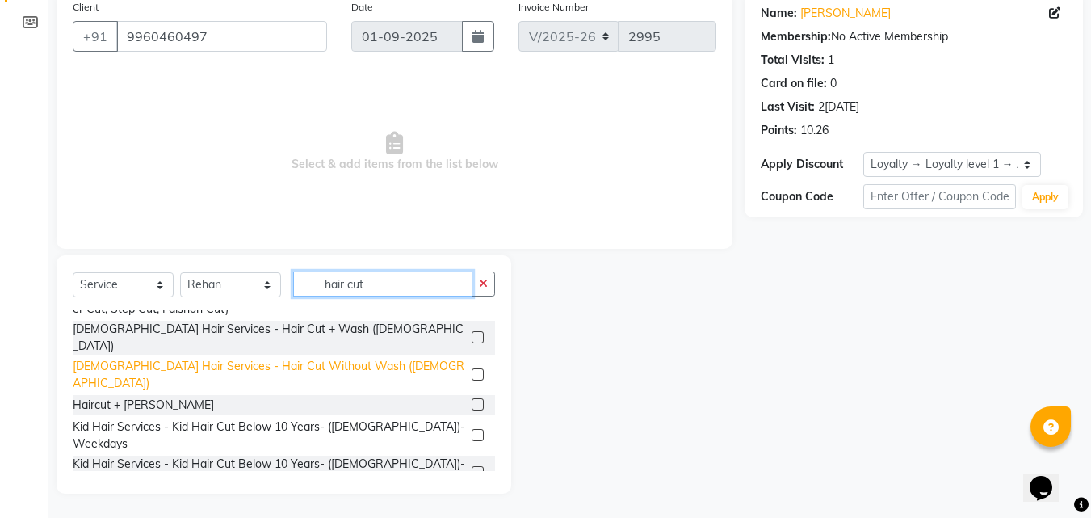
type input "hair cut"
click at [299, 358] on div "[DEMOGRAPHIC_DATA] Hair Services - Hair Cut Without Wash ([DEMOGRAPHIC_DATA])" at bounding box center [269, 375] width 392 height 34
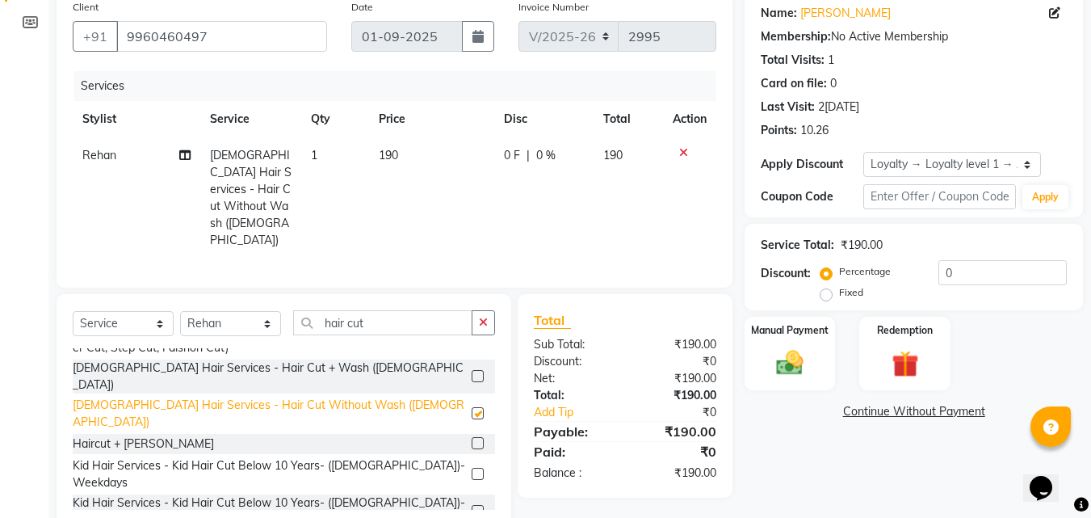
checkbox input "false"
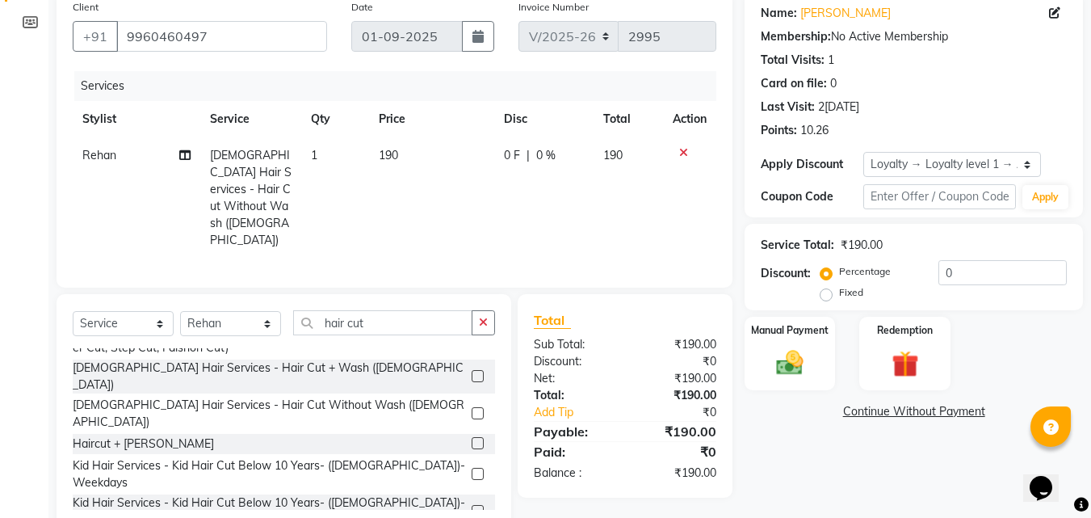
click at [744, 363] on div "Manual Payment Redemption" at bounding box center [913, 353] width 363 height 73
click at [785, 374] on img at bounding box center [789, 362] width 45 height 32
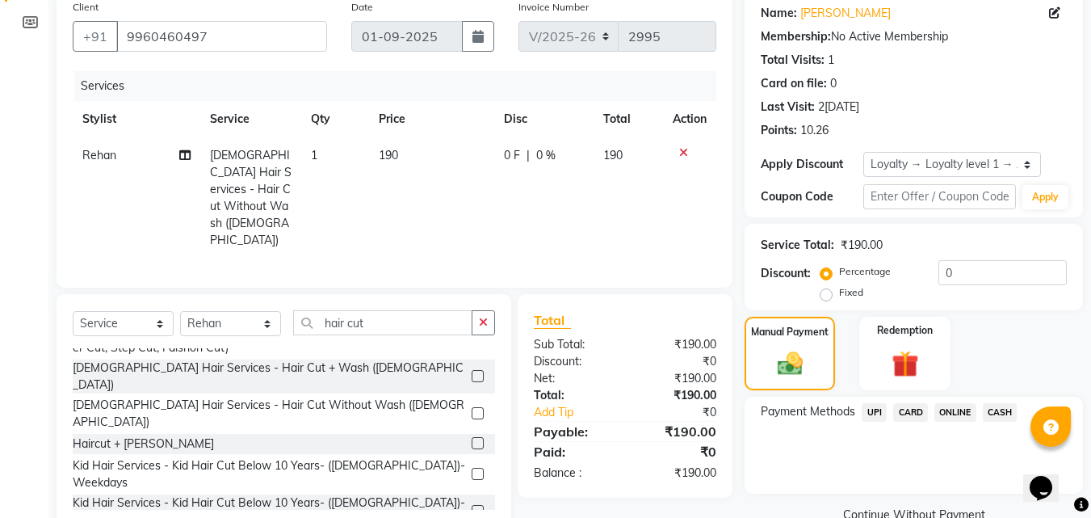
click at [874, 413] on span "UPI" at bounding box center [874, 412] width 25 height 19
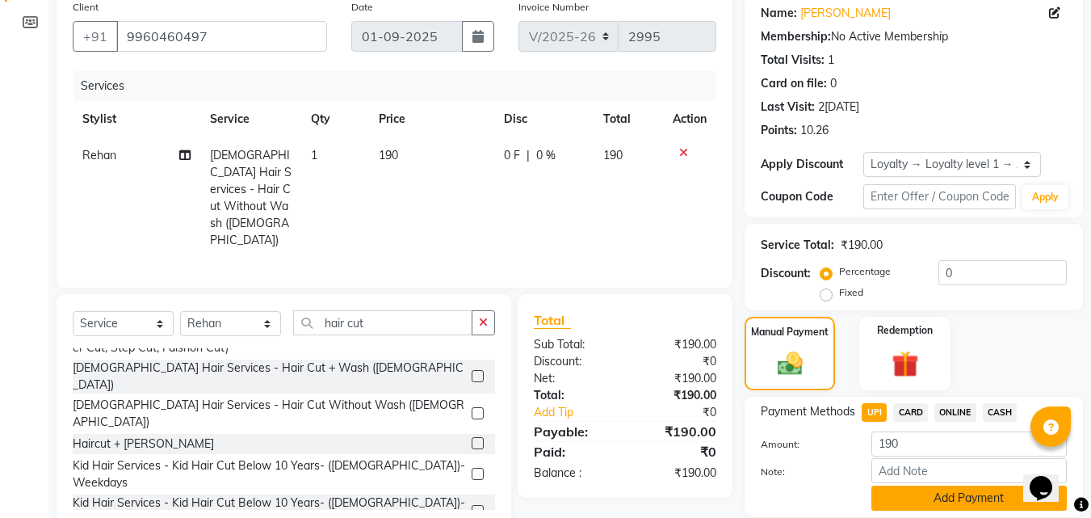
click at [910, 504] on button "Add Payment" at bounding box center [968, 497] width 195 height 25
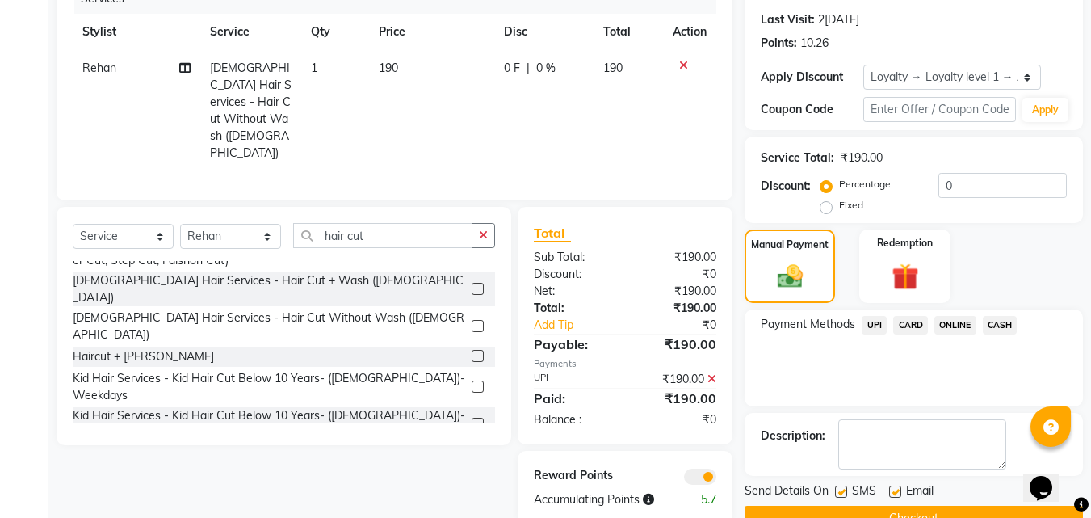
scroll to position [254, 0]
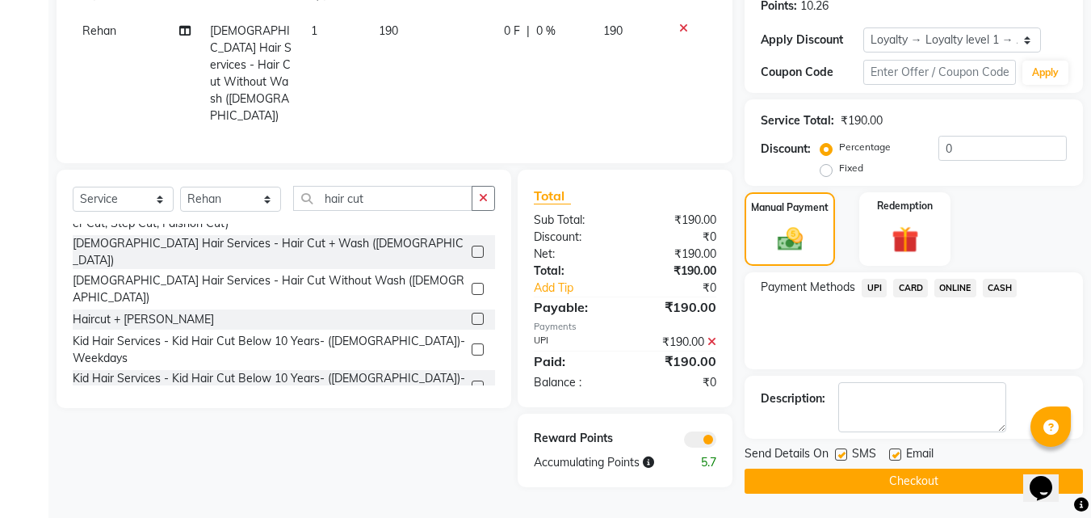
click at [844, 454] on label at bounding box center [841, 454] width 12 height 12
click at [844, 454] on input "checkbox" at bounding box center [840, 455] width 10 height 10
checkbox input "false"
click at [841, 475] on button "Checkout" at bounding box center [914, 480] width 338 height 25
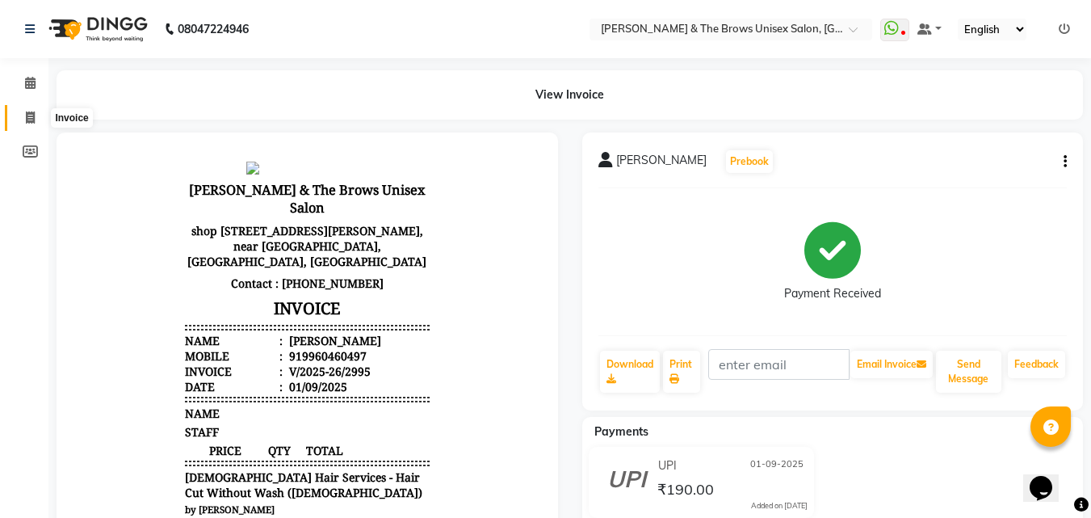
click at [25, 111] on span at bounding box center [30, 118] width 28 height 19
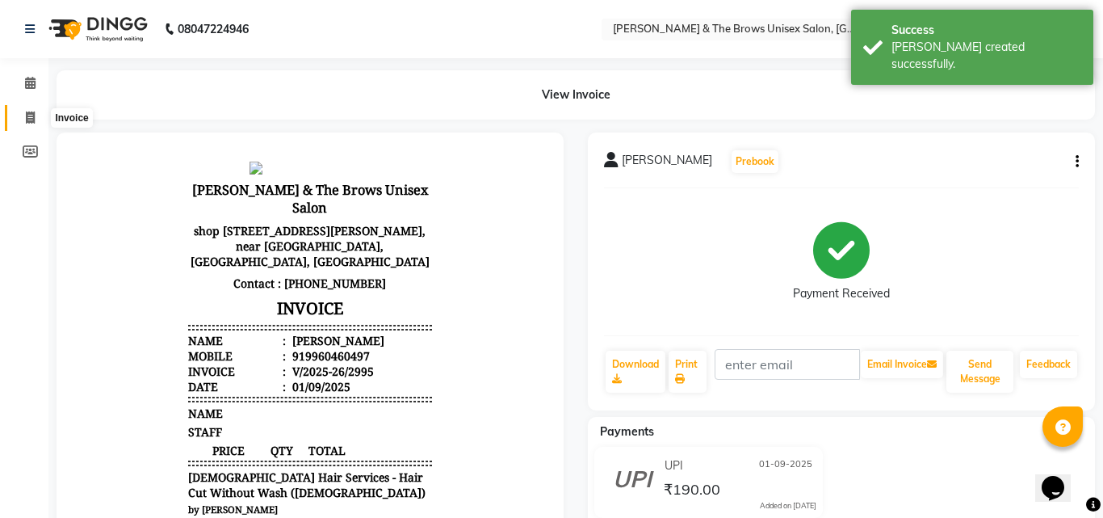
select select "872"
select select "service"
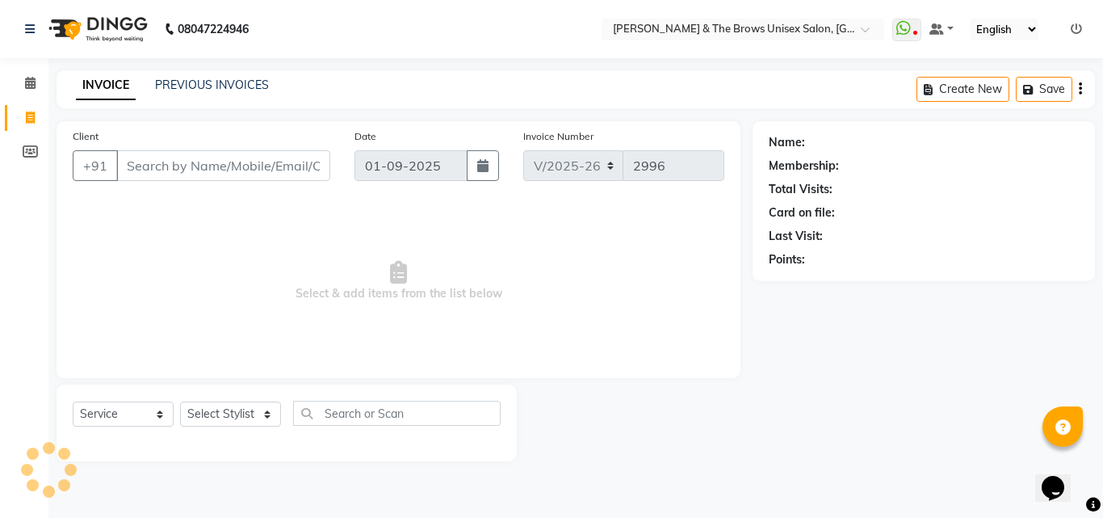
click at [146, 164] on input "Client" at bounding box center [223, 165] width 214 height 31
type input "9131411910"
click at [284, 161] on span "Add Client" at bounding box center [289, 165] width 64 height 16
select select "22"
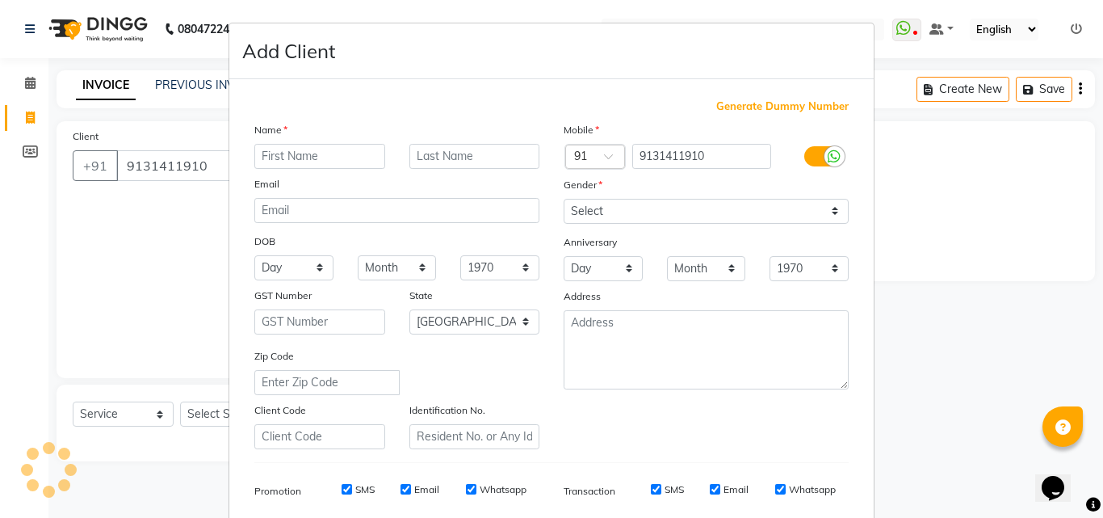
click at [284, 161] on input "text" at bounding box center [319, 156] width 131 height 25
type input "[PERSON_NAME]"
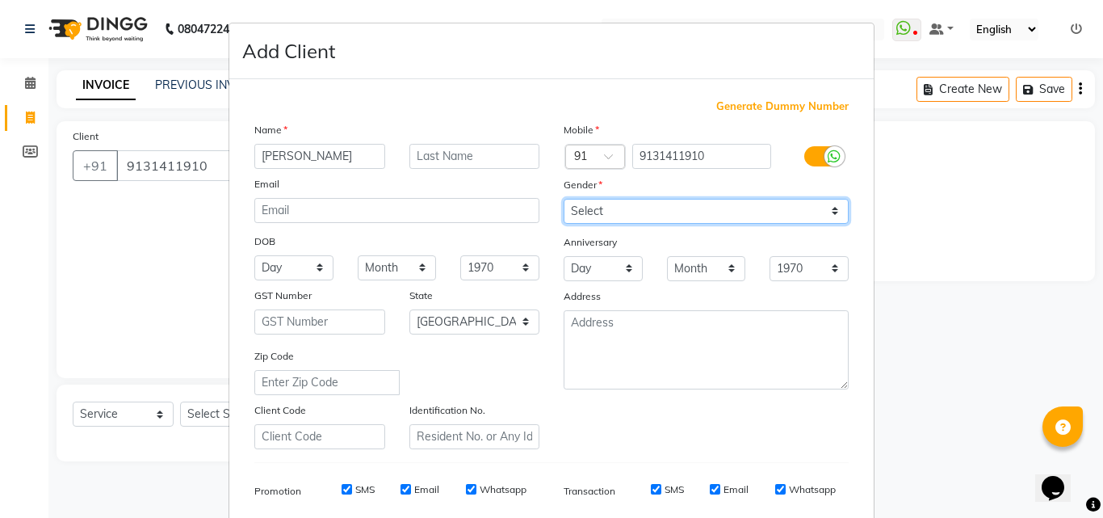
click at [594, 206] on select "Select [DEMOGRAPHIC_DATA] [DEMOGRAPHIC_DATA] Other Prefer Not To Say" at bounding box center [706, 211] width 285 height 25
select select "[DEMOGRAPHIC_DATA]"
click at [564, 199] on select "Select [DEMOGRAPHIC_DATA] [DEMOGRAPHIC_DATA] Other Prefer Not To Say" at bounding box center [706, 211] width 285 height 25
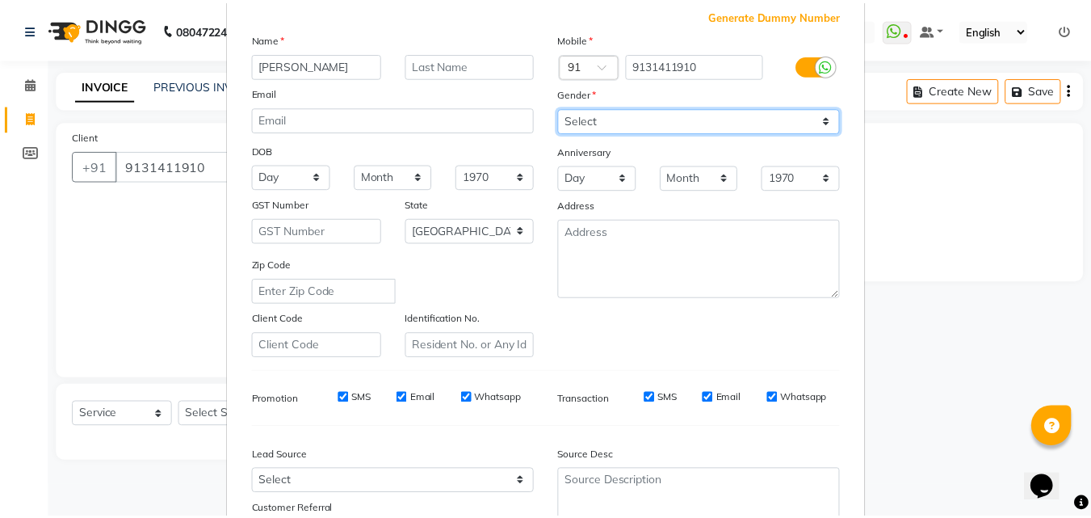
scroll to position [228, 0]
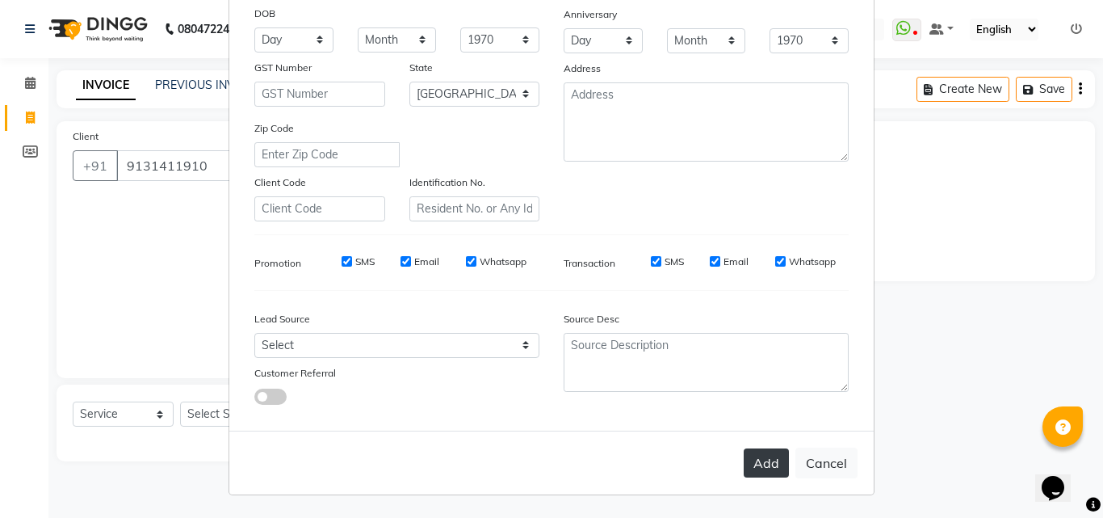
click at [773, 472] on button "Add" at bounding box center [766, 462] width 45 height 29
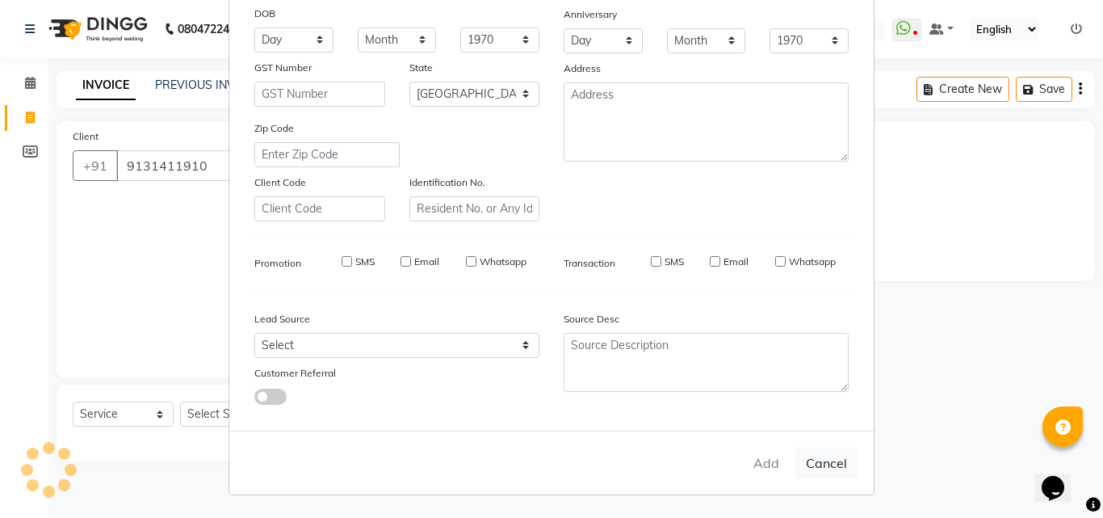
select select
select select "null"
select select
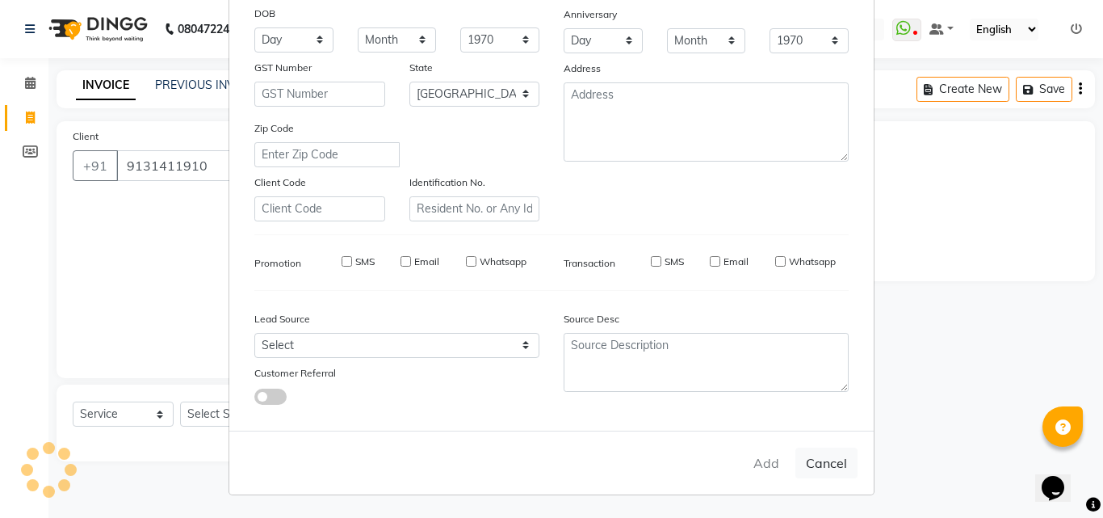
select select
checkbox input "false"
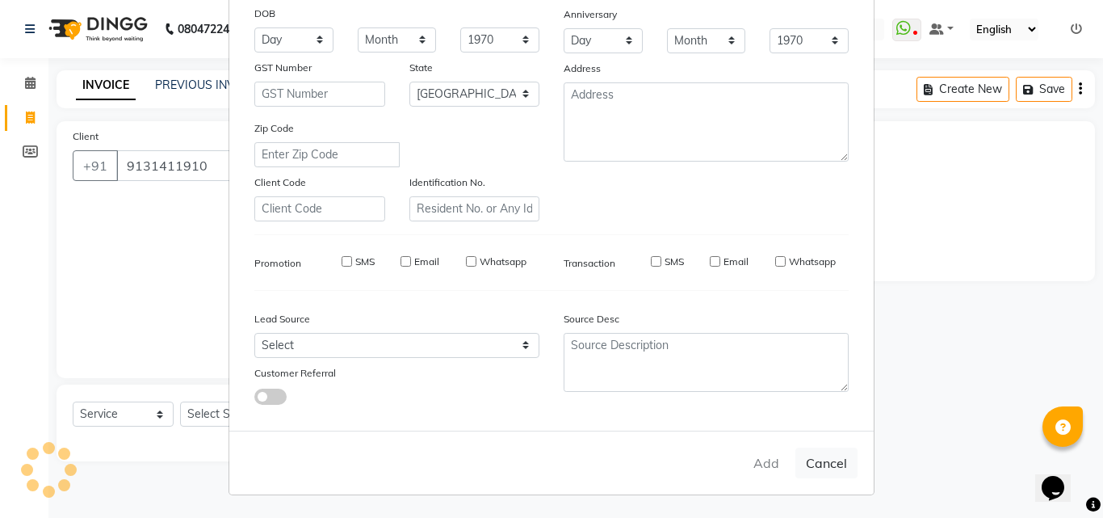
checkbox input "false"
select select "1: Object"
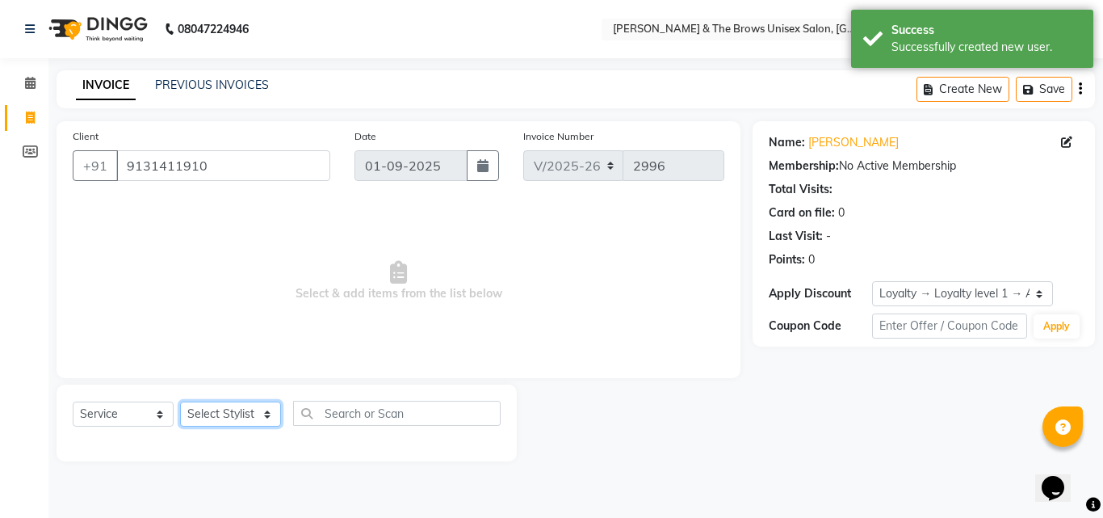
click at [218, 422] on select "Select Stylist [PERSON_NAME] manager [PERSON_NAME] [PERSON_NAME] ma'am owner [P…" at bounding box center [230, 413] width 101 height 25
select select "82231"
click at [180, 401] on select "Select Stylist [PERSON_NAME] manager [PERSON_NAME] [PERSON_NAME] ma'am owner [P…" at bounding box center [230, 413] width 101 height 25
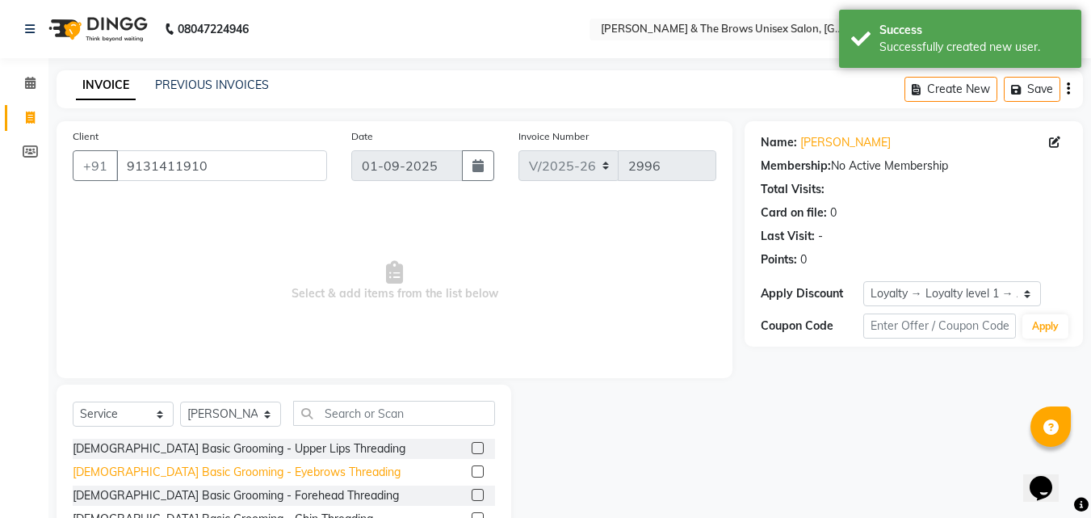
click at [255, 468] on div "[DEMOGRAPHIC_DATA] Basic Grooming - Eyebrows Threading" at bounding box center [237, 472] width 328 height 17
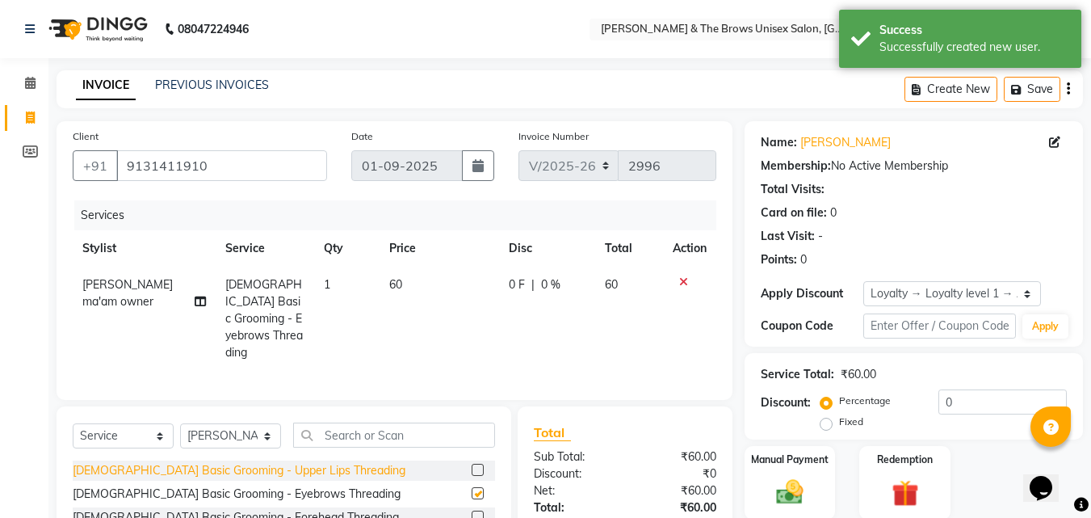
checkbox input "false"
click at [254, 462] on div "[DEMOGRAPHIC_DATA] Basic Grooming - Upper Lips Threading" at bounding box center [239, 470] width 333 height 17
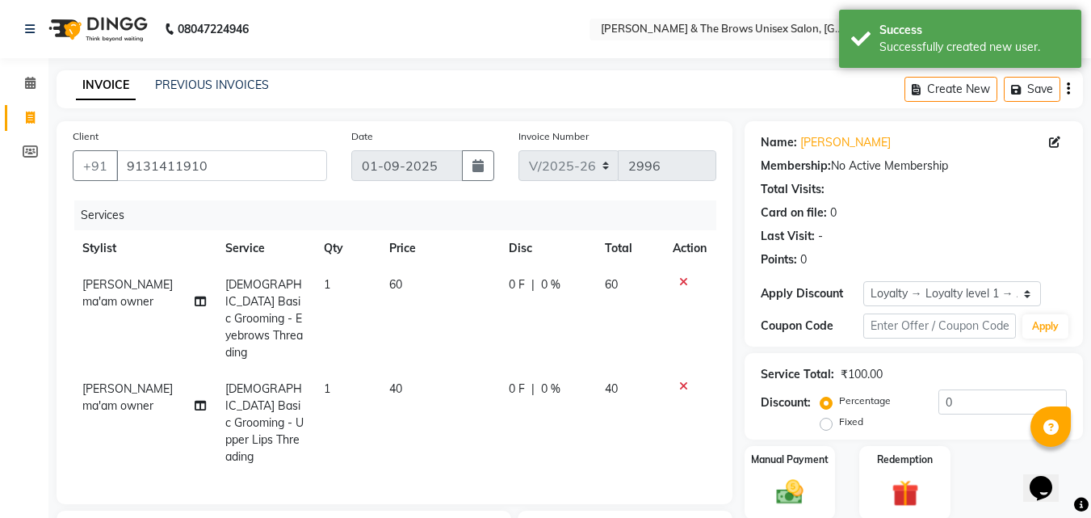
checkbox input "false"
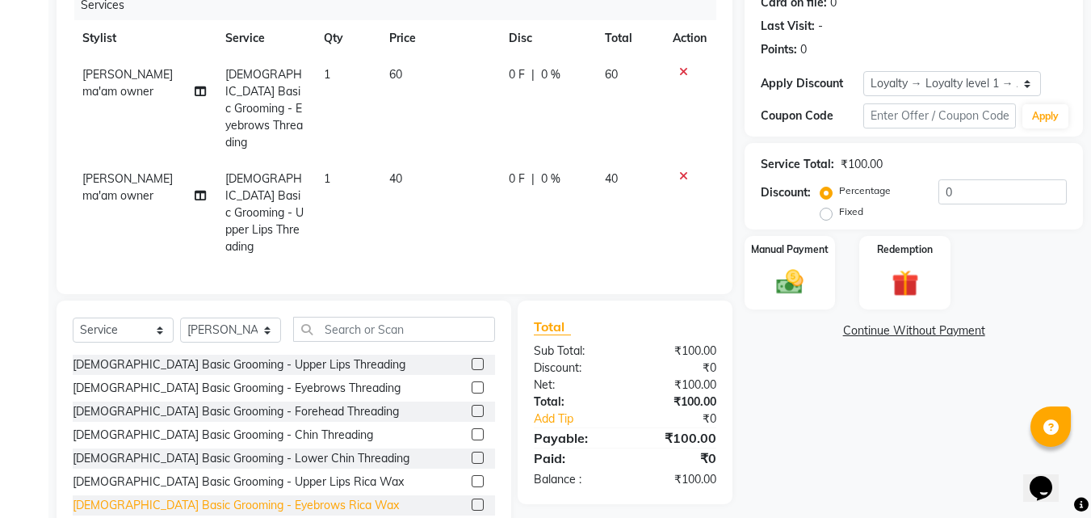
scroll to position [233, 0]
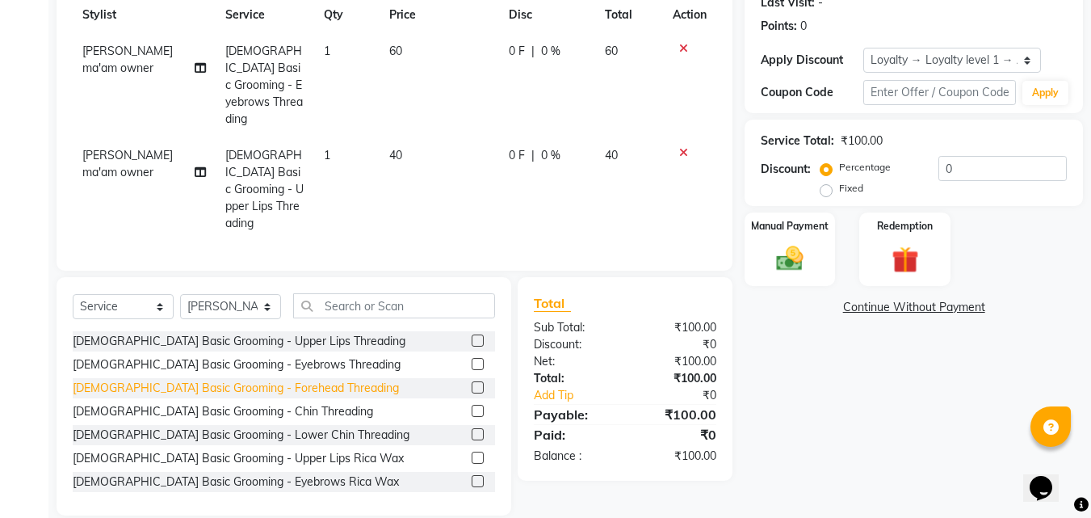
click at [220, 380] on div "[DEMOGRAPHIC_DATA] Basic Grooming - Forehead Threading" at bounding box center [236, 388] width 326 height 17
checkbox input "false"
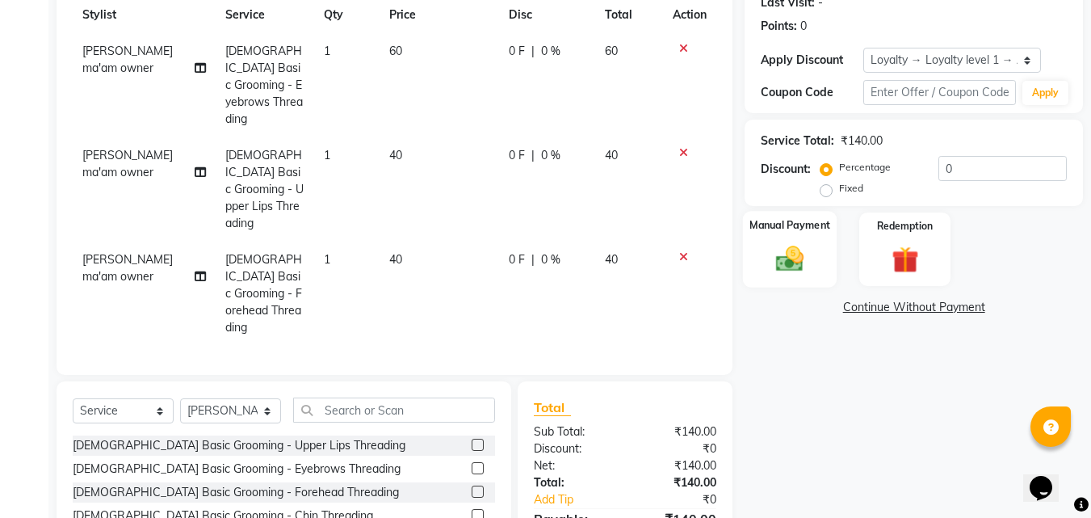
click at [781, 244] on img at bounding box center [789, 258] width 45 height 32
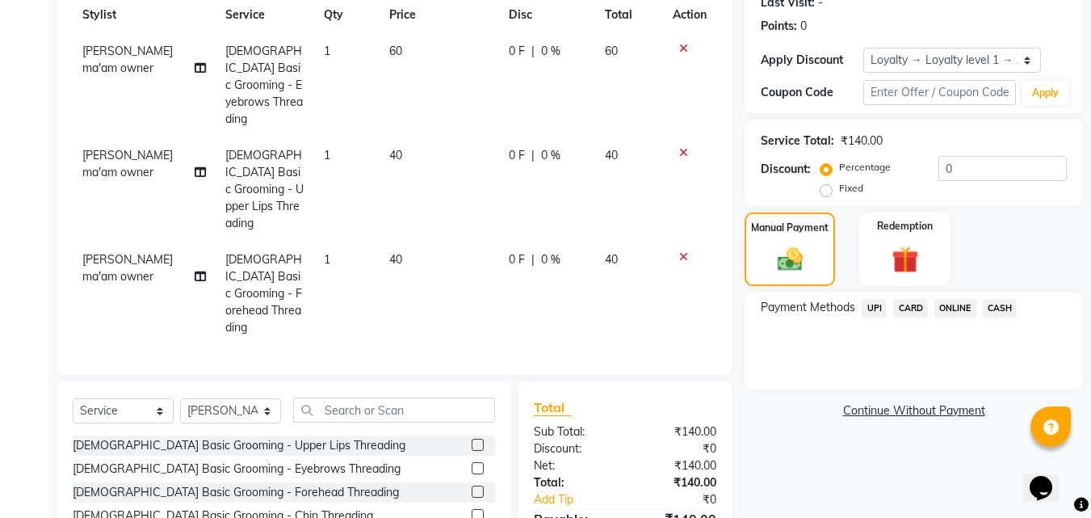
click at [878, 302] on span "UPI" at bounding box center [874, 308] width 25 height 19
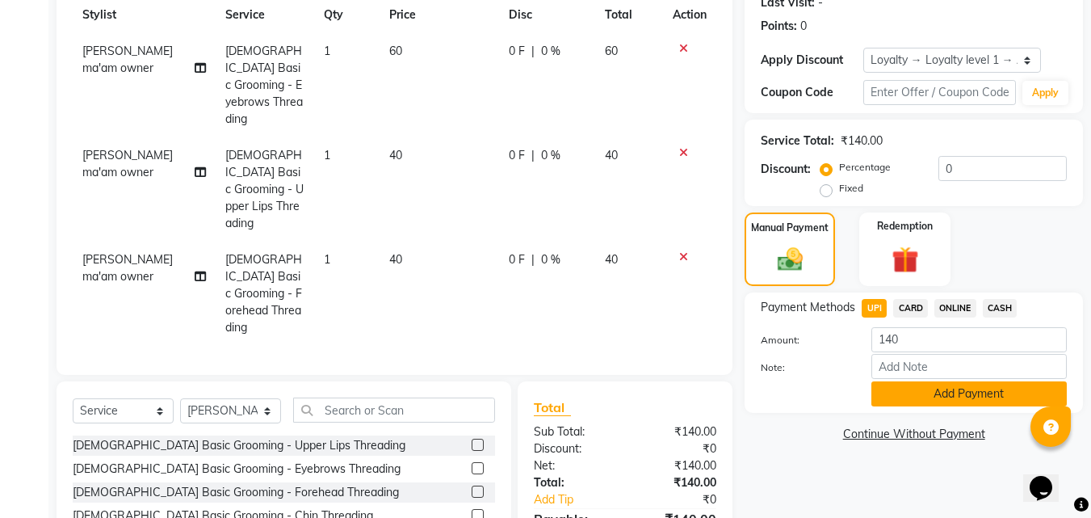
click at [907, 388] on button "Add Payment" at bounding box center [968, 393] width 195 height 25
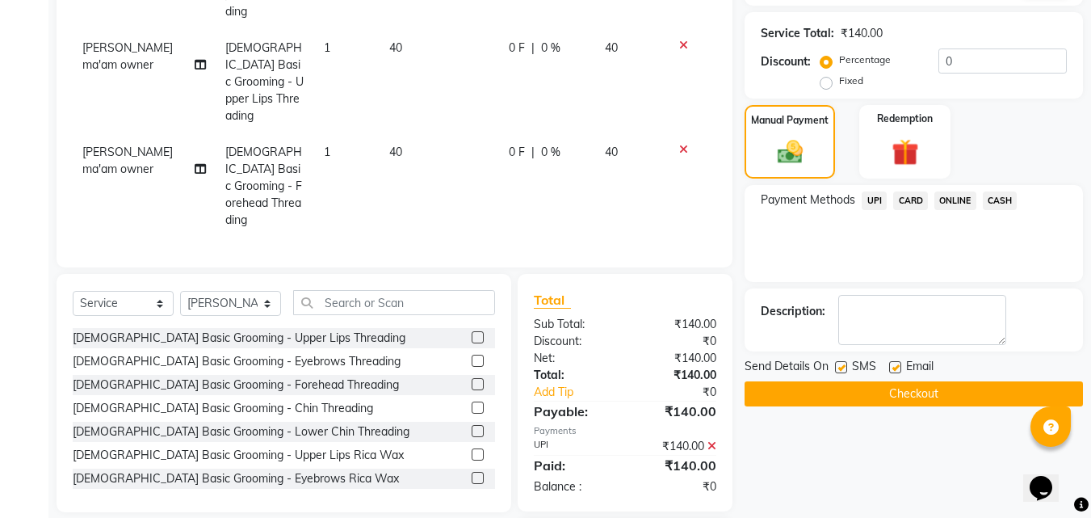
scroll to position [400, 0]
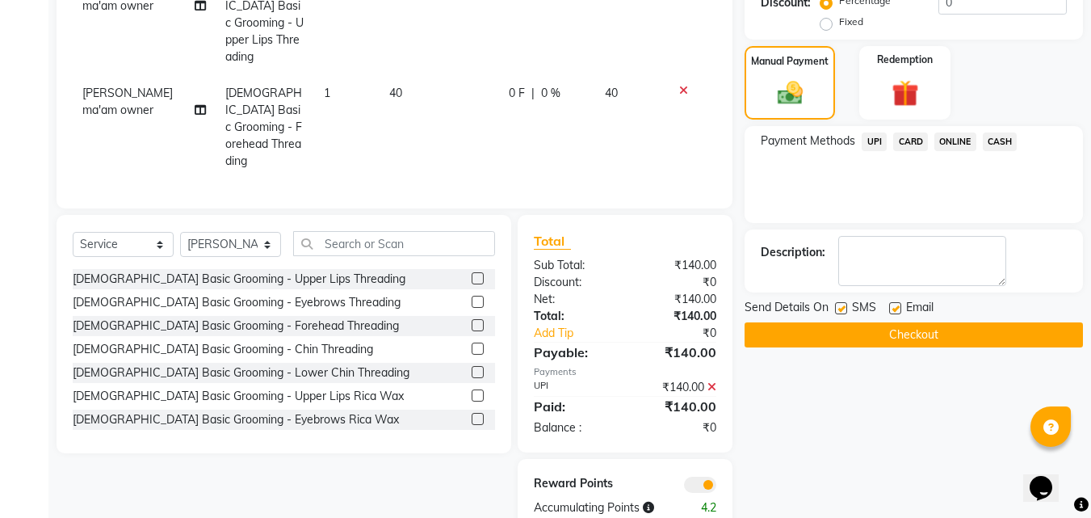
click at [840, 310] on label at bounding box center [841, 308] width 12 height 12
click at [840, 310] on input "checkbox" at bounding box center [840, 309] width 10 height 10
checkbox input "false"
click at [844, 320] on div "Send Details On SMS Email Checkout" at bounding box center [914, 323] width 338 height 48
click at [812, 342] on button "Checkout" at bounding box center [914, 334] width 338 height 25
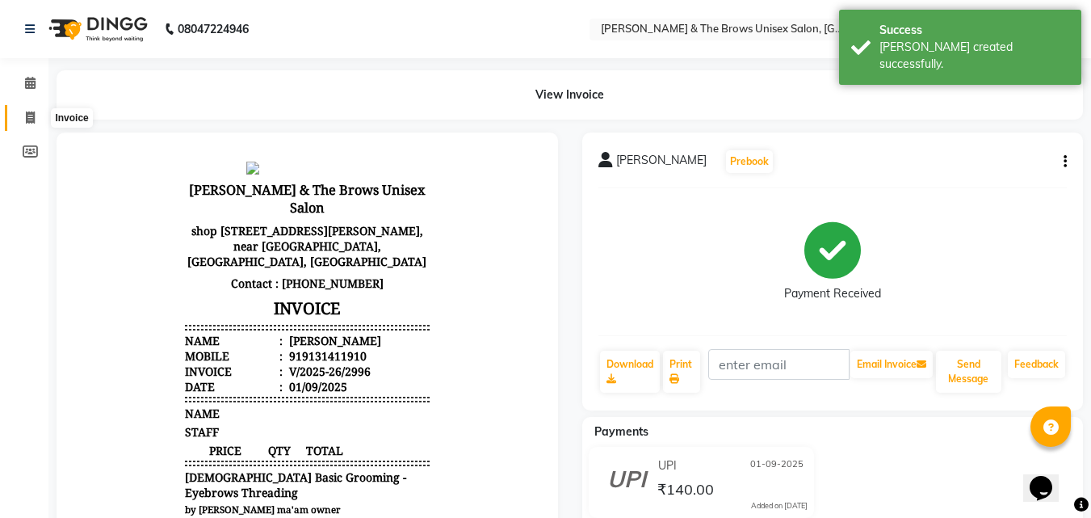
click at [32, 115] on icon at bounding box center [30, 117] width 9 height 12
select select "872"
select select "service"
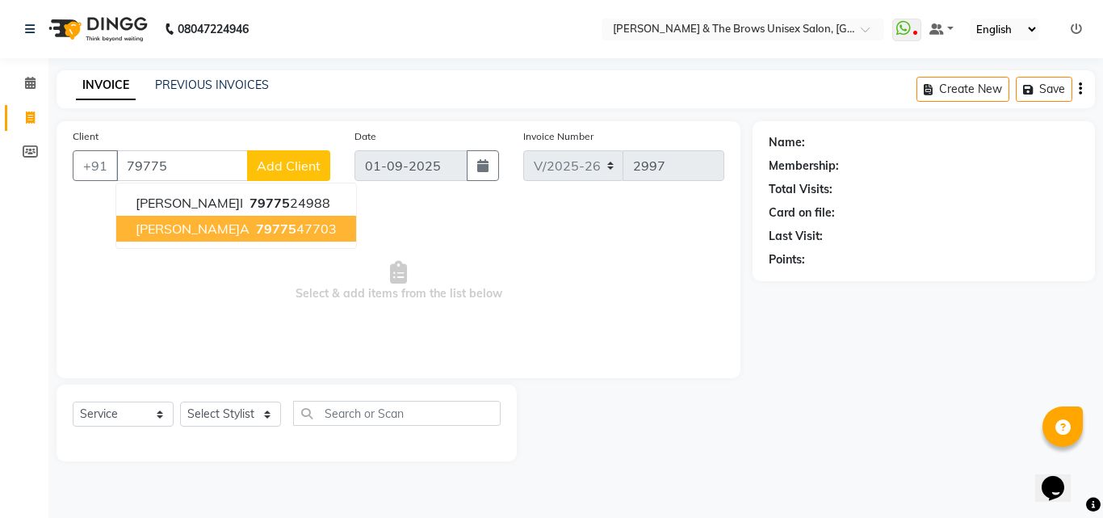
drag, startPoint x: 178, startPoint y: 225, endPoint x: 187, endPoint y: 222, distance: 10.2
click at [187, 222] on button "[PERSON_NAME] 79775 47703" at bounding box center [236, 229] width 240 height 26
type input "7977547703"
select select "1: Object"
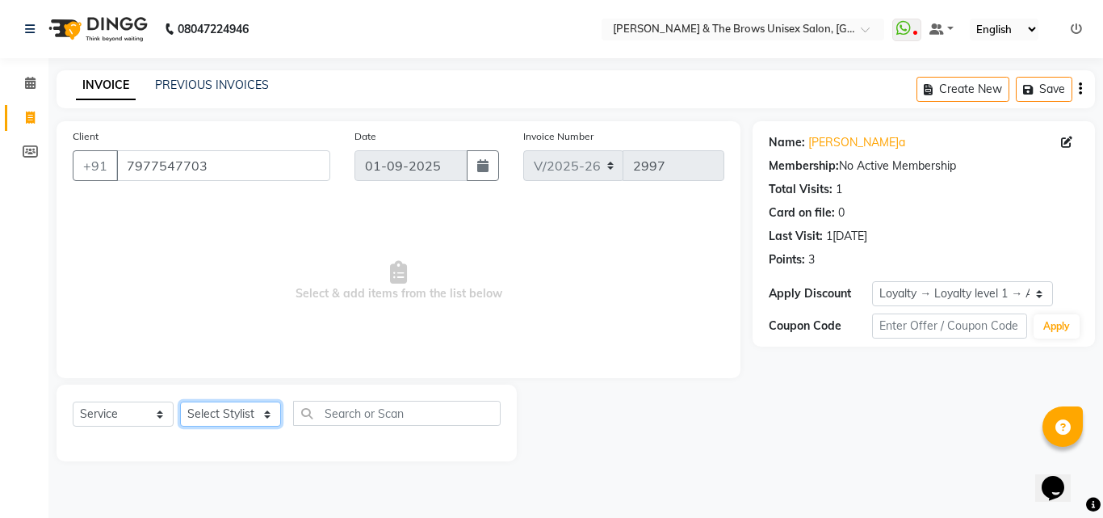
click at [235, 413] on select "Select Stylist [PERSON_NAME] manager [PERSON_NAME] [PERSON_NAME] ma'am owner [P…" at bounding box center [230, 413] width 101 height 25
select select "82231"
click at [180, 401] on select "Select Stylist [PERSON_NAME] manager [PERSON_NAME] [PERSON_NAME] ma'am owner [P…" at bounding box center [230, 413] width 101 height 25
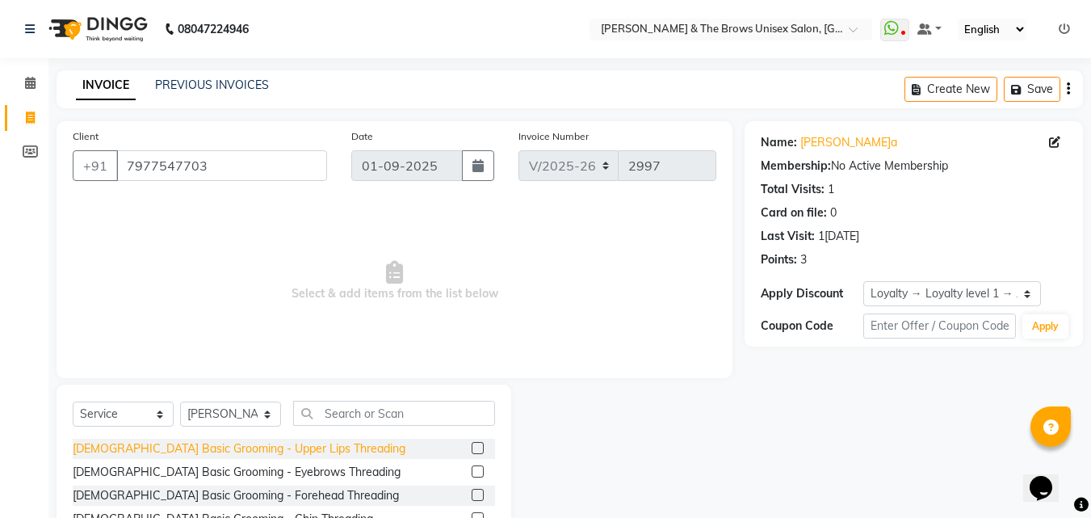
drag, startPoint x: 271, startPoint y: 468, endPoint x: 275, endPoint y: 457, distance: 11.8
click at [272, 465] on div "[DEMOGRAPHIC_DATA] Basic Grooming - Eyebrows Threading" at bounding box center [237, 472] width 328 height 17
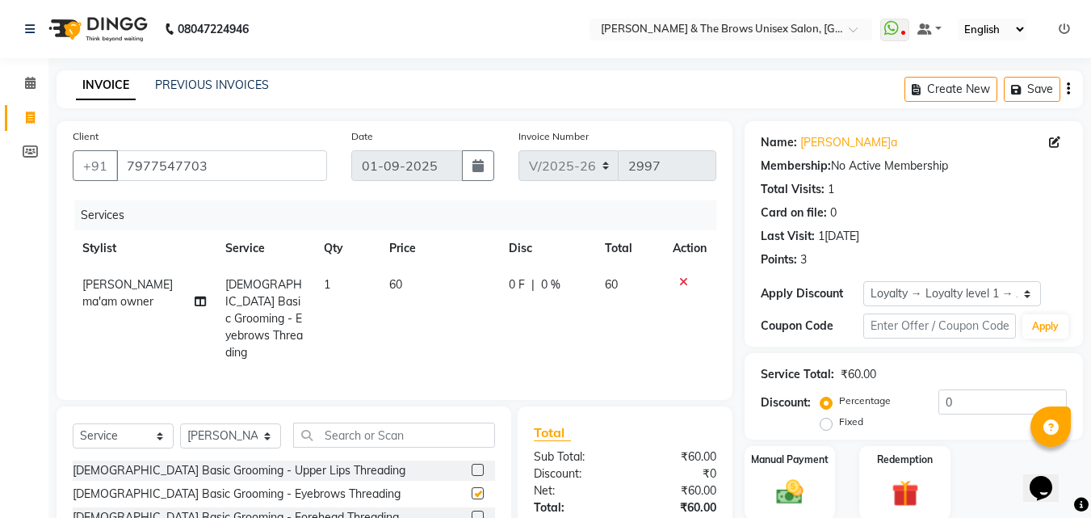
checkbox input "false"
click at [787, 481] on img at bounding box center [789, 492] width 45 height 32
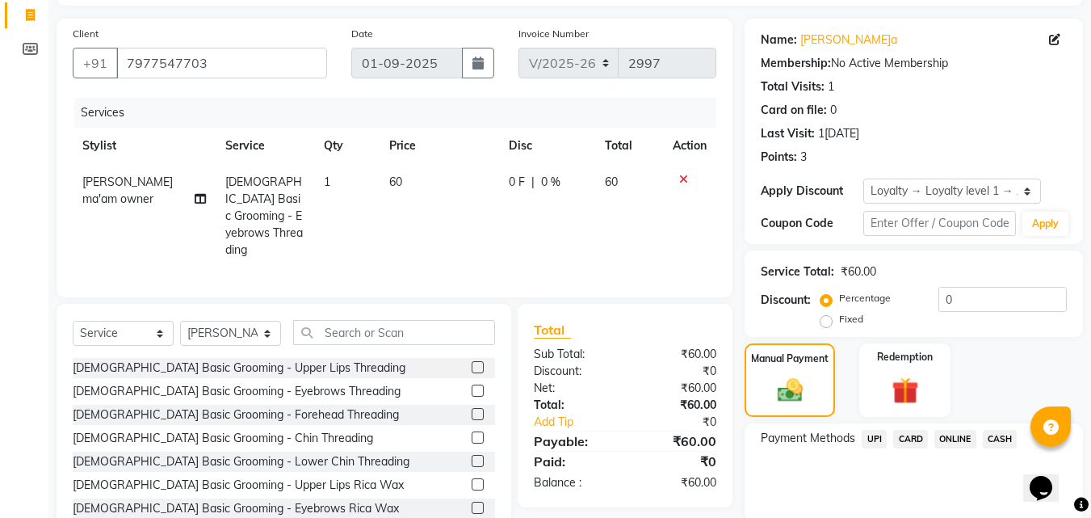
scroll to position [162, 0]
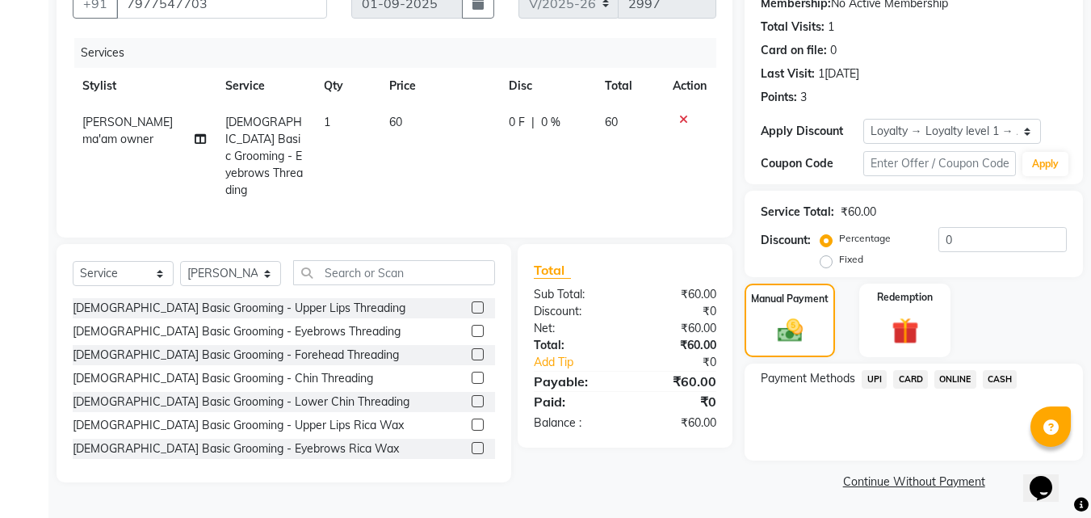
click at [872, 379] on span "UPI" at bounding box center [874, 379] width 25 height 19
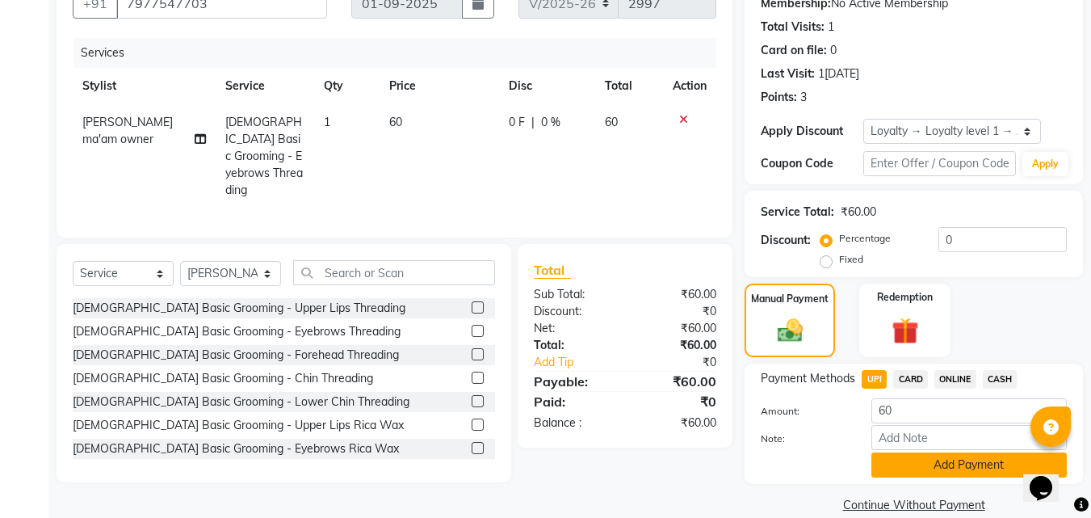
click at [892, 457] on button "Add Payment" at bounding box center [968, 464] width 195 height 25
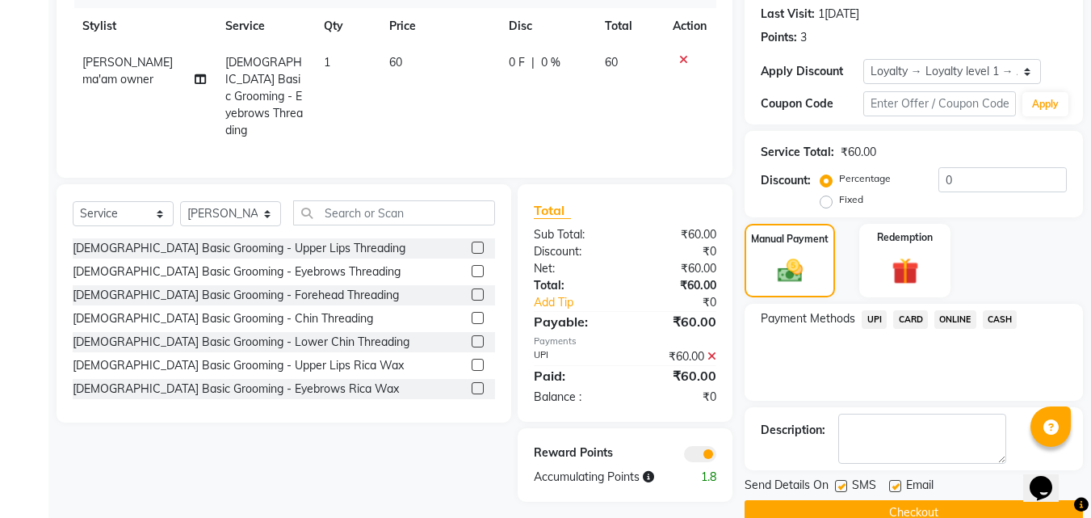
scroll to position [254, 0]
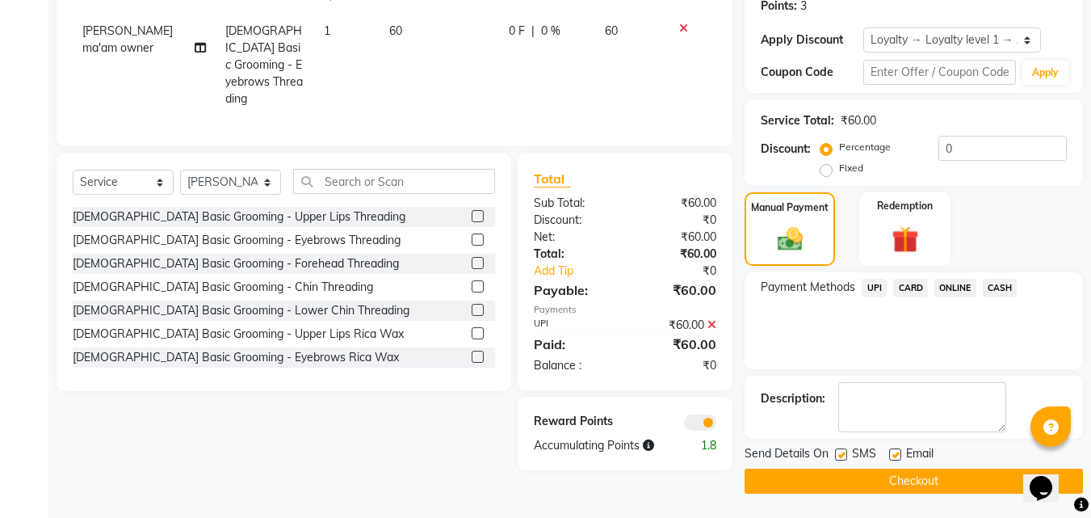
click at [845, 455] on label at bounding box center [841, 454] width 12 height 12
click at [845, 455] on input "checkbox" at bounding box center [840, 455] width 10 height 10
checkbox input "false"
click at [844, 476] on button "Checkout" at bounding box center [914, 480] width 338 height 25
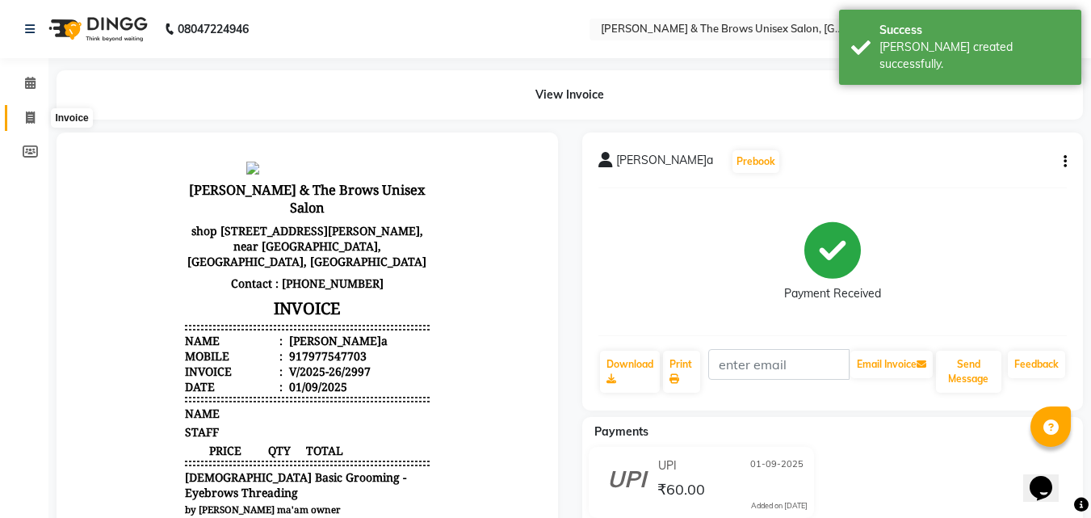
click at [26, 110] on span at bounding box center [30, 118] width 28 height 19
select select "service"
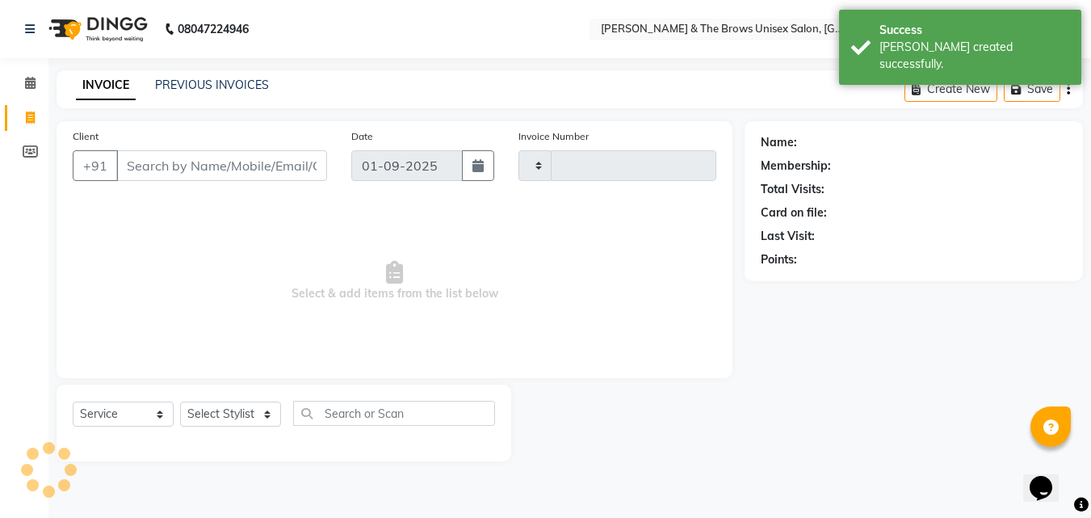
type input "2998"
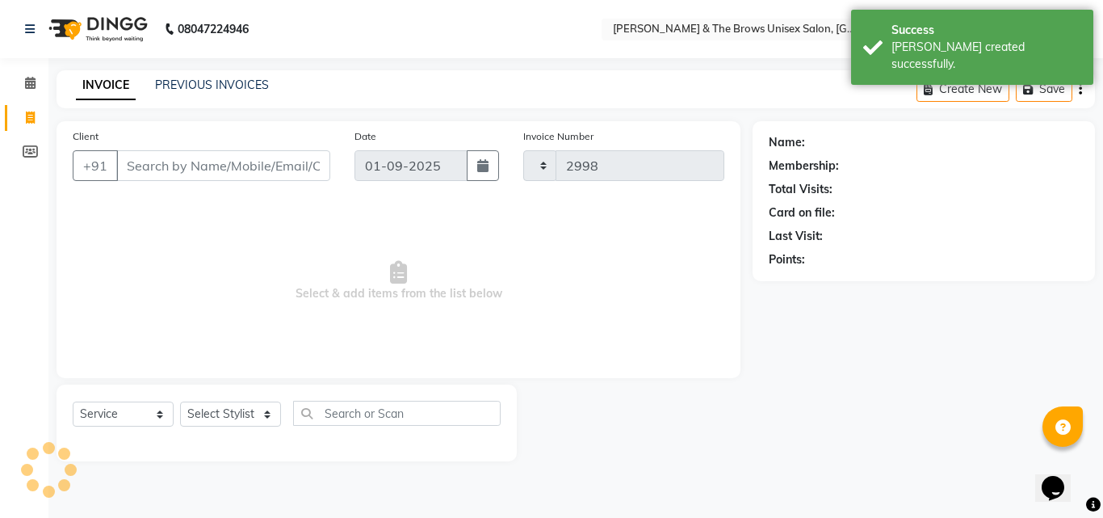
select select "872"
click at [149, 171] on input "Client" at bounding box center [223, 165] width 214 height 31
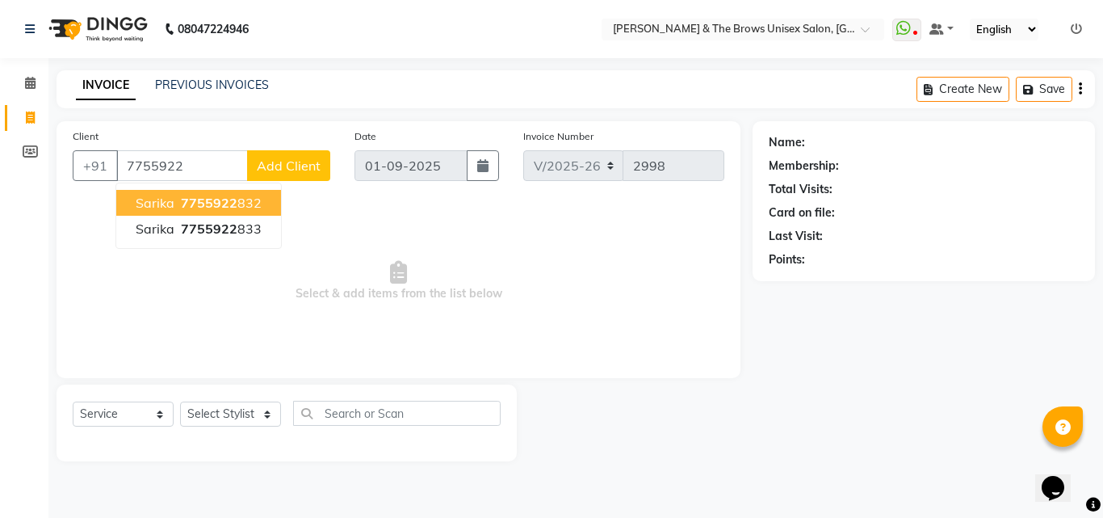
click at [196, 208] on span "7755922" at bounding box center [209, 203] width 57 height 16
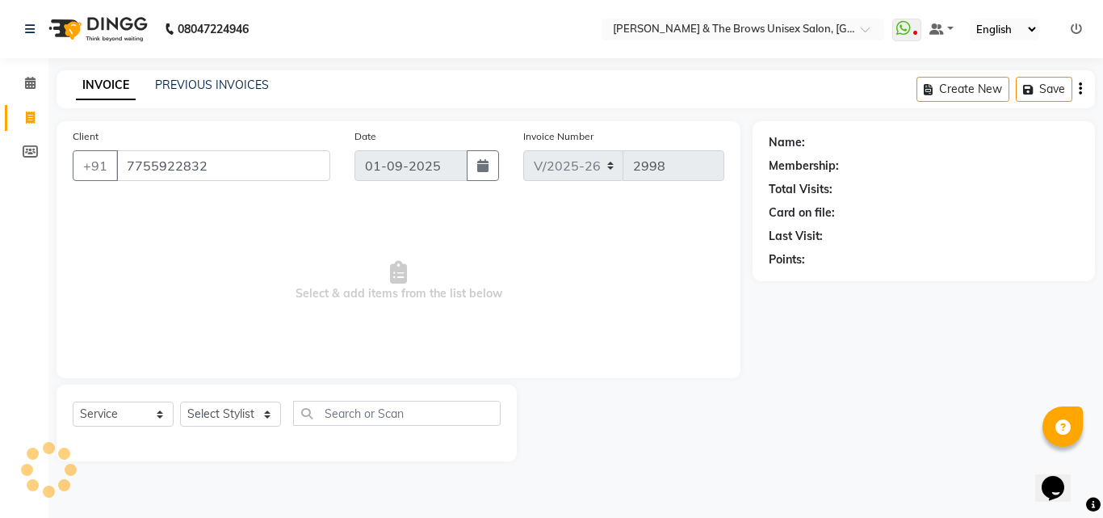
type input "7755922832"
select select "1: Object"
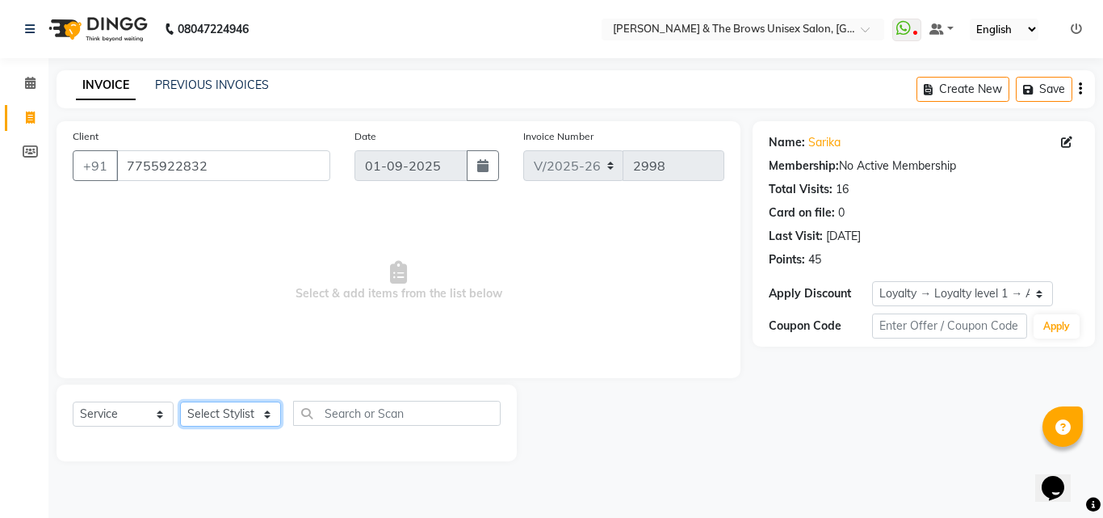
click at [250, 411] on select "Select Stylist [PERSON_NAME] manager [PERSON_NAME] [PERSON_NAME] ma'am owner [P…" at bounding box center [230, 413] width 101 height 25
select select "82231"
click at [180, 401] on select "Select Stylist [PERSON_NAME] manager [PERSON_NAME] [PERSON_NAME] ma'am owner [P…" at bounding box center [230, 413] width 101 height 25
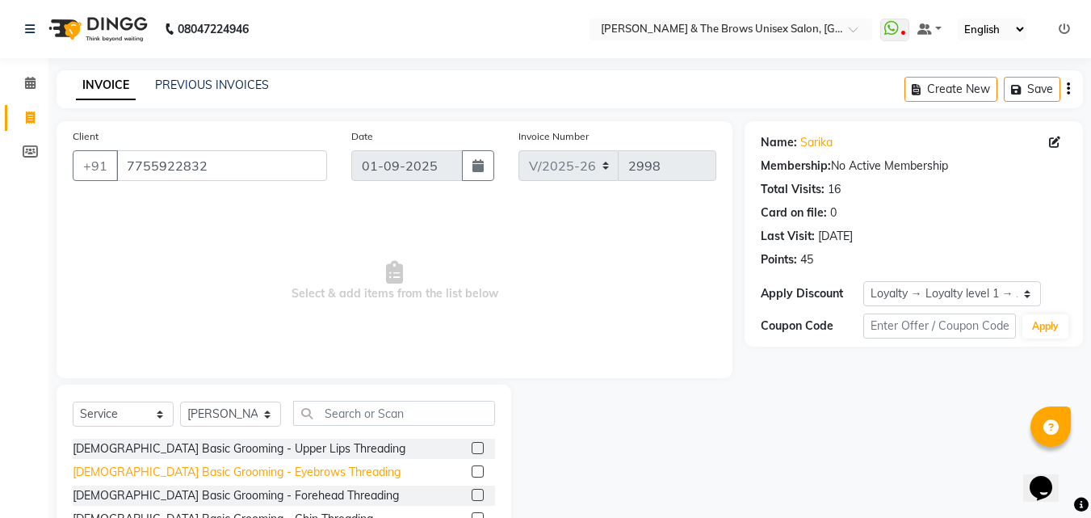
click at [252, 469] on div "[DEMOGRAPHIC_DATA] Basic Grooming - Eyebrows Threading" at bounding box center [237, 472] width 328 height 17
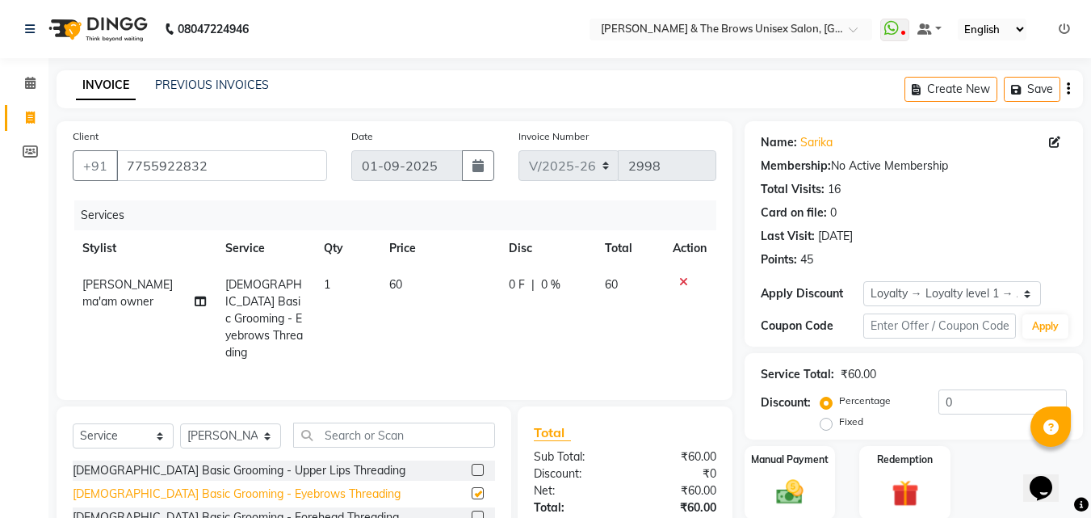
checkbox input "false"
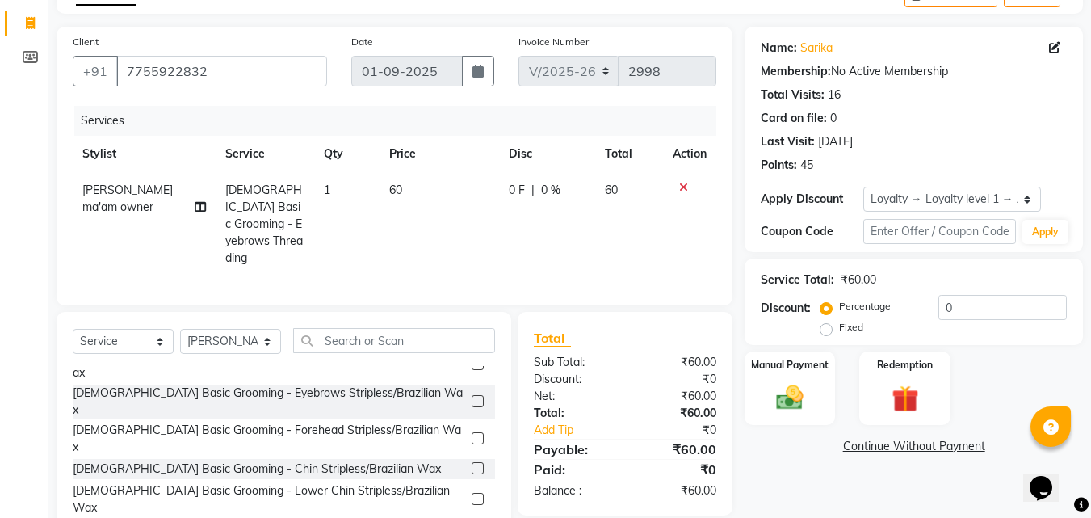
scroll to position [146, 0]
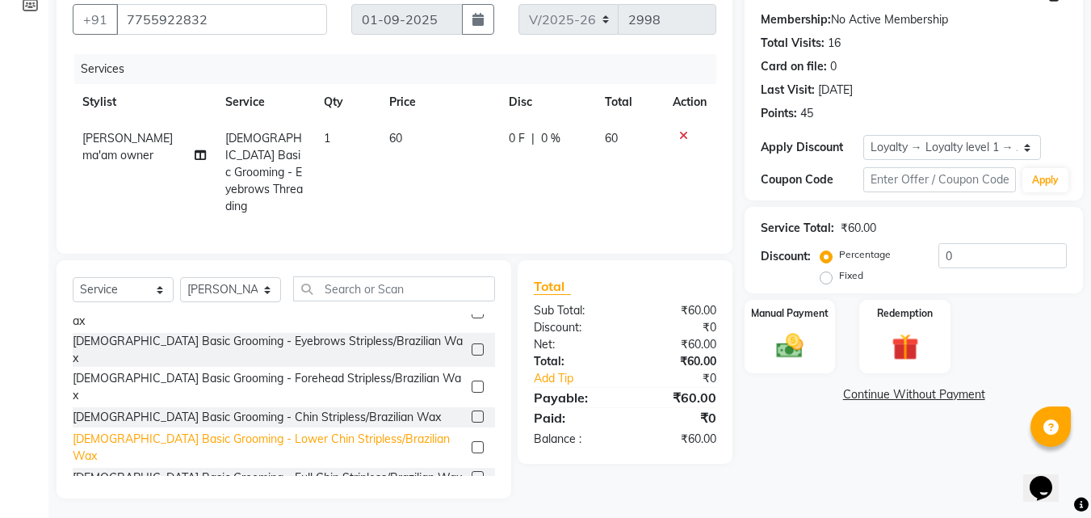
click at [297, 430] on div "[DEMOGRAPHIC_DATA] Basic Grooming - Lower Chin Stripless/Brazilian Wax" at bounding box center [269, 447] width 392 height 34
checkbox input "false"
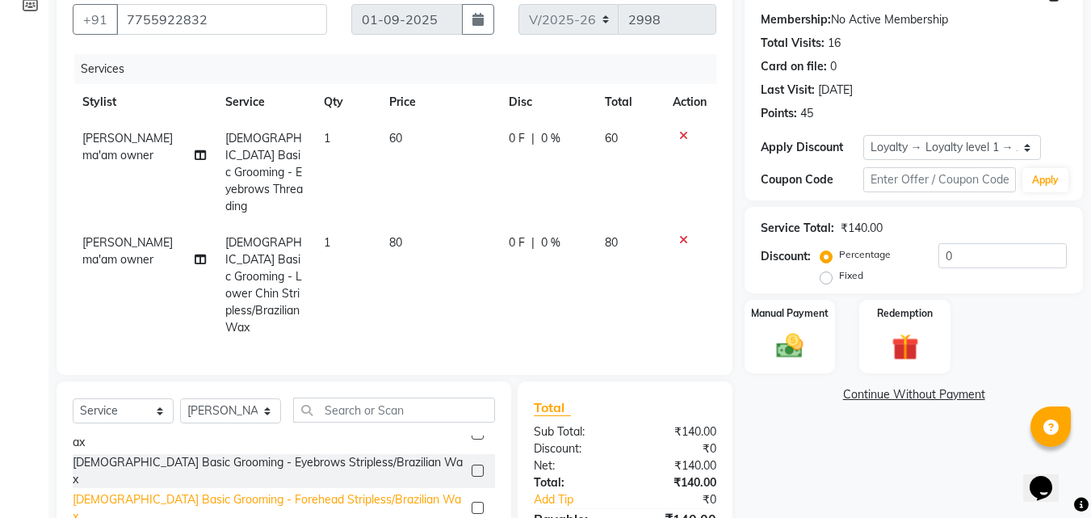
click at [262, 491] on div "[DEMOGRAPHIC_DATA] Basic Grooming - Forehead Stripless/Brazilian Wax" at bounding box center [269, 508] width 392 height 34
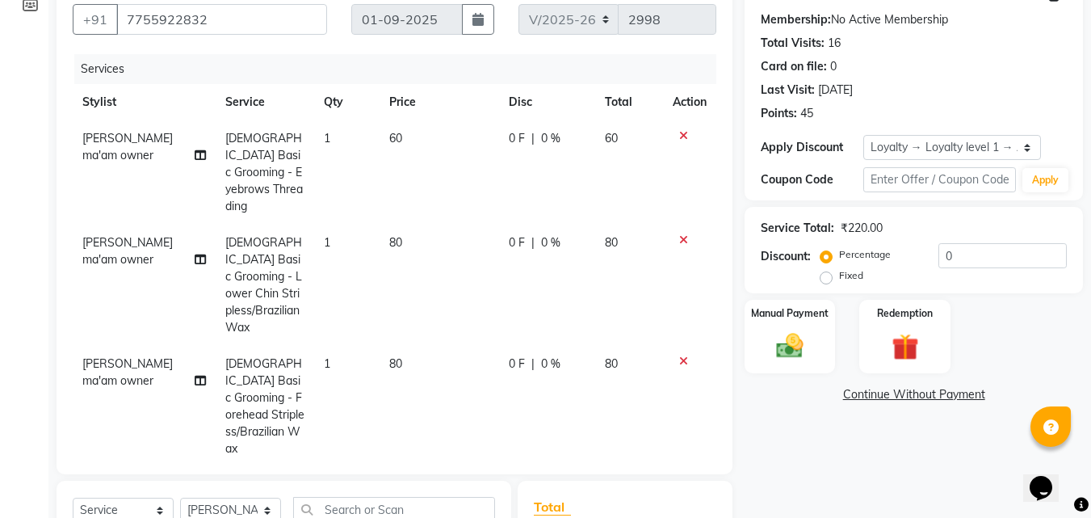
checkbox input "false"
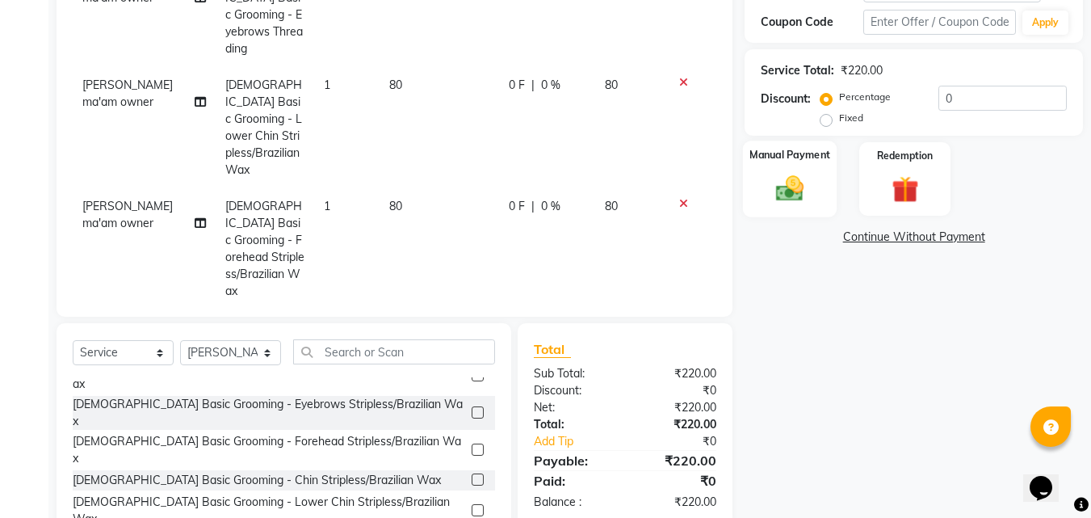
scroll to position [338, 0]
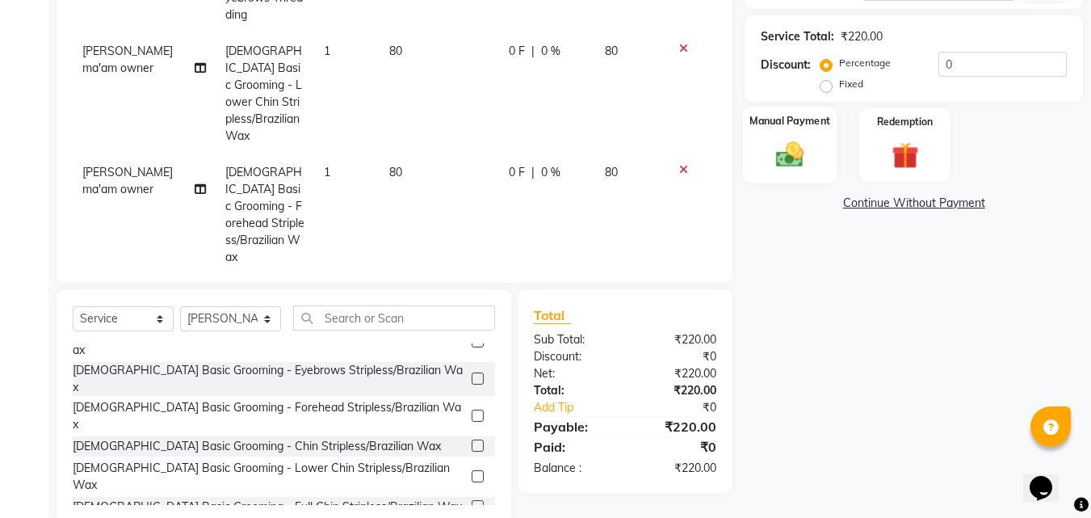
click at [779, 157] on img at bounding box center [789, 154] width 45 height 32
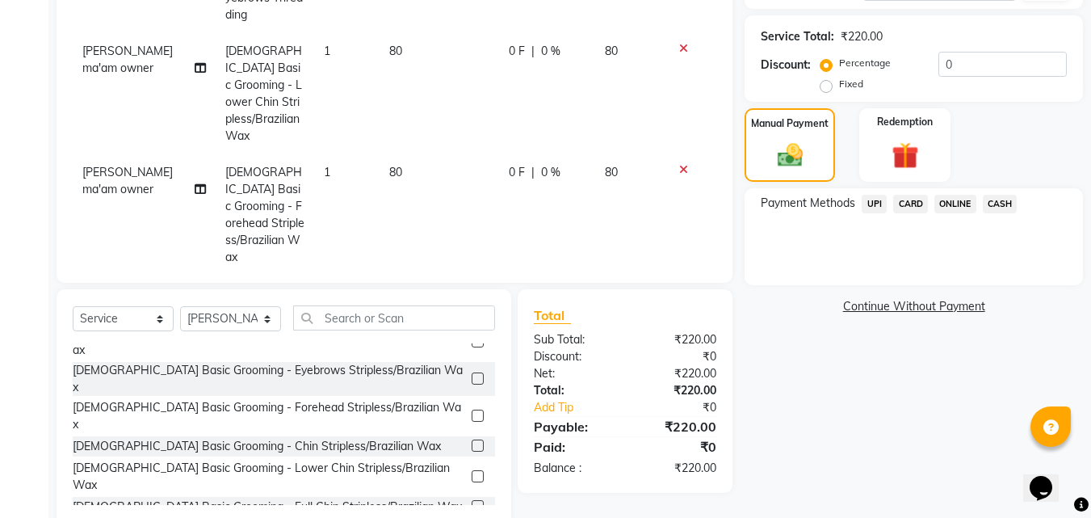
click at [872, 204] on span "UPI" at bounding box center [874, 204] width 25 height 19
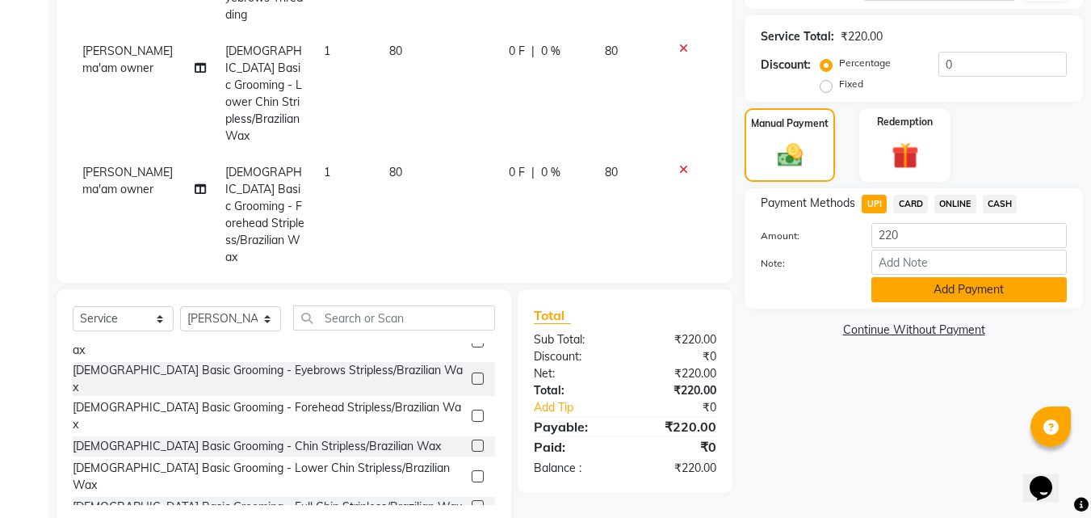
click at [899, 296] on button "Add Payment" at bounding box center [968, 289] width 195 height 25
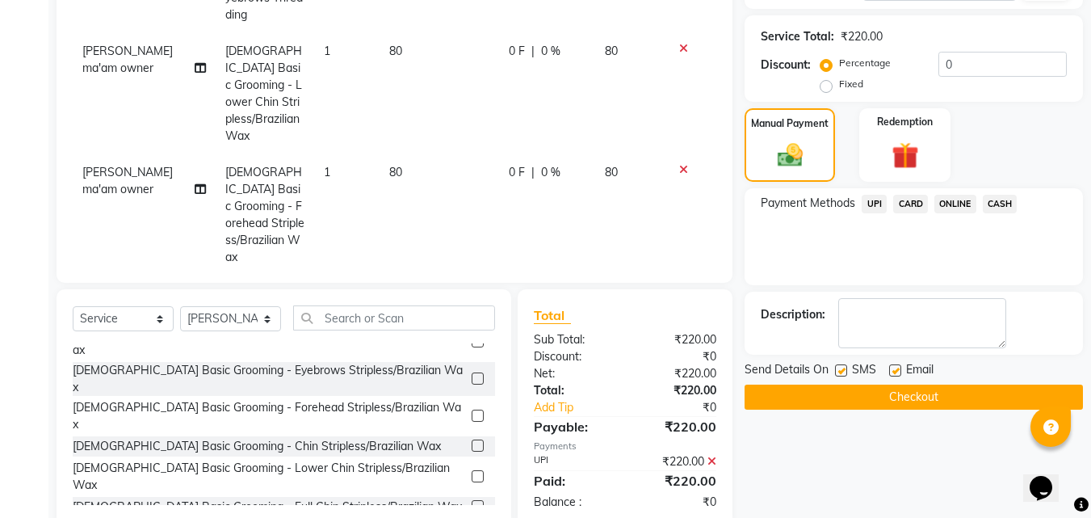
click at [845, 365] on label at bounding box center [841, 370] width 12 height 12
click at [845, 366] on input "checkbox" at bounding box center [840, 371] width 10 height 10
checkbox input "false"
click at [848, 393] on button "Checkout" at bounding box center [914, 396] width 338 height 25
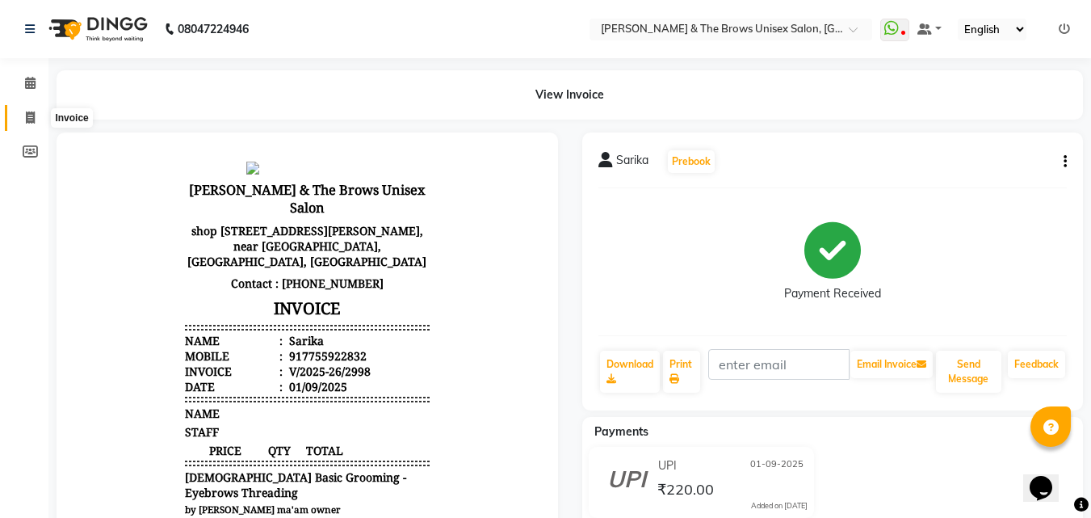
click at [22, 110] on span at bounding box center [30, 118] width 28 height 19
select select "service"
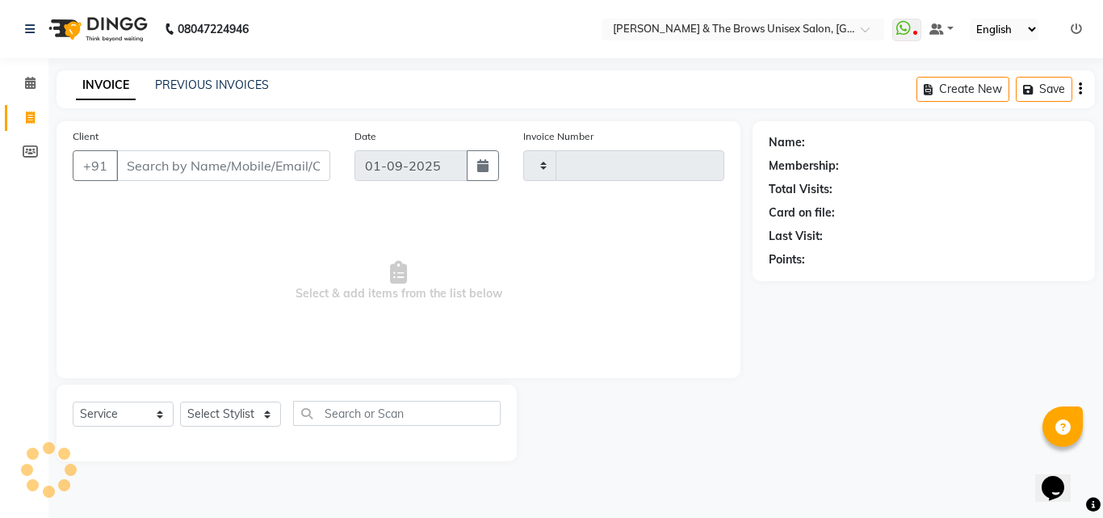
type input "2999"
select select "872"
click at [196, 169] on input "Client" at bounding box center [223, 165] width 214 height 31
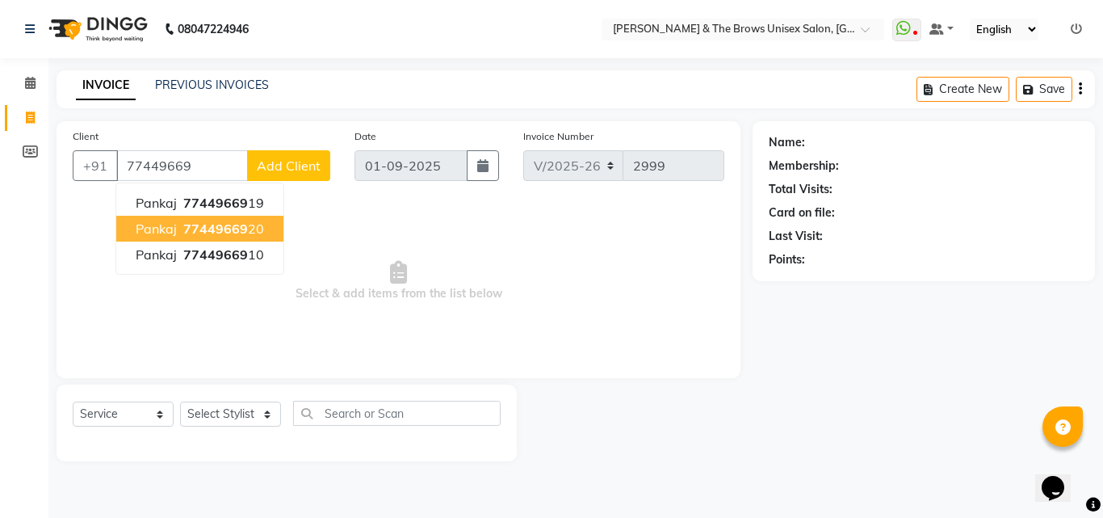
click at [212, 229] on span "77449669" at bounding box center [215, 228] width 65 height 16
type input "7744966920"
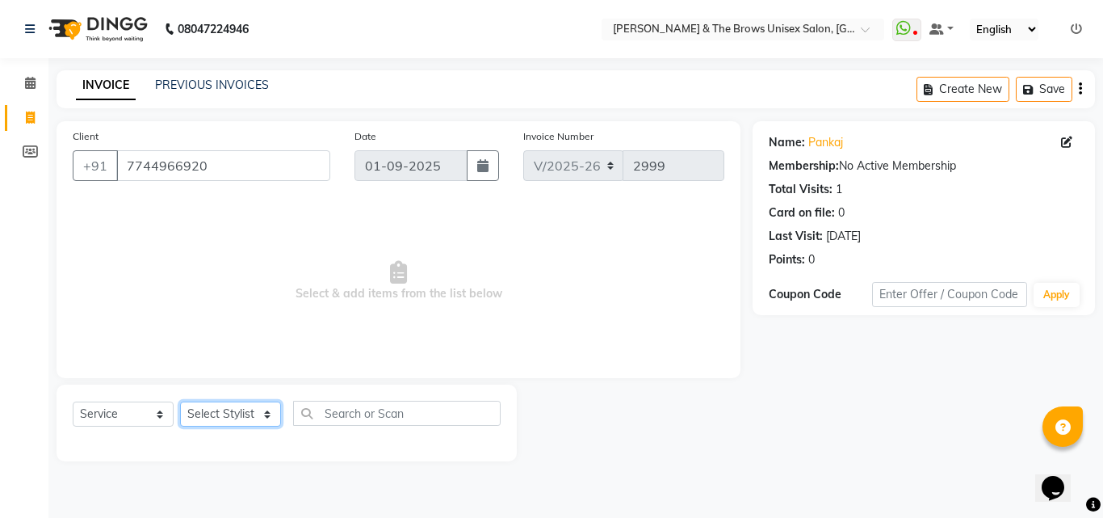
click at [229, 413] on select "Select Stylist [PERSON_NAME] manager [PERSON_NAME] [PERSON_NAME] ma'am owner [P…" at bounding box center [230, 413] width 101 height 25
select select "84274"
click at [180, 401] on select "Select Stylist [PERSON_NAME] manager [PERSON_NAME] [PERSON_NAME] ma'am owner [P…" at bounding box center [230, 413] width 101 height 25
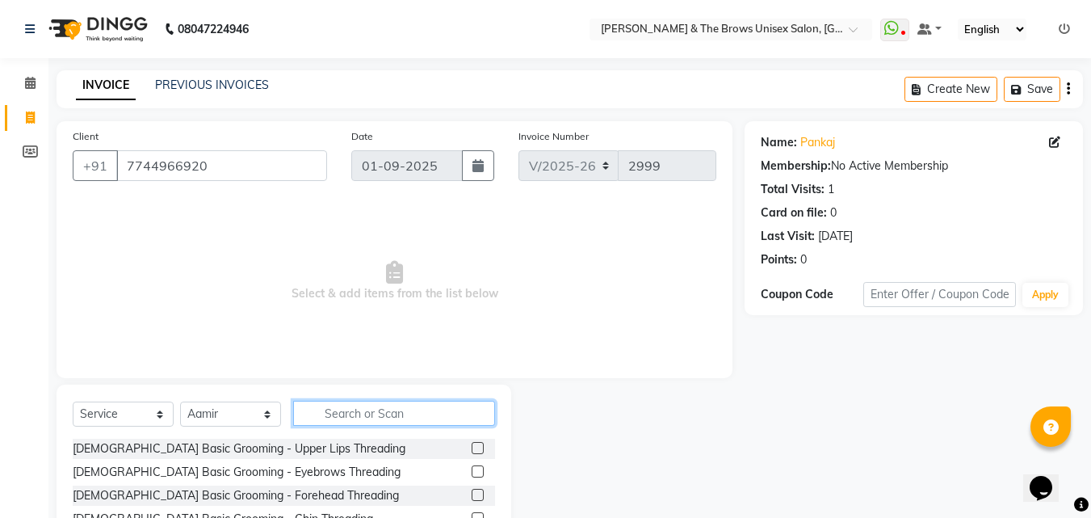
click at [367, 413] on input "text" at bounding box center [394, 413] width 202 height 25
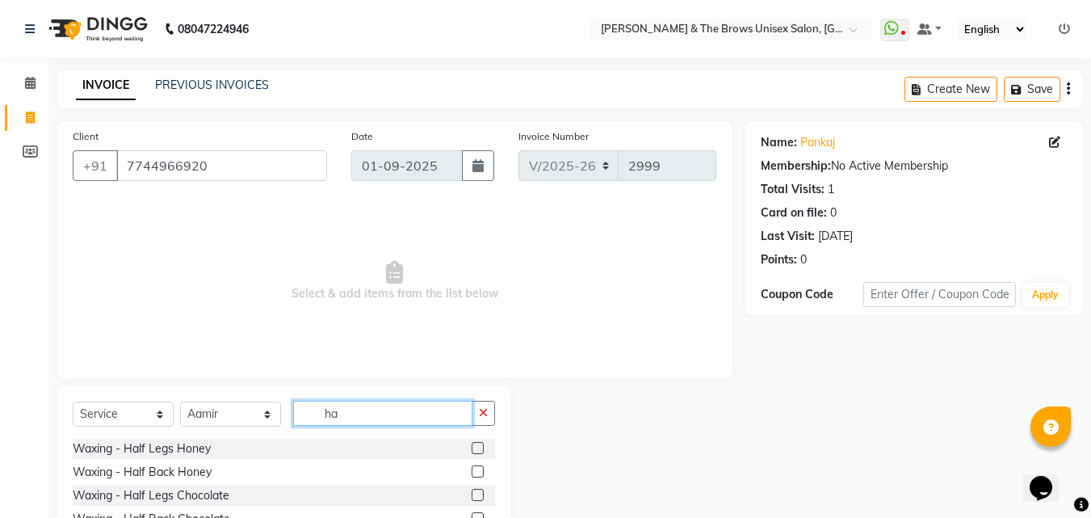
type input "h"
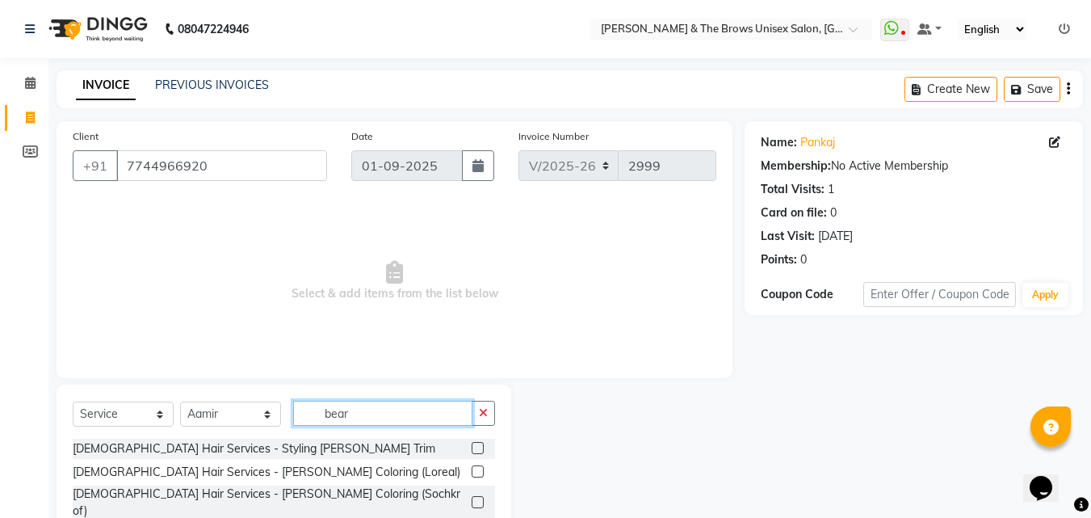
scroll to position [85, 0]
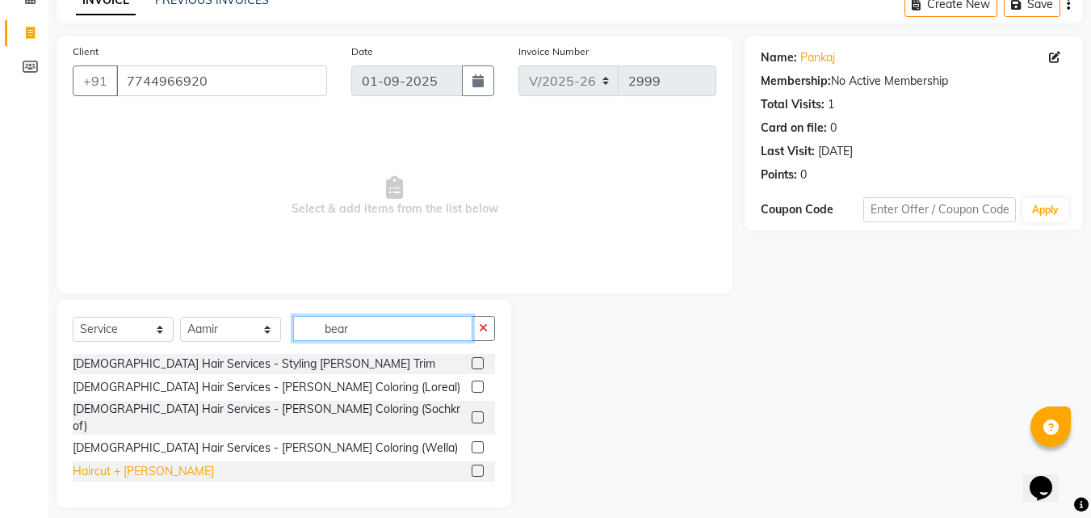
type input "bear"
click at [141, 463] on div "Haircut + [PERSON_NAME]" at bounding box center [143, 471] width 141 height 17
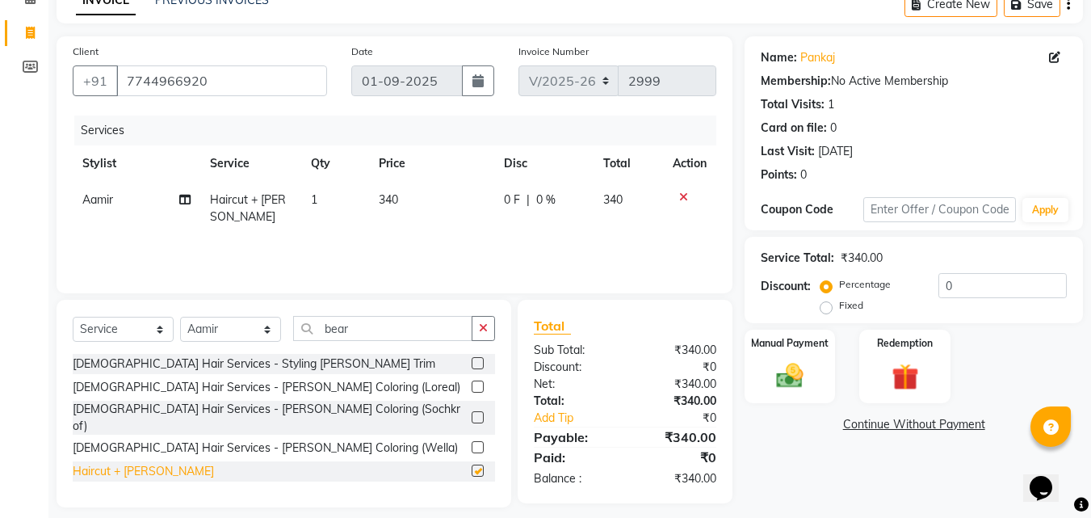
checkbox input "false"
click at [796, 376] on img at bounding box center [789, 375] width 45 height 32
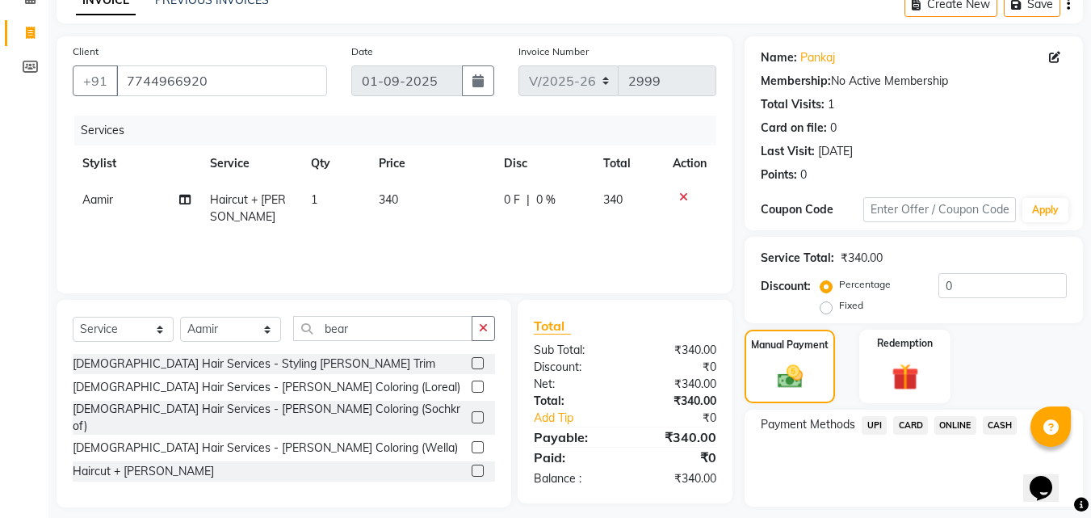
click at [879, 422] on span "UPI" at bounding box center [874, 425] width 25 height 19
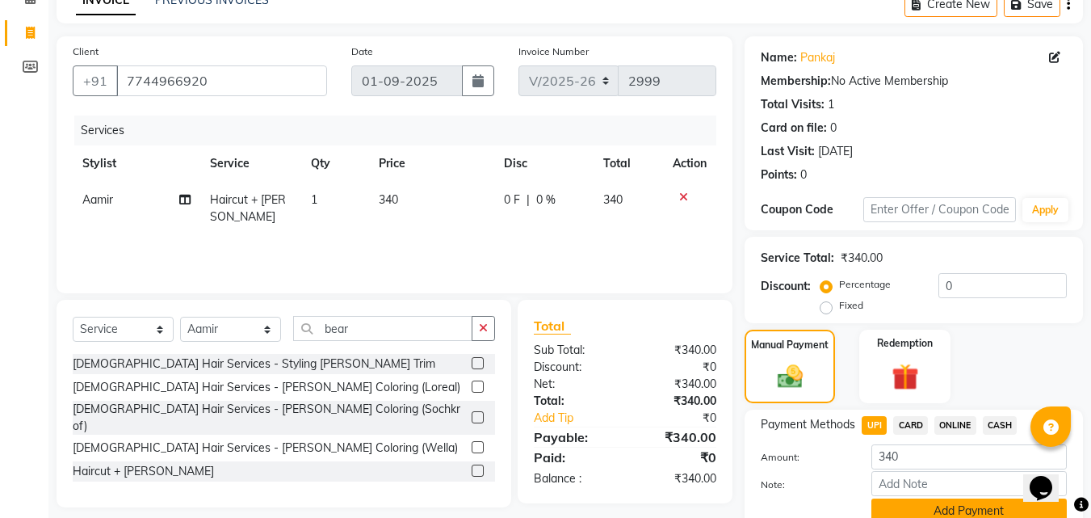
click at [901, 504] on button "Add Payment" at bounding box center [968, 510] width 195 height 25
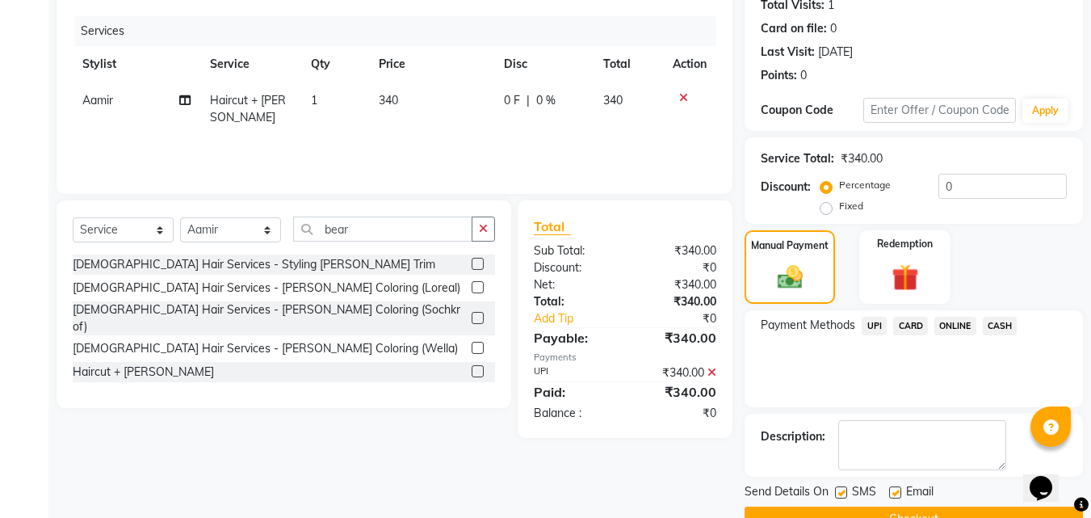
scroll to position [222, 0]
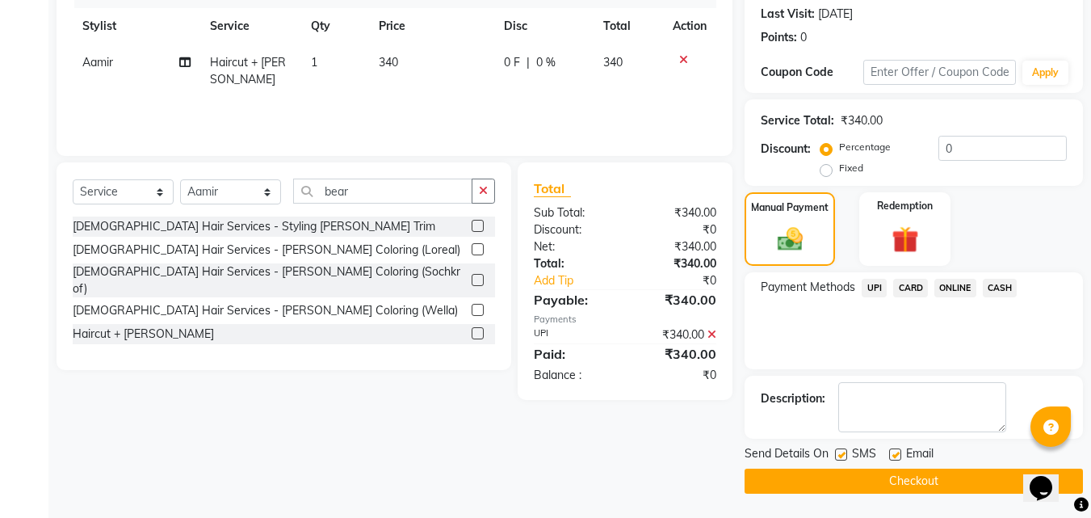
click at [843, 453] on label at bounding box center [841, 454] width 12 height 12
click at [843, 453] on input "checkbox" at bounding box center [840, 455] width 10 height 10
checkbox input "false"
click at [839, 473] on button "Checkout" at bounding box center [914, 480] width 338 height 25
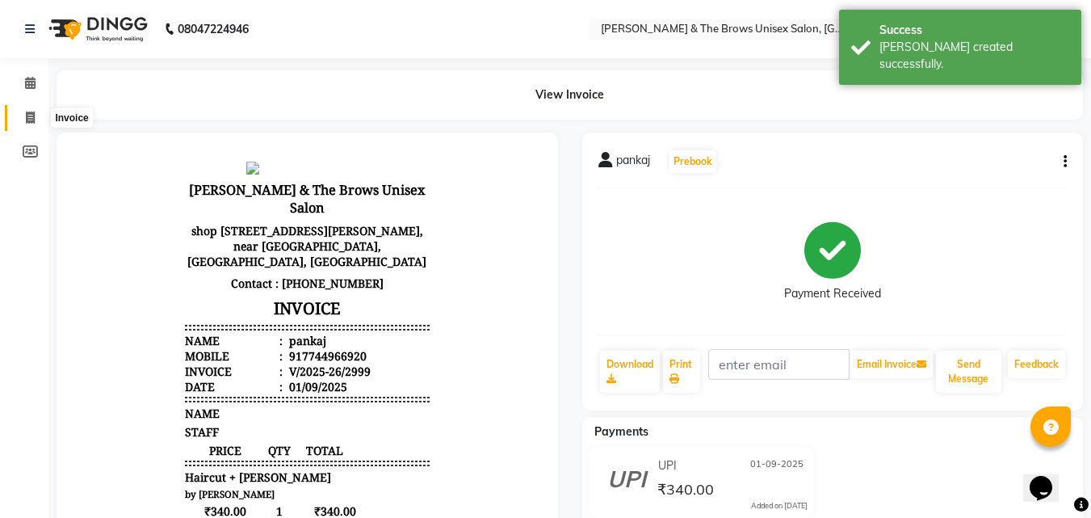
click at [23, 115] on span at bounding box center [30, 118] width 28 height 19
select select "service"
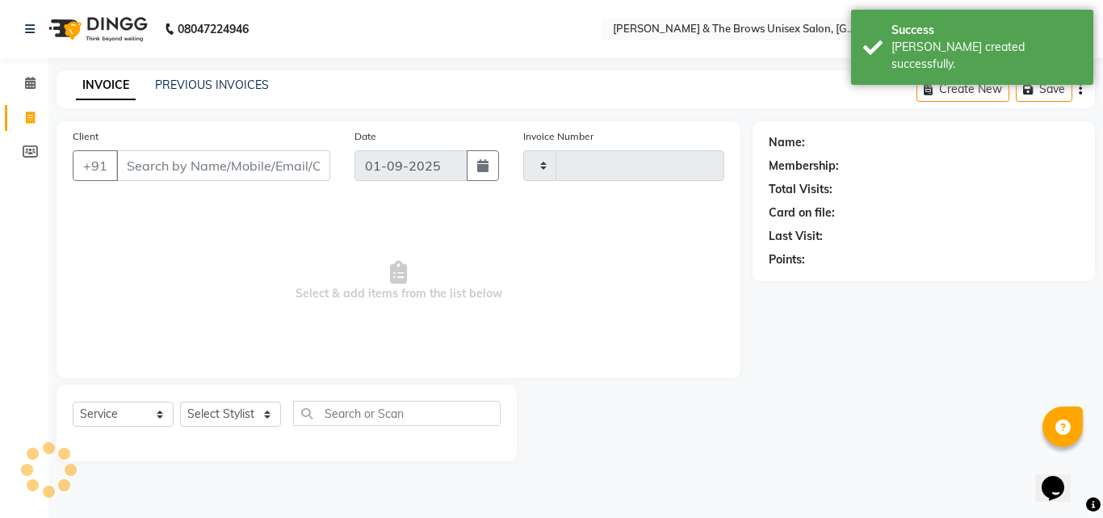
type input "3000"
select select "872"
click at [150, 161] on input "Client" at bounding box center [223, 165] width 214 height 31
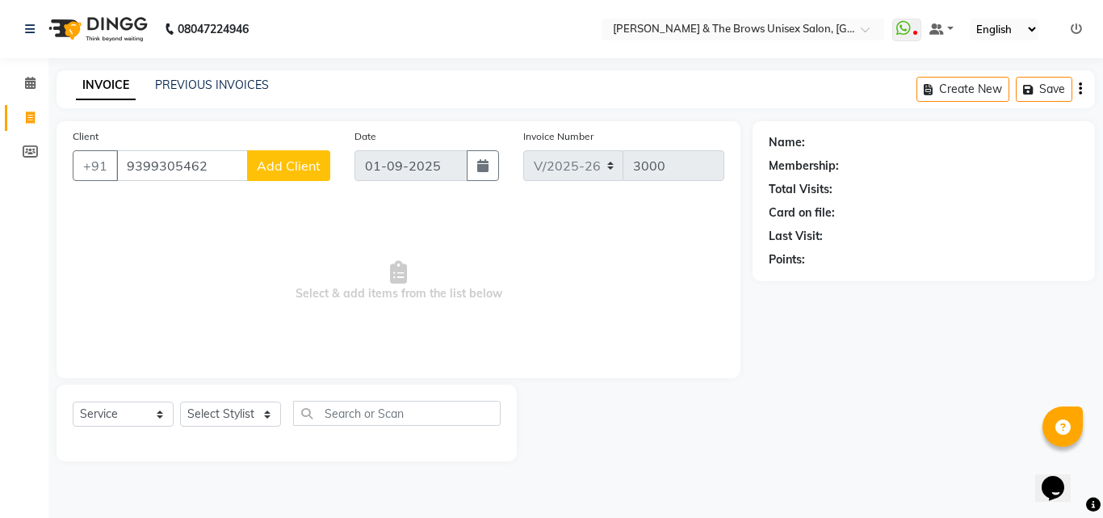
type input "9399305462"
click at [269, 162] on span "Add Client" at bounding box center [289, 165] width 64 height 16
select select "22"
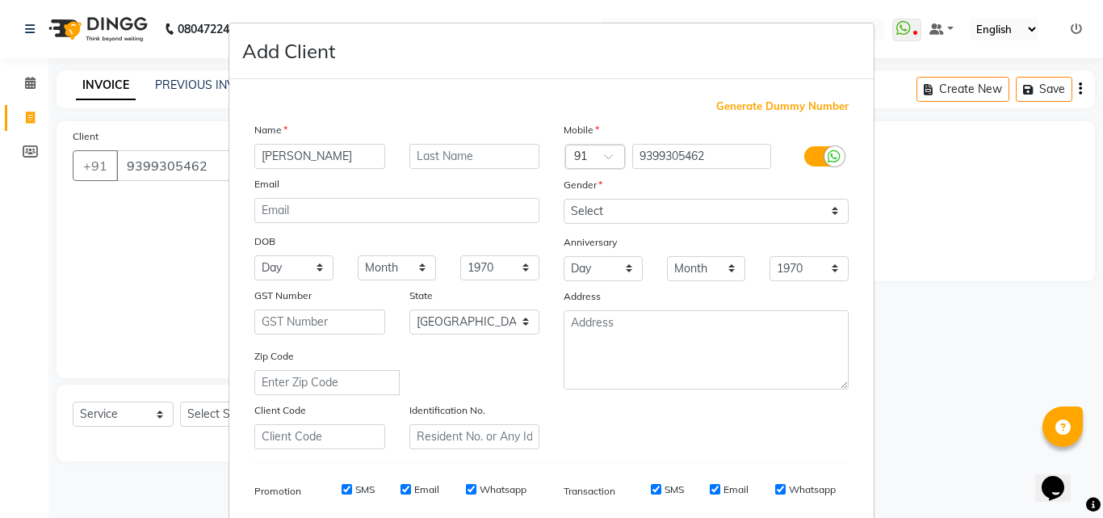
type input "[PERSON_NAME]"
click at [589, 212] on select "Select [DEMOGRAPHIC_DATA] [DEMOGRAPHIC_DATA] Other Prefer Not To Say" at bounding box center [706, 211] width 285 height 25
select select "[DEMOGRAPHIC_DATA]"
click at [564, 199] on select "Select [DEMOGRAPHIC_DATA] [DEMOGRAPHIC_DATA] Other Prefer Not To Say" at bounding box center [706, 211] width 285 height 25
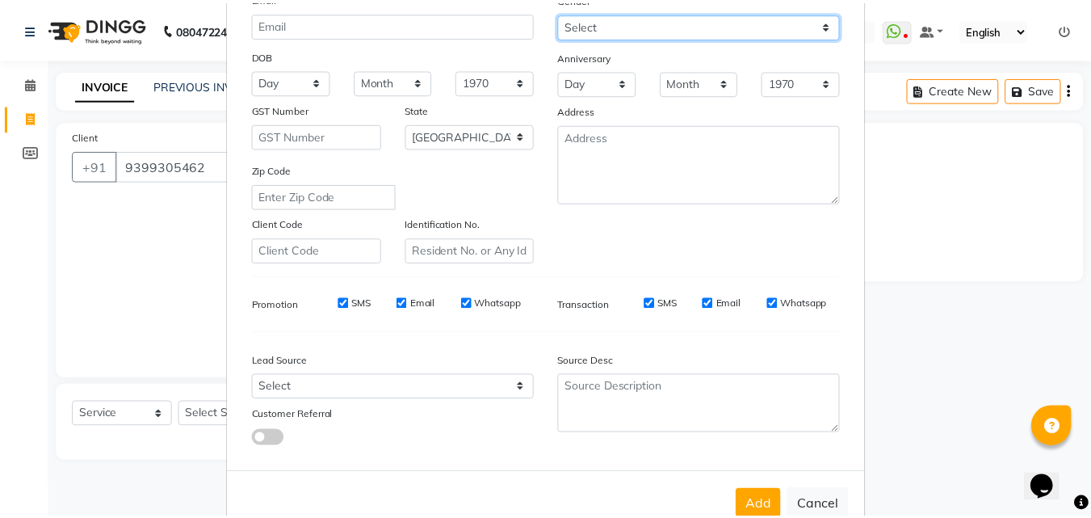
scroll to position [228, 0]
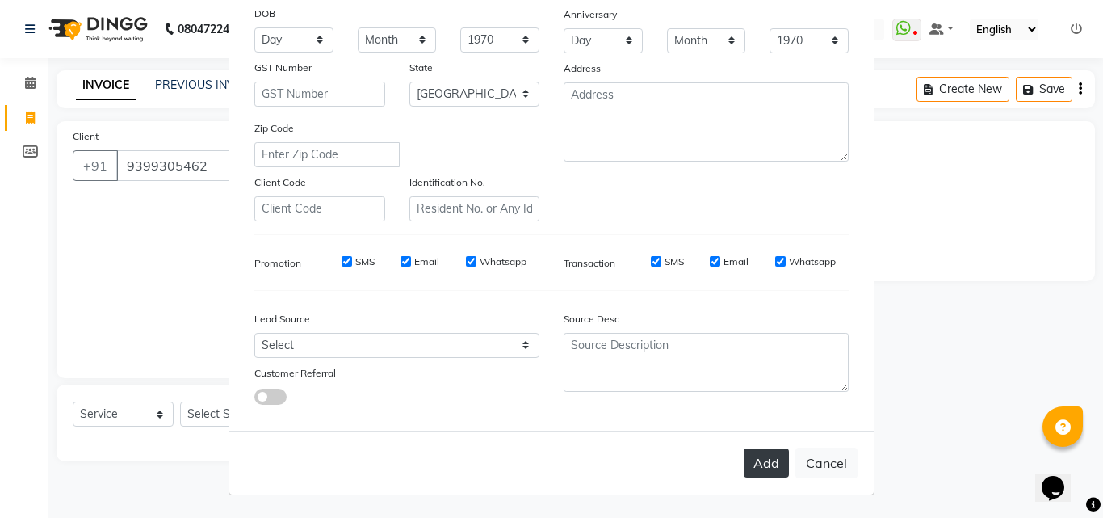
click at [764, 468] on button "Add" at bounding box center [766, 462] width 45 height 29
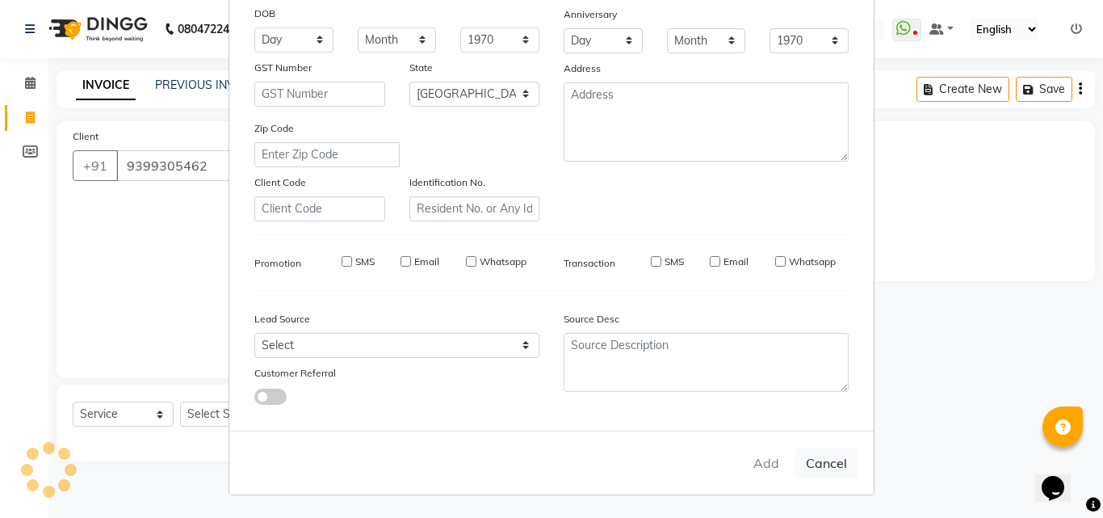
select select
select select "null"
select select
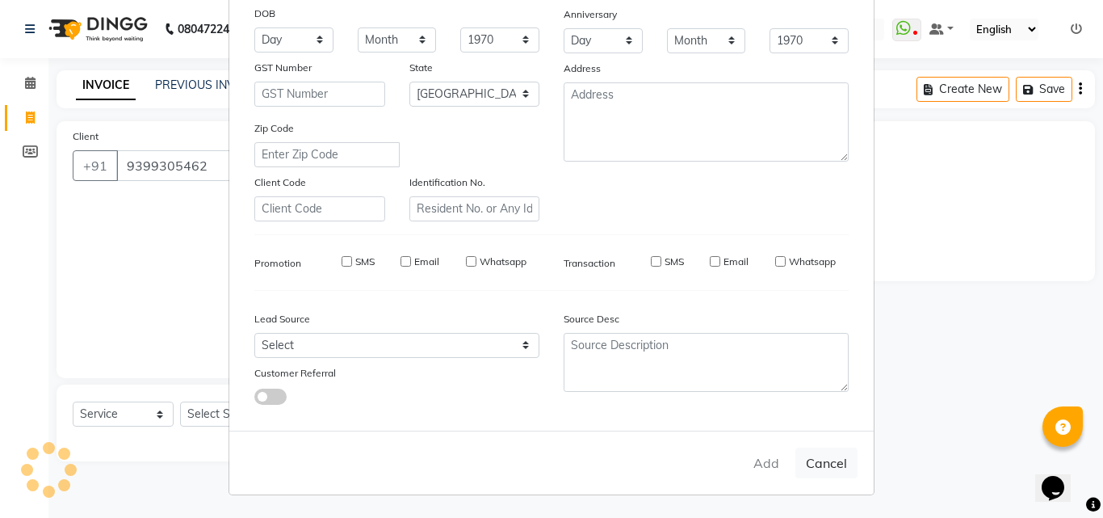
select select
checkbox input "false"
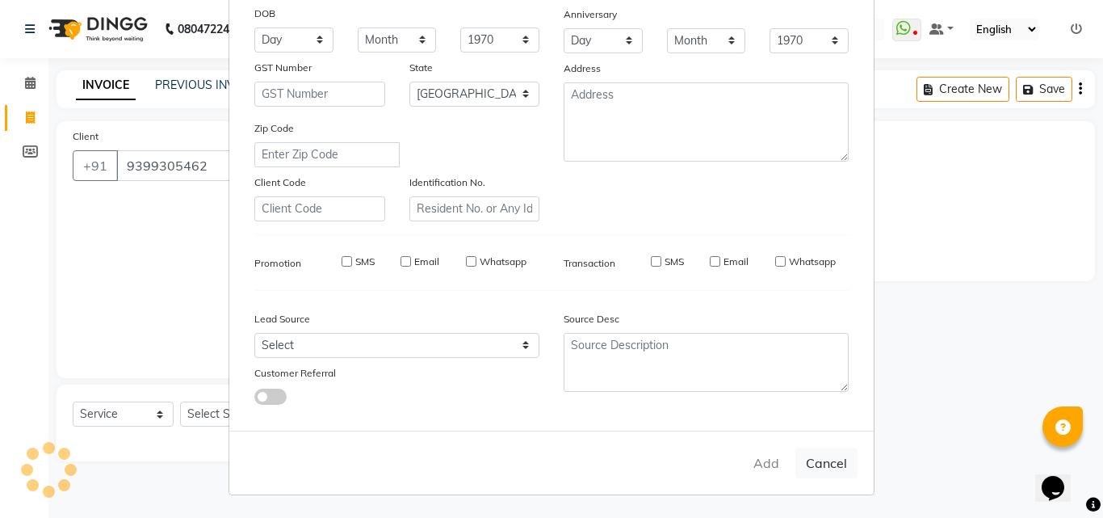
checkbox input "false"
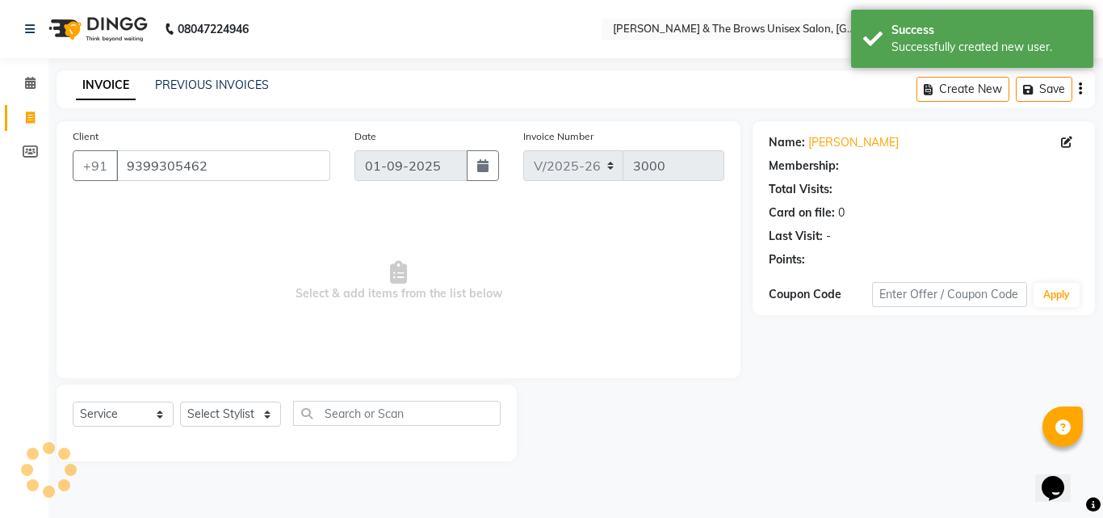
select select "1: Object"
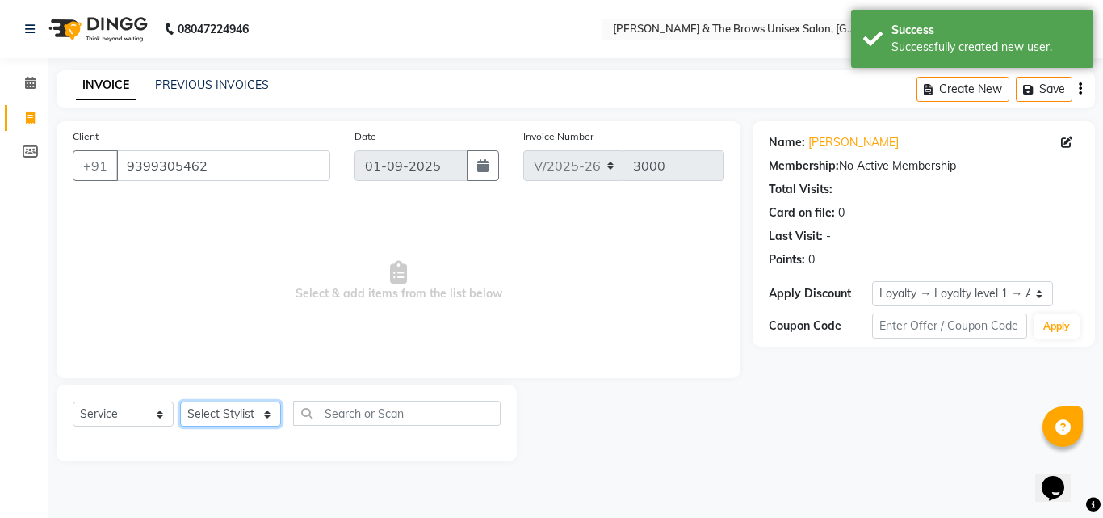
click at [244, 414] on select "Select Stylist [PERSON_NAME] manager [PERSON_NAME] [PERSON_NAME] ma'am owner [P…" at bounding box center [230, 413] width 101 height 25
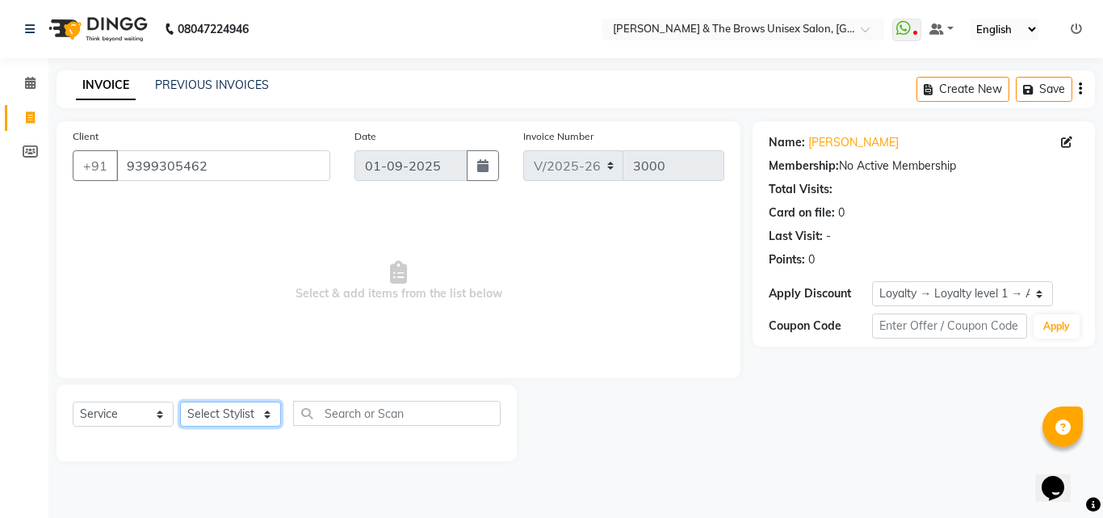
select select "15229"
click at [180, 401] on select "Select Stylist [PERSON_NAME] manager [PERSON_NAME] [PERSON_NAME] ma'am owner [P…" at bounding box center [230, 413] width 101 height 25
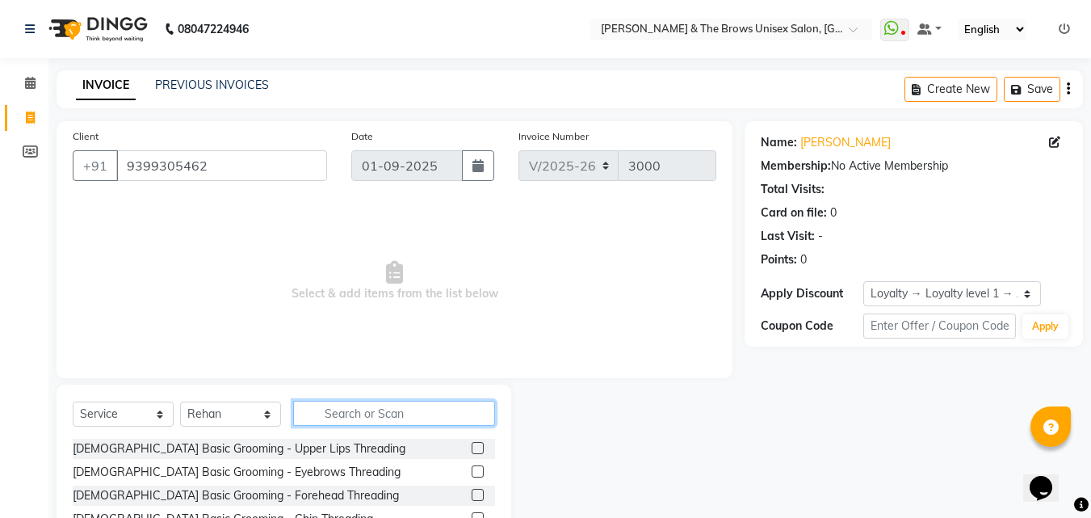
click at [314, 409] on input "text" at bounding box center [394, 413] width 202 height 25
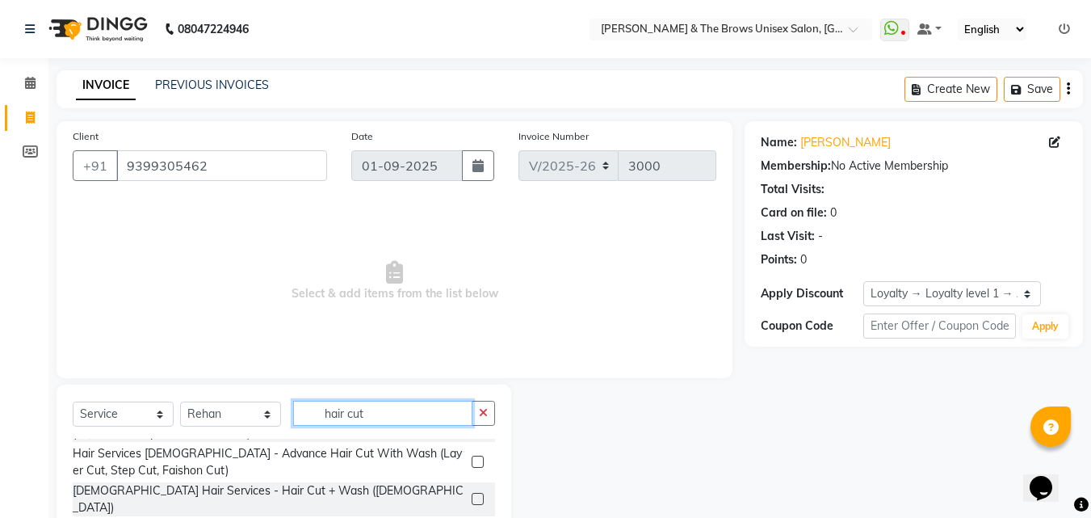
scroll to position [198, 0]
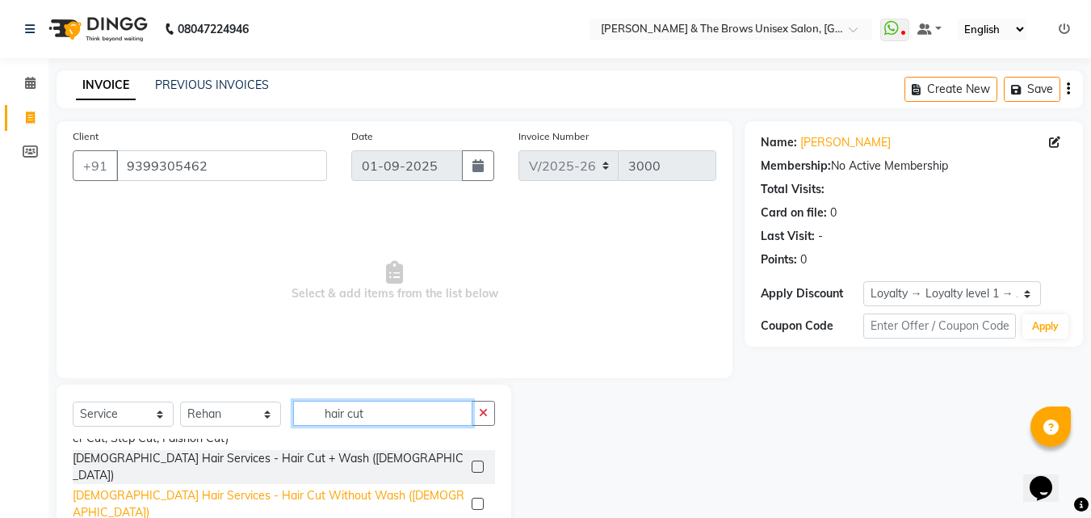
type input "hair cut"
click at [255, 487] on div "[DEMOGRAPHIC_DATA] Hair Services - Hair Cut Without Wash ([DEMOGRAPHIC_DATA])" at bounding box center [269, 504] width 392 height 34
checkbox input "false"
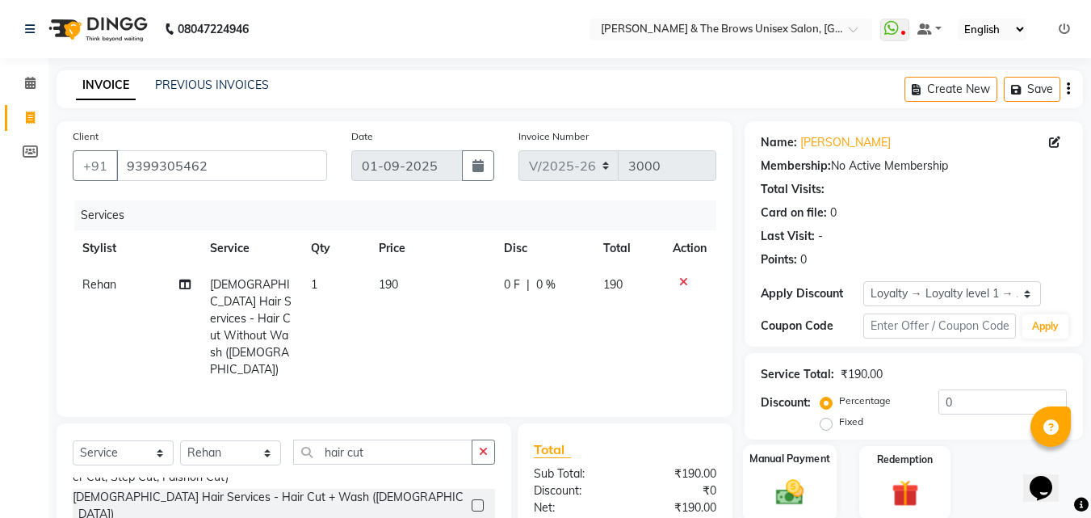
scroll to position [146, 0]
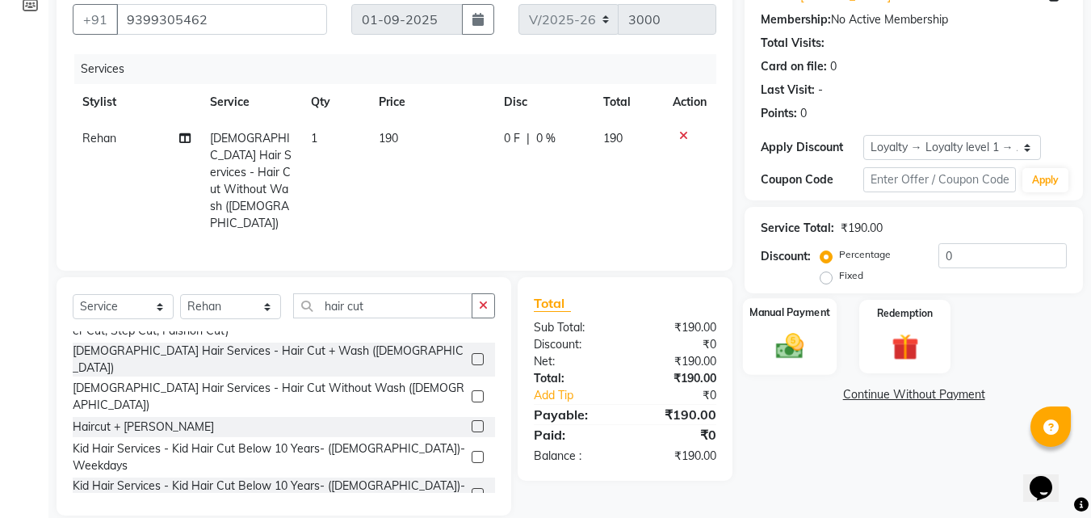
click at [772, 317] on label "Manual Payment" at bounding box center [789, 311] width 81 height 15
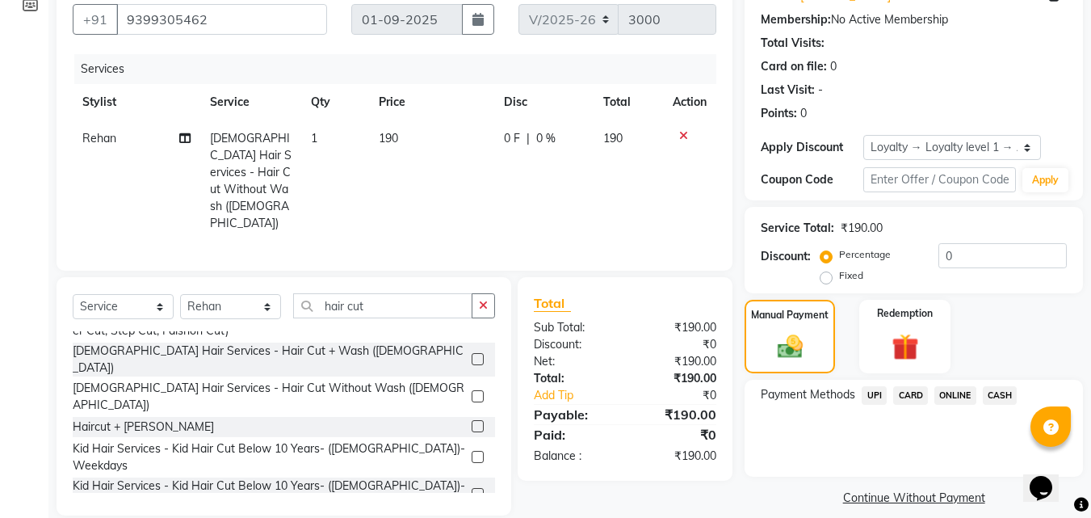
click at [875, 392] on span "UPI" at bounding box center [874, 395] width 25 height 19
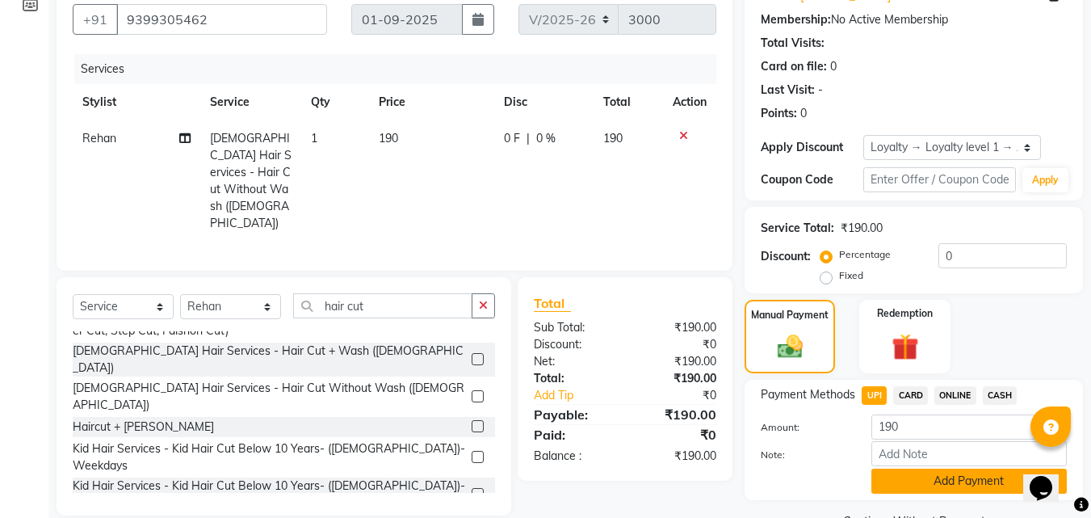
click at [903, 485] on button "Add Payment" at bounding box center [968, 480] width 195 height 25
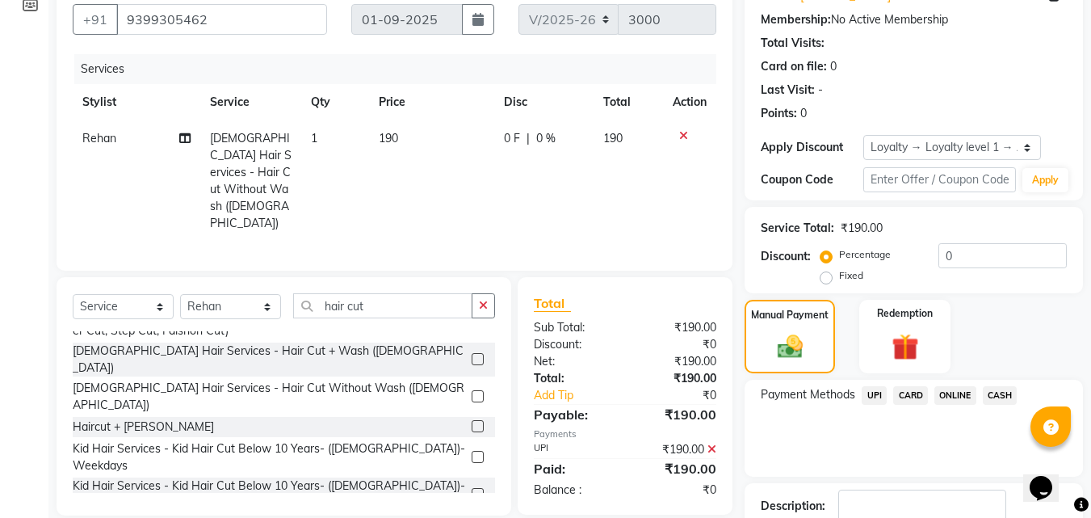
click at [869, 394] on span "UPI" at bounding box center [874, 395] width 25 height 19
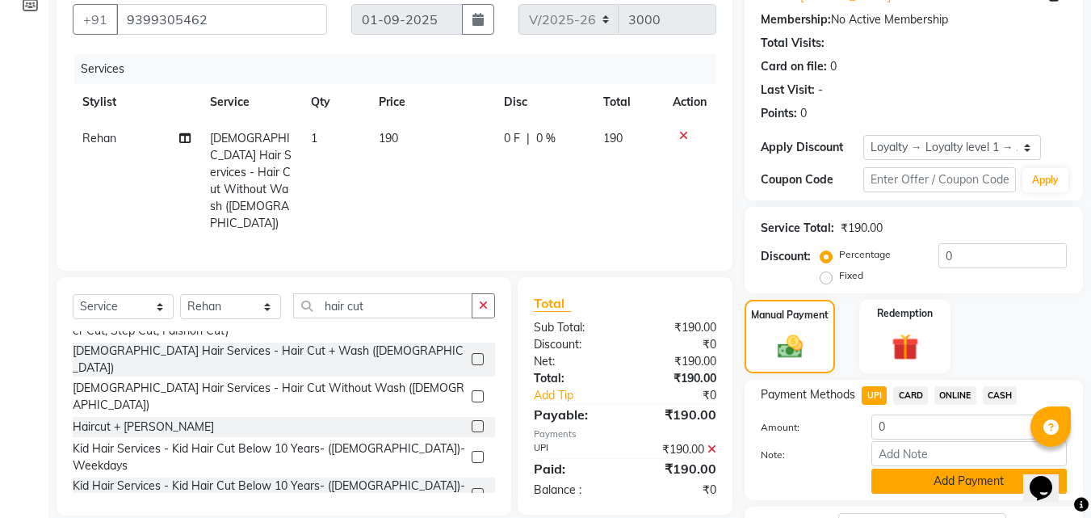
click at [888, 491] on button "Add Payment" at bounding box center [968, 480] width 195 height 25
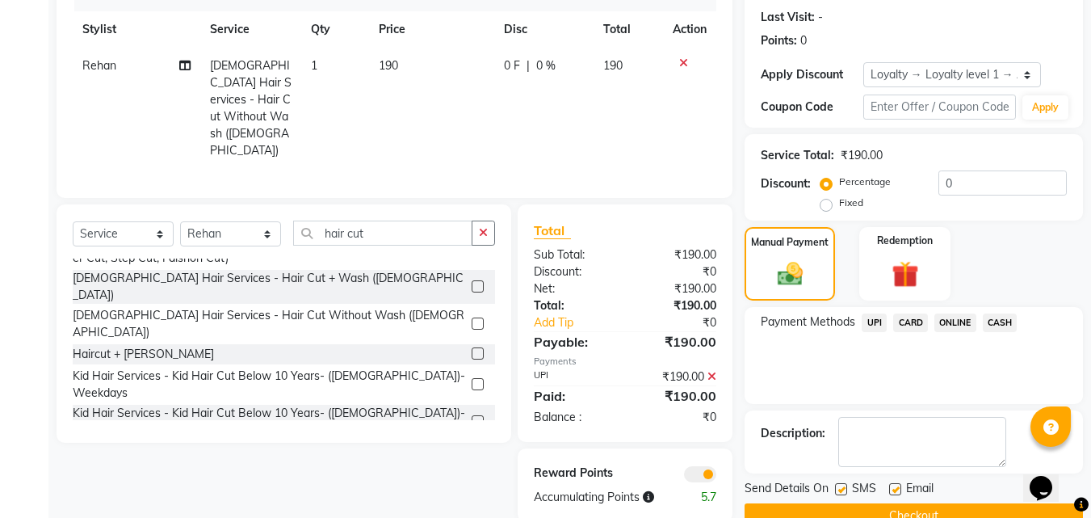
scroll to position [254, 0]
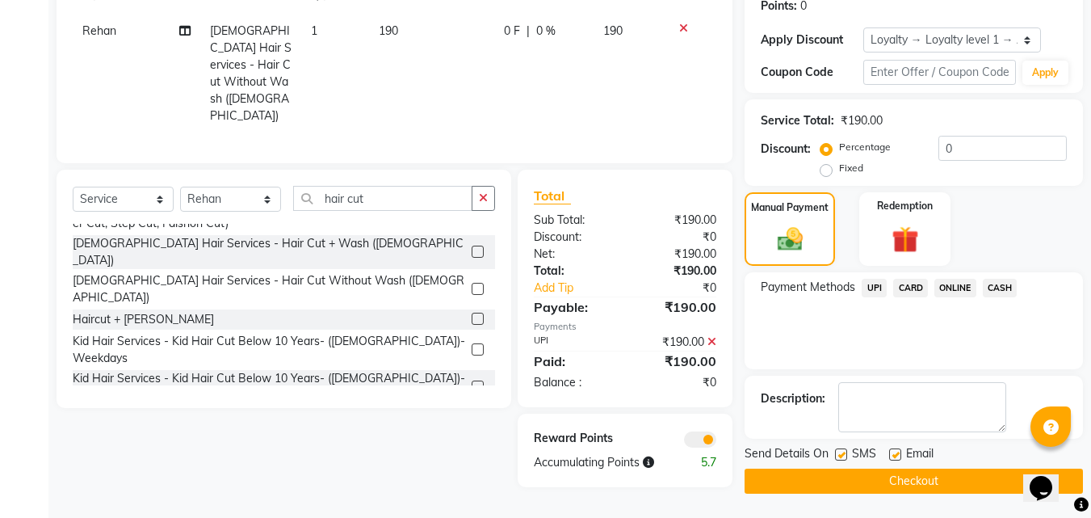
click at [839, 455] on label at bounding box center [841, 454] width 12 height 12
click at [839, 455] on input "checkbox" at bounding box center [840, 455] width 10 height 10
checkbox input "false"
click at [841, 492] on button "Checkout" at bounding box center [914, 480] width 338 height 25
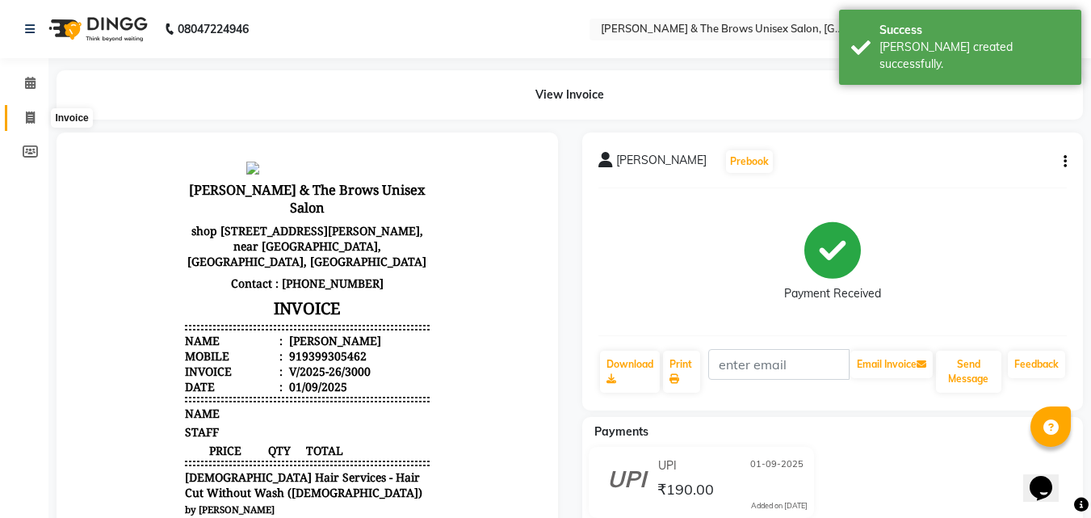
click at [27, 122] on icon at bounding box center [30, 117] width 9 height 12
select select "872"
select select "service"
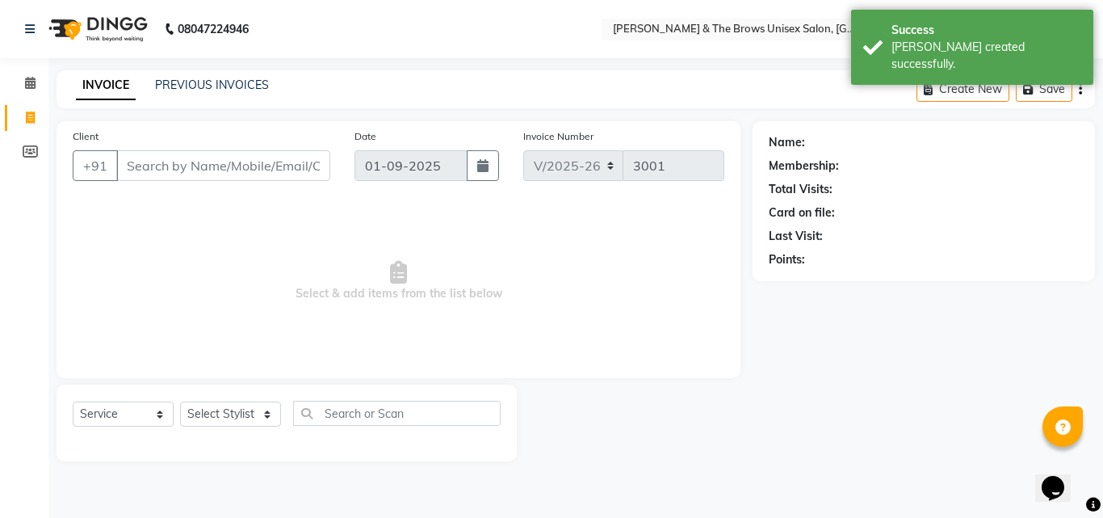
click at [132, 162] on input "Client" at bounding box center [223, 165] width 214 height 31
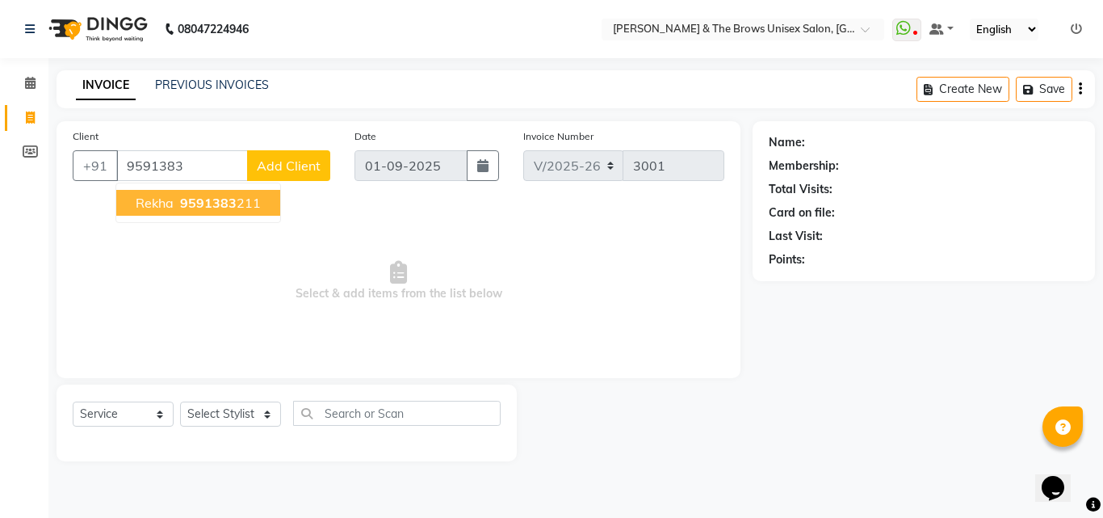
click at [167, 207] on span "Rekha" at bounding box center [155, 203] width 38 height 16
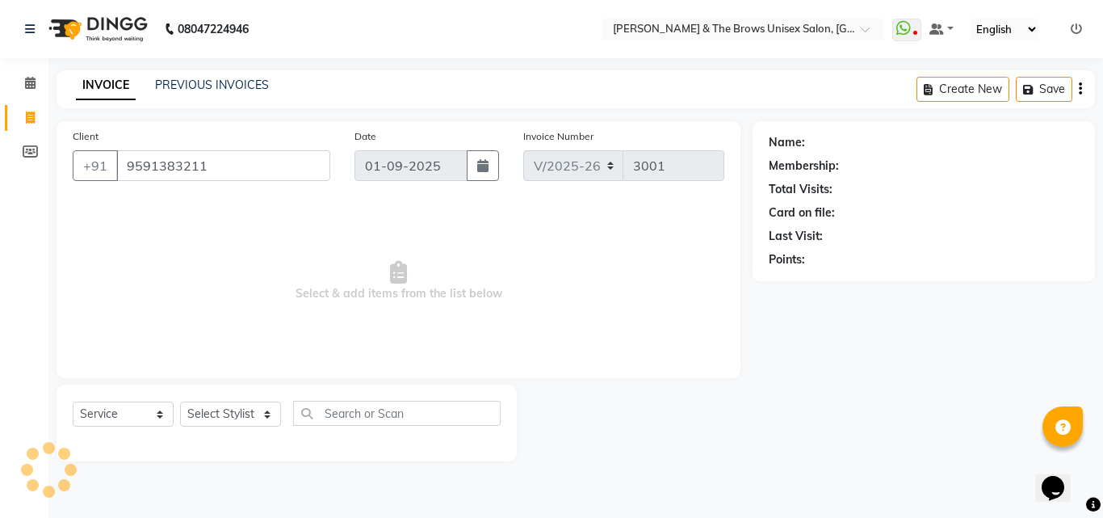
type input "9591383211"
select select "1: Object"
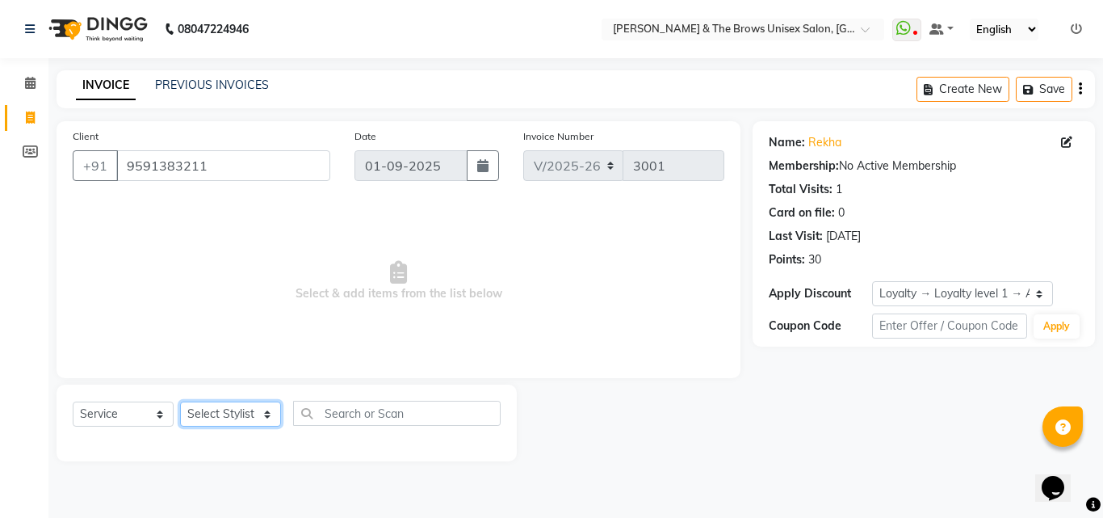
click at [227, 409] on select "Select Stylist [PERSON_NAME] manager [PERSON_NAME] [PERSON_NAME] ma'am owner [P…" at bounding box center [230, 413] width 101 height 25
select select "82231"
click at [180, 401] on select "Select Stylist [PERSON_NAME] manager [PERSON_NAME] [PERSON_NAME] ma'am owner [P…" at bounding box center [230, 413] width 101 height 25
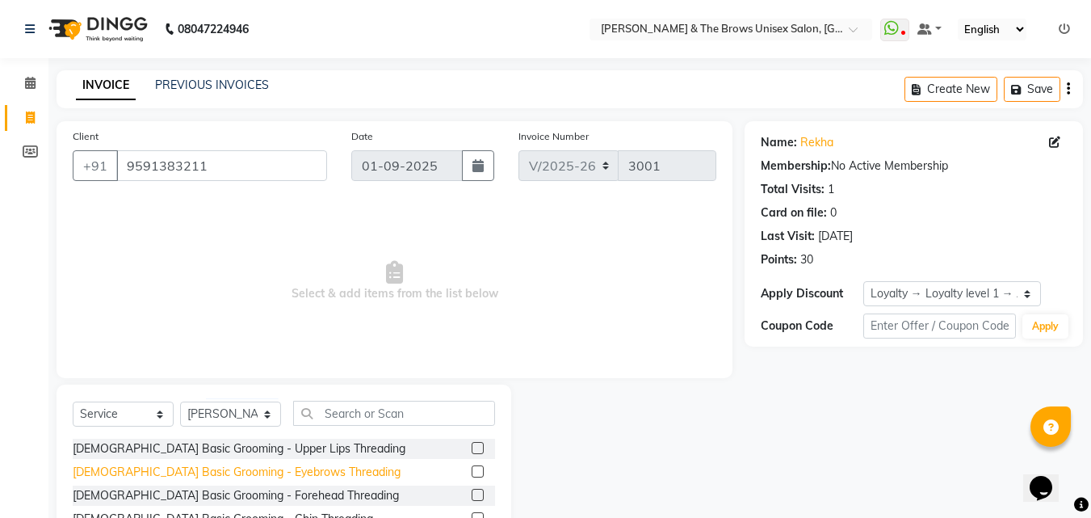
click at [242, 470] on div "[DEMOGRAPHIC_DATA] Basic Grooming - Eyebrows Threading" at bounding box center [237, 472] width 328 height 17
checkbox input "false"
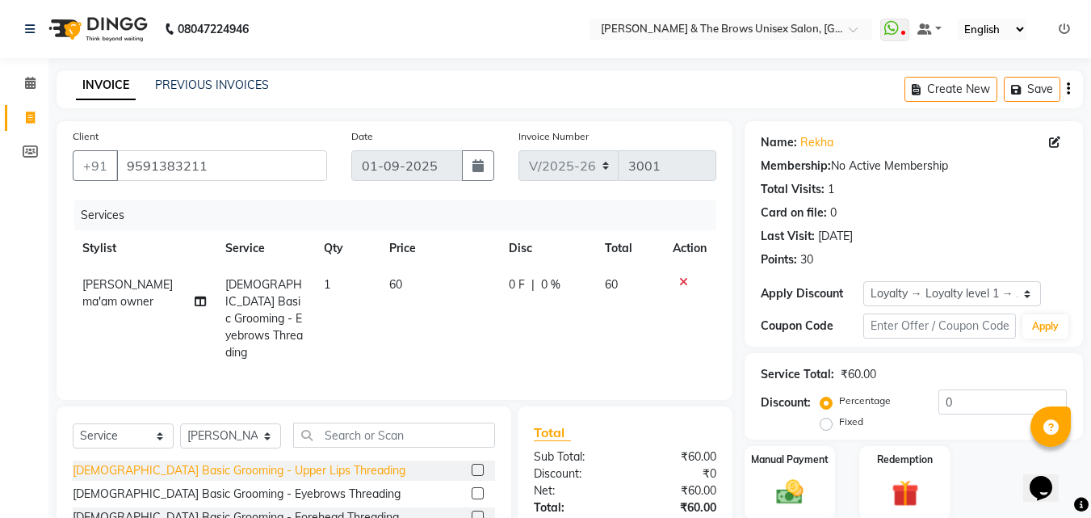
click at [241, 470] on div "[DEMOGRAPHIC_DATA] Basic Grooming - Upper Lips Threading" at bounding box center [239, 470] width 333 height 17
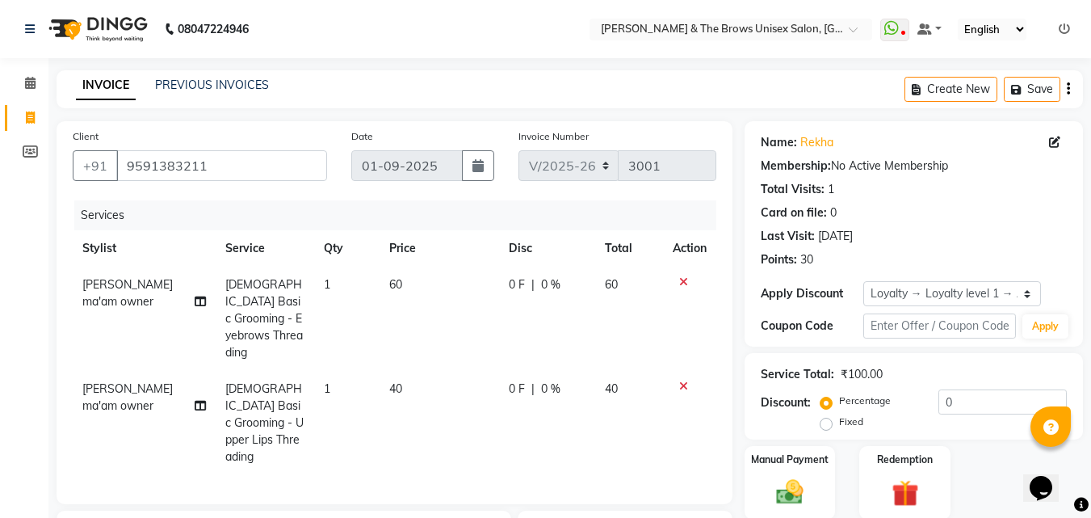
checkbox input "false"
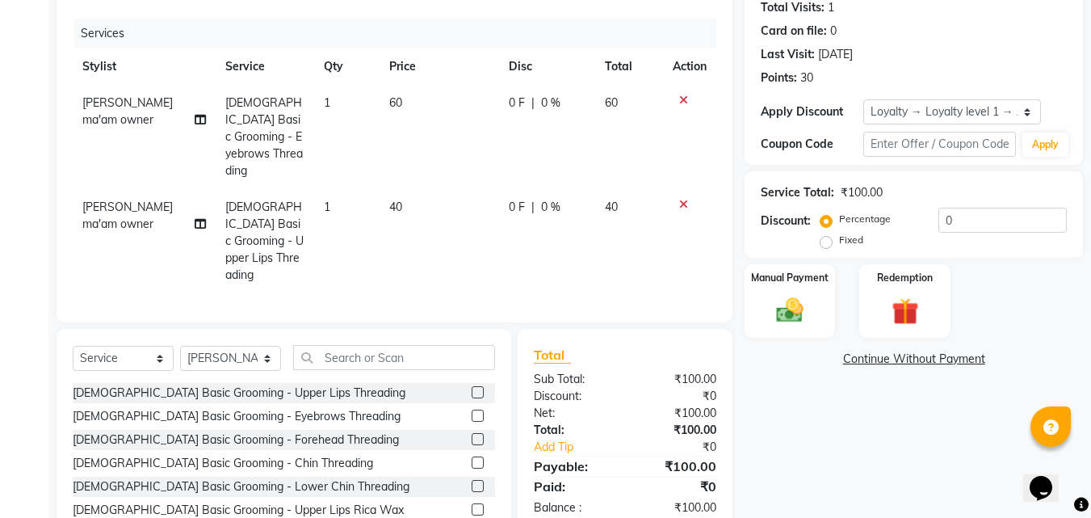
scroll to position [233, 0]
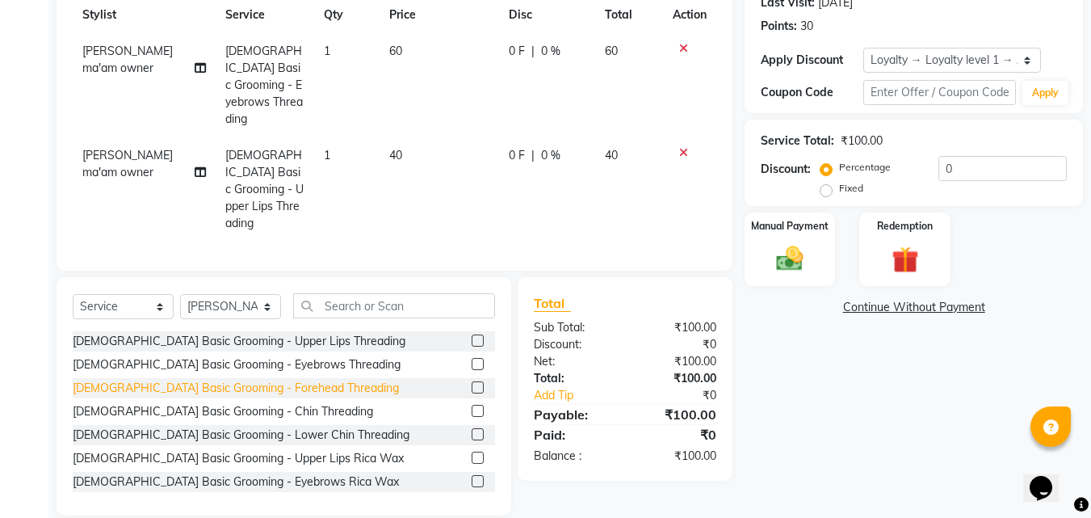
click at [233, 380] on div "[DEMOGRAPHIC_DATA] Basic Grooming - Forehead Threading" at bounding box center [236, 388] width 326 height 17
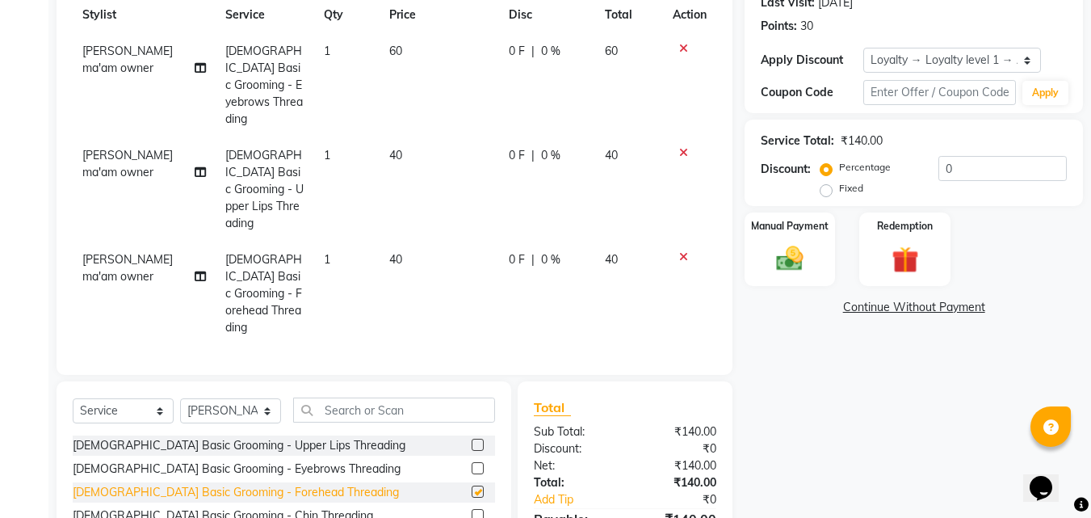
checkbox input "false"
click at [809, 270] on img at bounding box center [789, 258] width 45 height 32
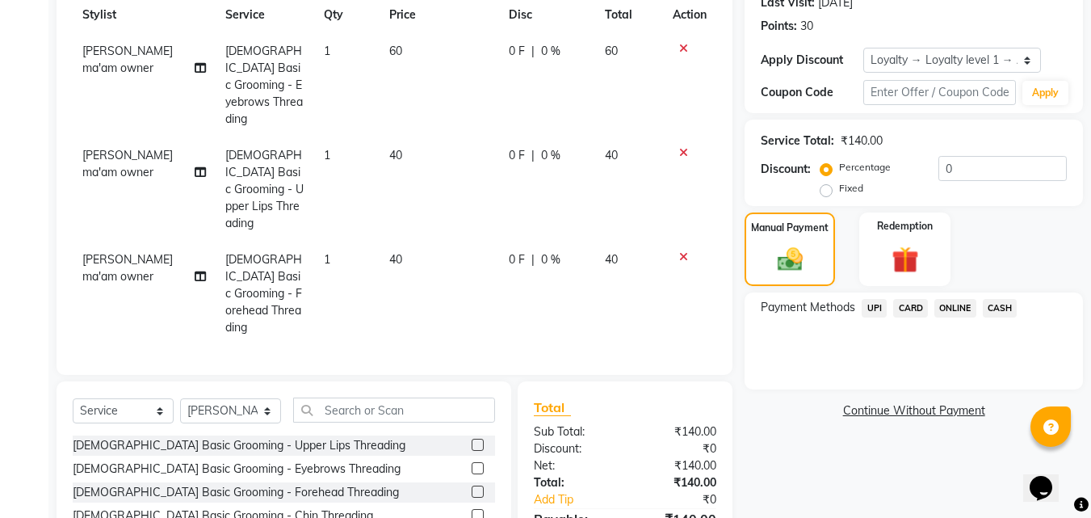
click at [875, 309] on span "UPI" at bounding box center [874, 308] width 25 height 19
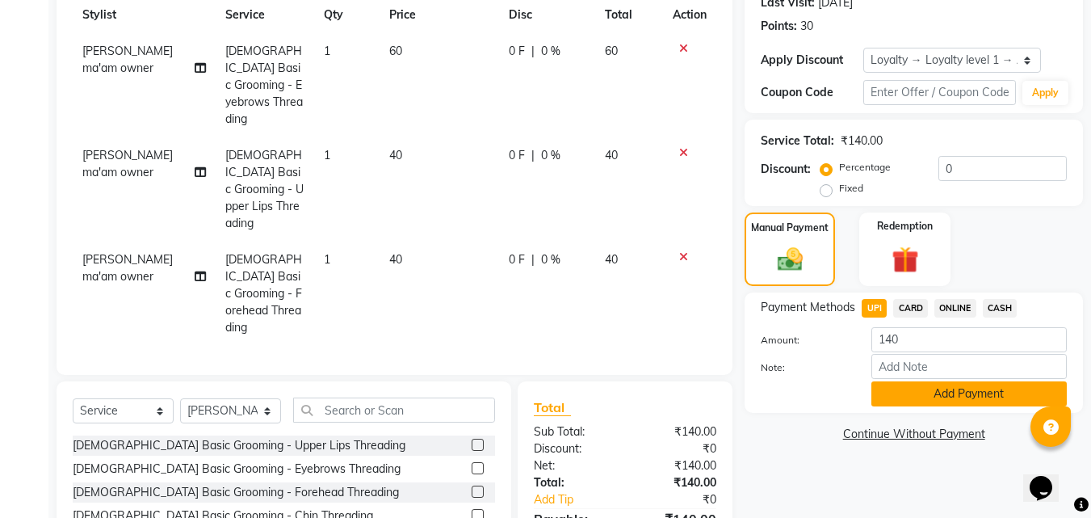
click at [913, 405] on button "Add Payment" at bounding box center [968, 393] width 195 height 25
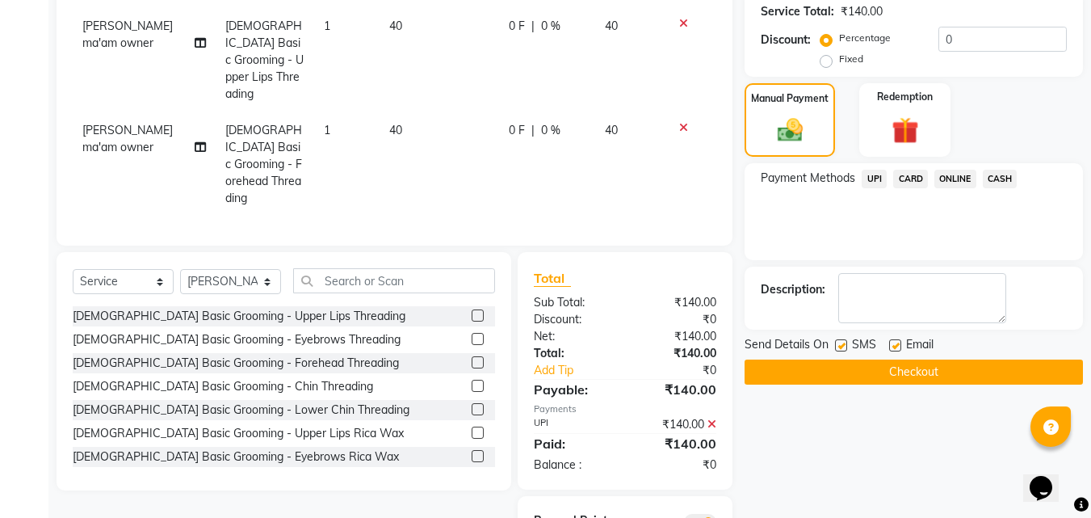
scroll to position [400, 0]
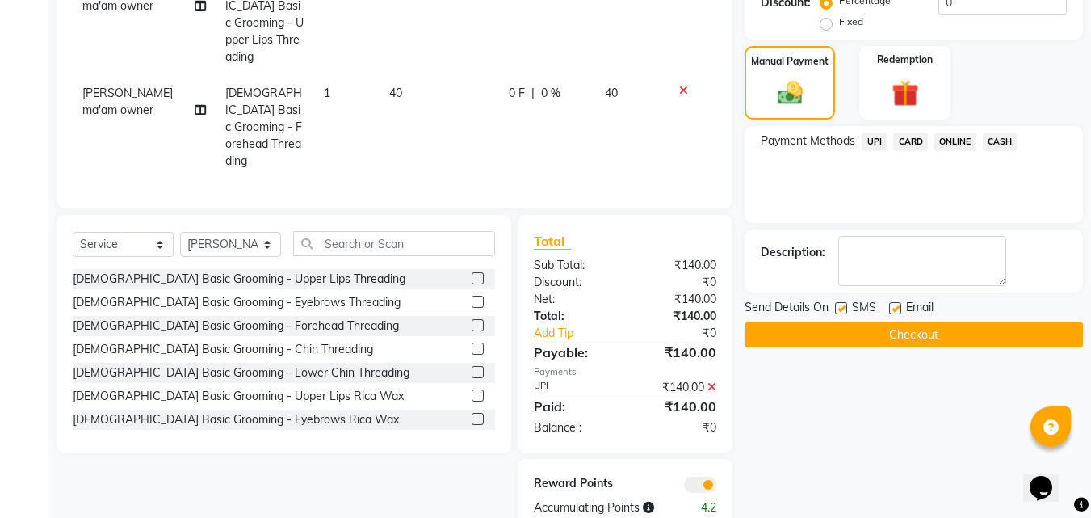
drag, startPoint x: 839, startPoint y: 304, endPoint x: 848, endPoint y: 327, distance: 24.3
click at [844, 313] on label at bounding box center [841, 308] width 12 height 12
click at [844, 313] on input "checkbox" at bounding box center [840, 309] width 10 height 10
checkbox input "false"
click at [848, 335] on button "Checkout" at bounding box center [914, 334] width 338 height 25
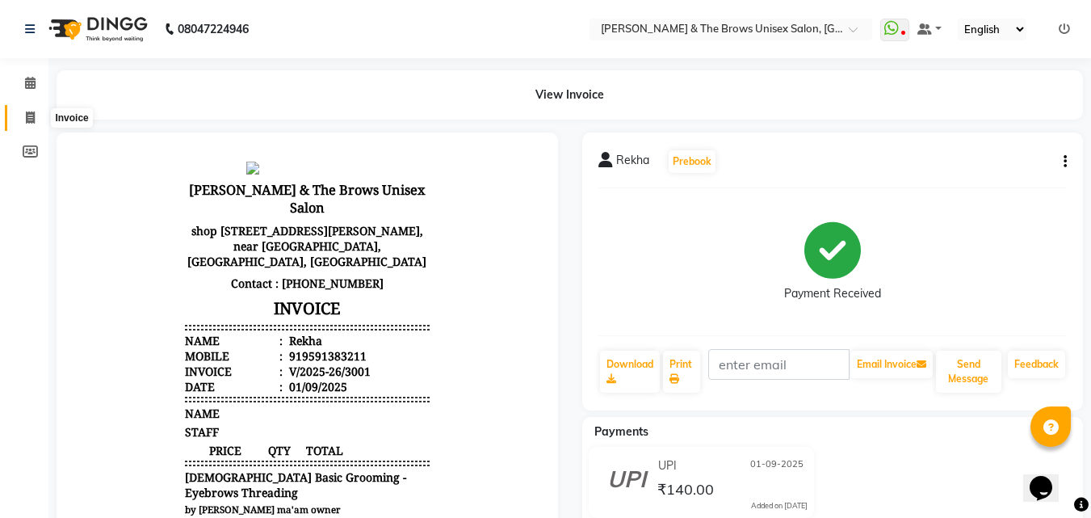
click at [33, 117] on icon at bounding box center [30, 117] width 9 height 12
select select "872"
select select "service"
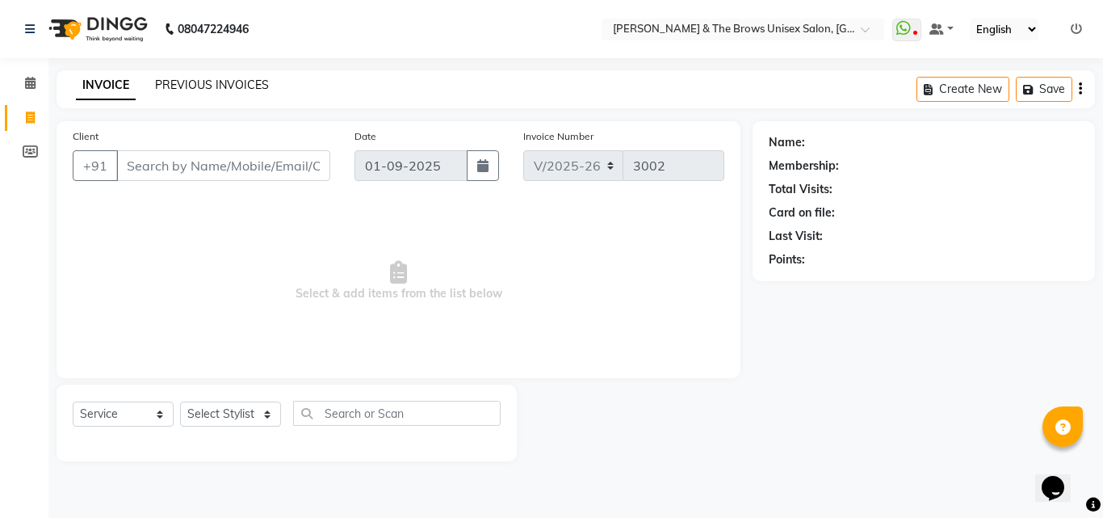
click at [244, 79] on link "PREVIOUS INVOICES" at bounding box center [212, 85] width 114 height 15
